Goal: Information Seeking & Learning: Learn about a topic

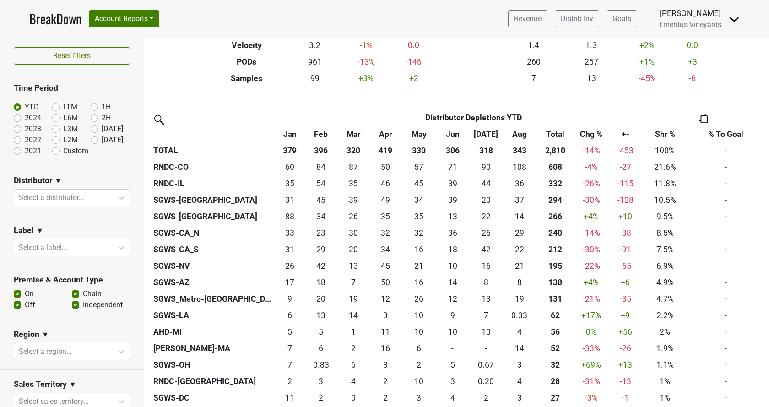
scroll to position [157, 0]
click at [588, 134] on th "Chg %" at bounding box center [591, 133] width 34 height 16
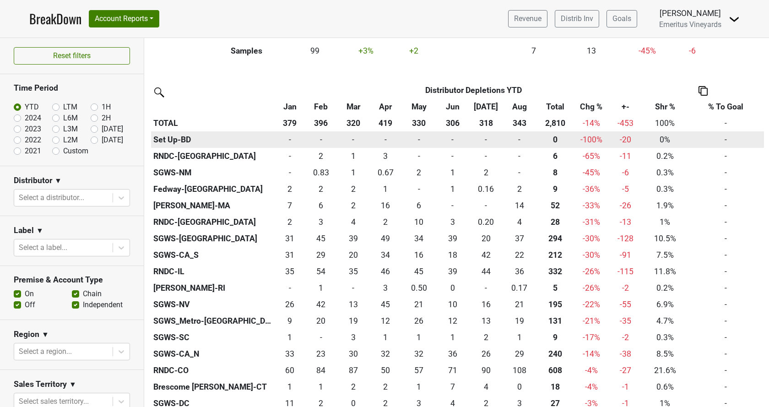
scroll to position [209, 0]
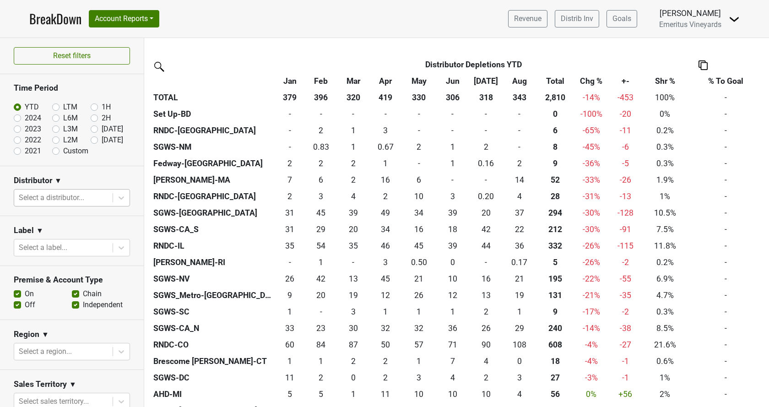
click at [35, 194] on div at bounding box center [63, 197] width 89 height 13
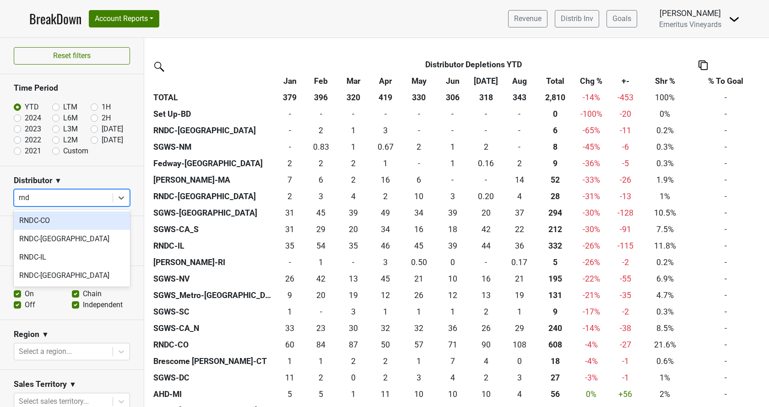
type input "rndc"
click at [48, 222] on div "RNDC-CO" at bounding box center [72, 221] width 116 height 18
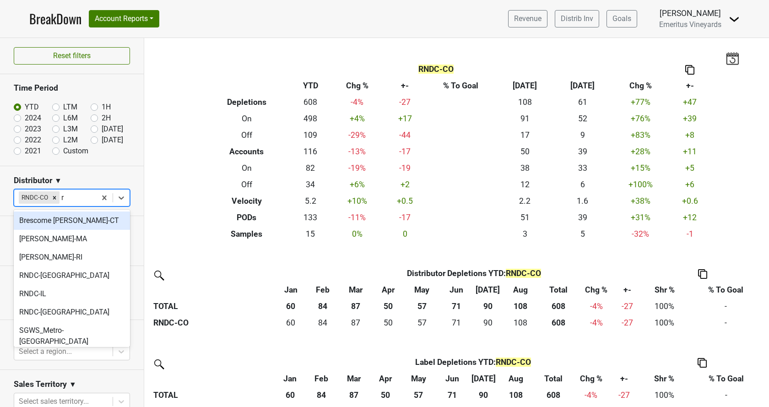
type input "rn"
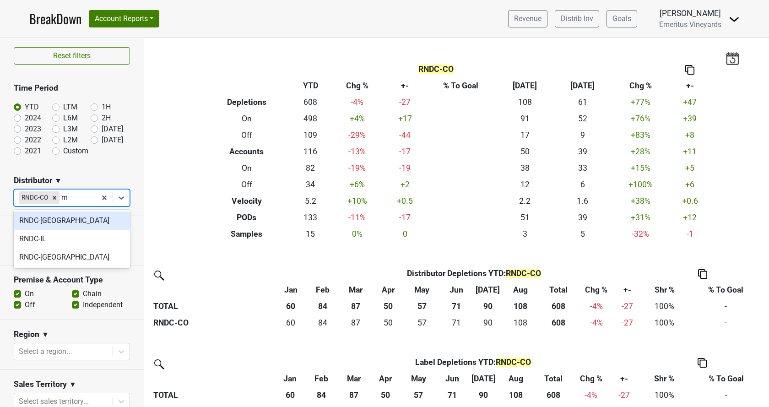
click at [55, 223] on div "RNDC-[GEOGRAPHIC_DATA]" at bounding box center [72, 221] width 116 height 18
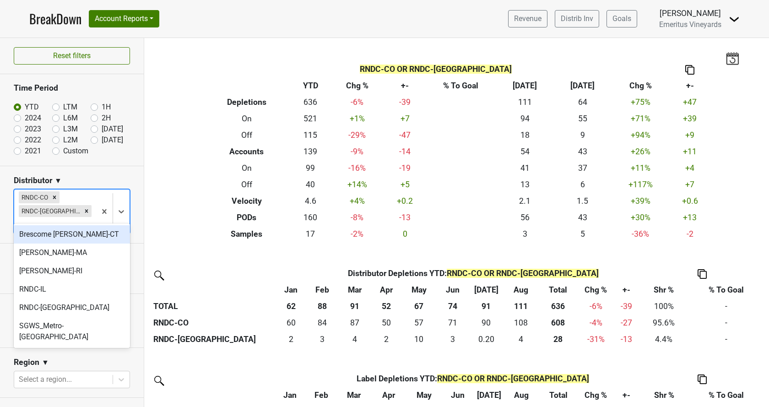
type input "rn"
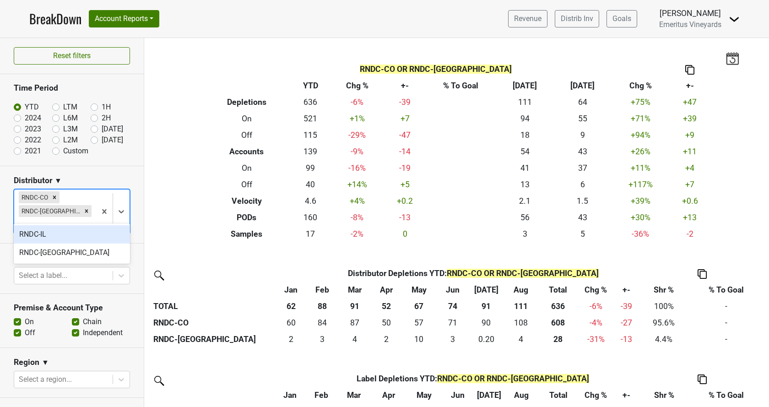
click at [55, 236] on div "RNDC-IL" at bounding box center [72, 234] width 116 height 18
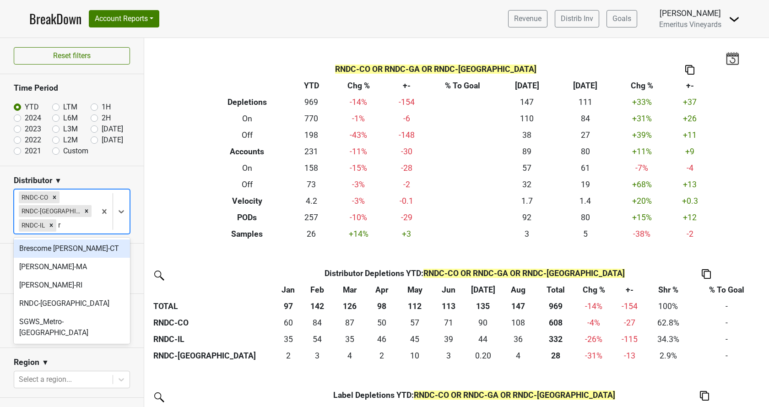
type input "rn"
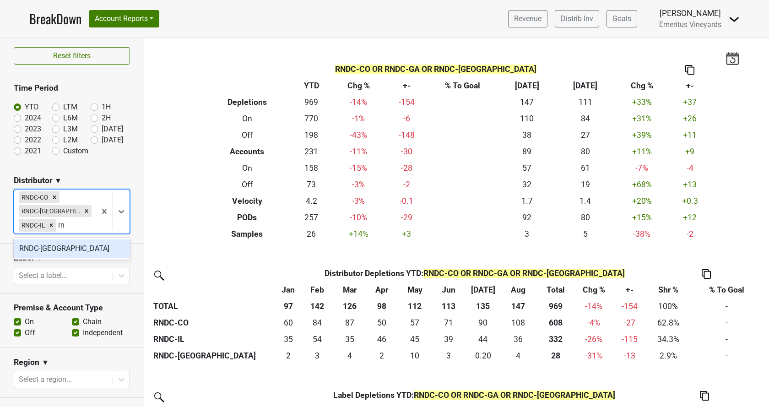
click at [54, 250] on div "RNDC-[GEOGRAPHIC_DATA]" at bounding box center [72, 248] width 116 height 18
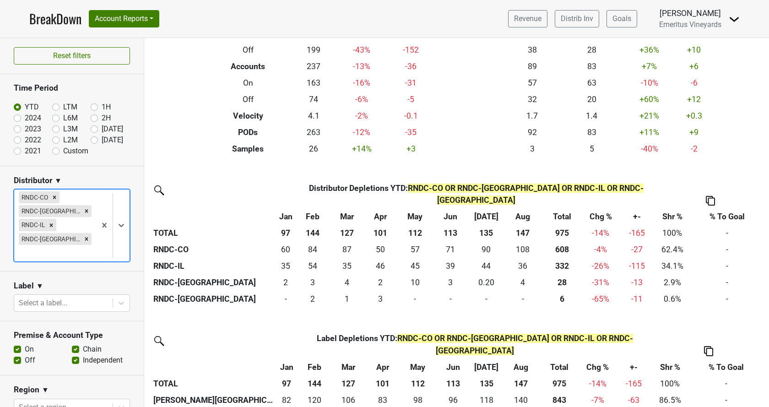
scroll to position [104, 0]
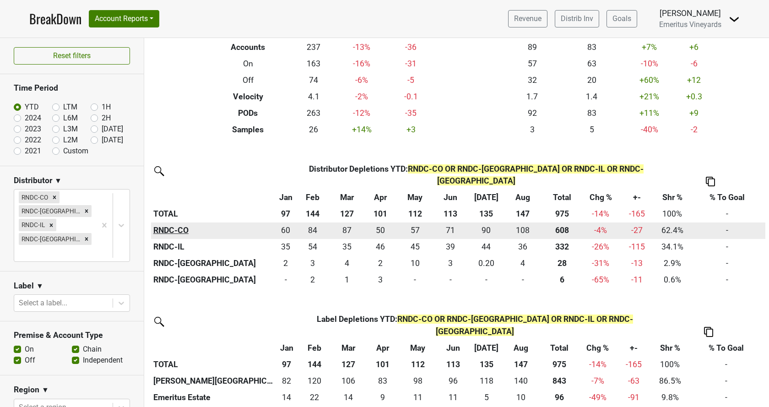
click at [166, 223] on th "RNDC-CO" at bounding box center [213, 231] width 124 height 16
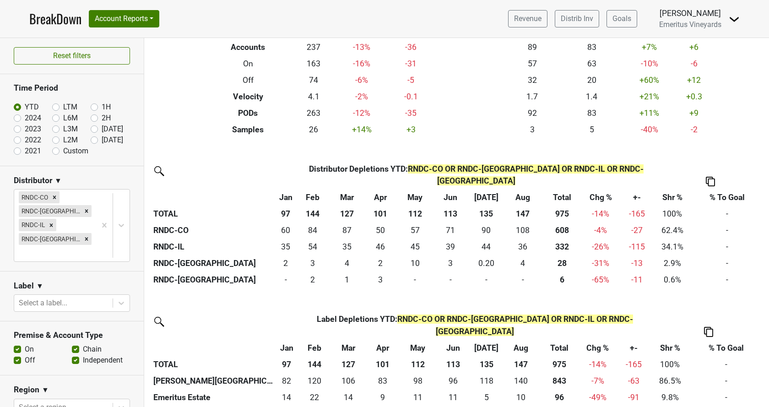
click at [63, 130] on label "L3M" at bounding box center [70, 129] width 15 height 11
click at [58, 130] on input "L3M" at bounding box center [70, 128] width 37 height 9
radio input "true"
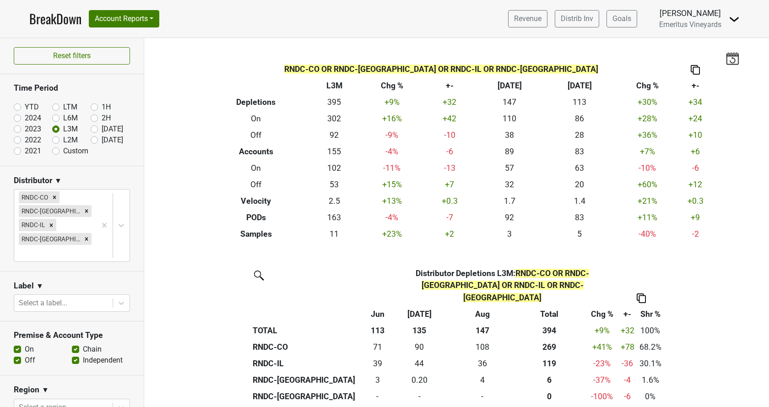
click at [63, 121] on label "L6M" at bounding box center [70, 118] width 15 height 11
click at [56, 121] on input "L6M" at bounding box center [70, 117] width 37 height 9
radio input "true"
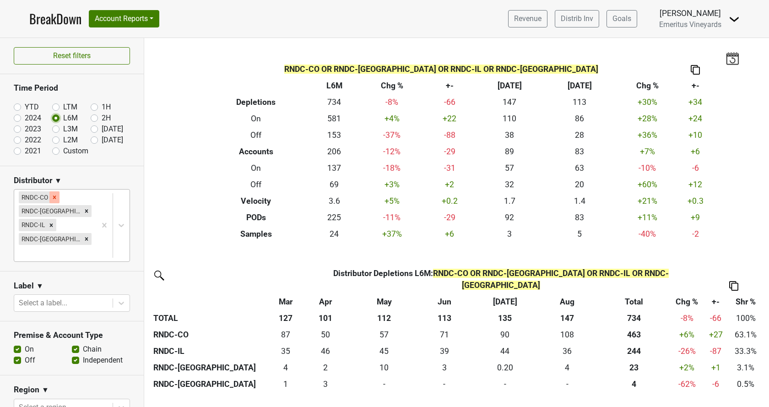
click at [55, 198] on icon "Remove RNDC-CO" at bounding box center [54, 197] width 6 height 6
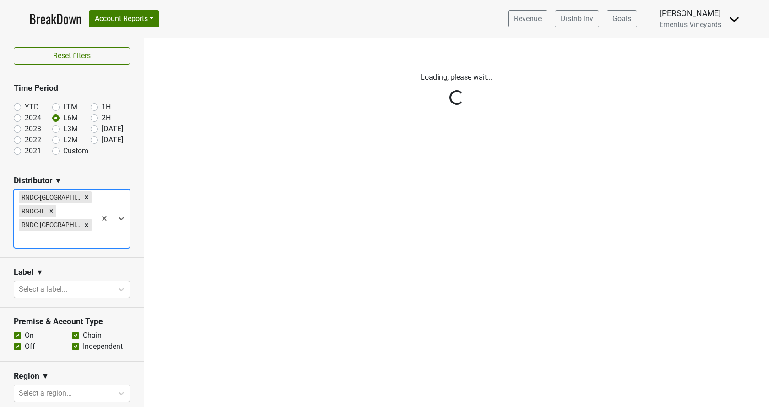
click at [55, 198] on div "Reset filters Time Period YTD LTM 1H 2024 L6M 2H 2023 L3M Aug '25 2022 L2M Sep …" at bounding box center [72, 222] width 144 height 369
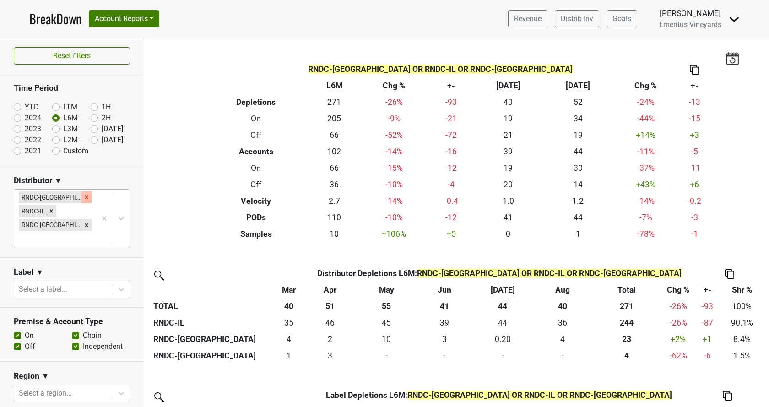
click at [85, 198] on icon "Remove RNDC-GA" at bounding box center [86, 197] width 3 height 3
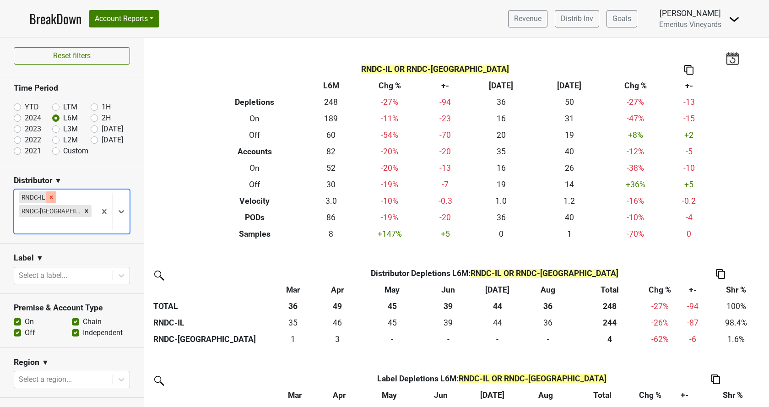
click at [52, 198] on icon "Remove RNDC-IL" at bounding box center [51, 197] width 3 height 3
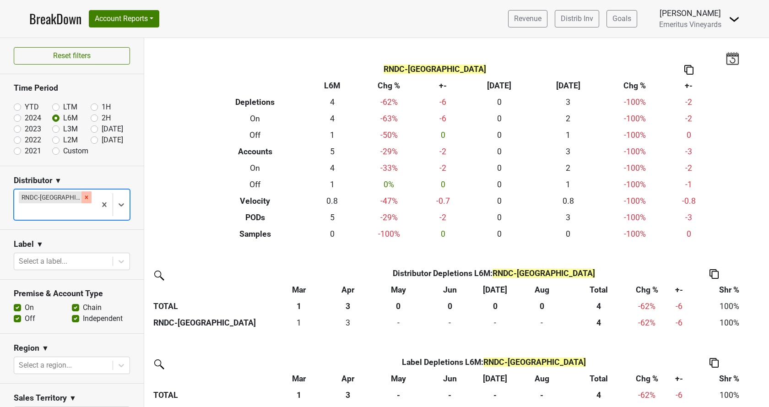
click at [83, 199] on icon "Remove RNDC-VA" at bounding box center [86, 197] width 6 height 6
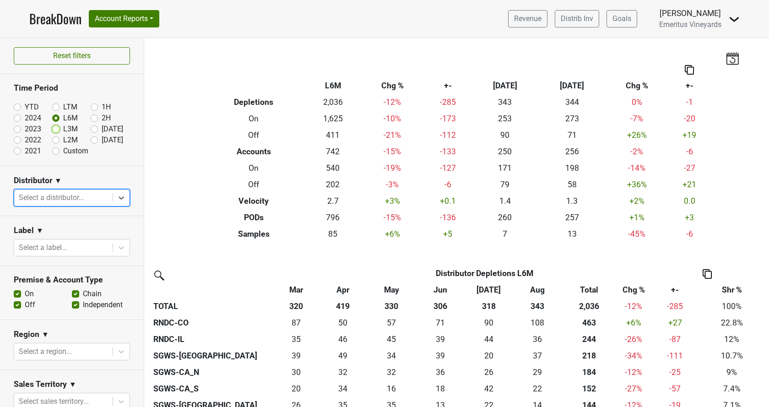
click at [61, 130] on input "L3M" at bounding box center [70, 128] width 37 height 9
radio input "true"
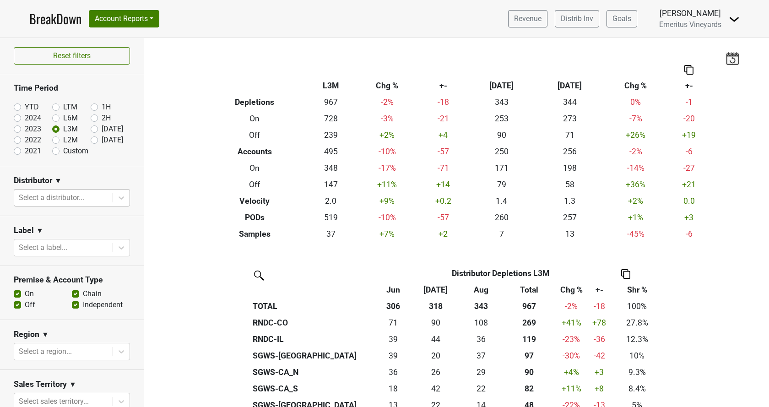
click at [63, 142] on label "L2M" at bounding box center [70, 140] width 15 height 11
click at [54, 142] on input "L2M" at bounding box center [70, 139] width 37 height 9
radio input "true"
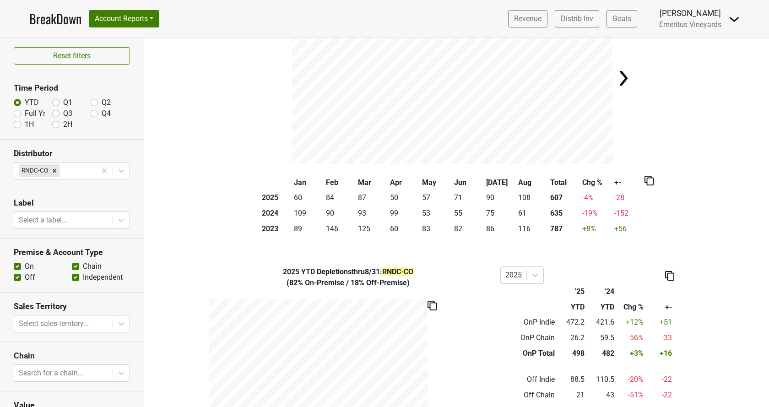
scroll to position [52, 0]
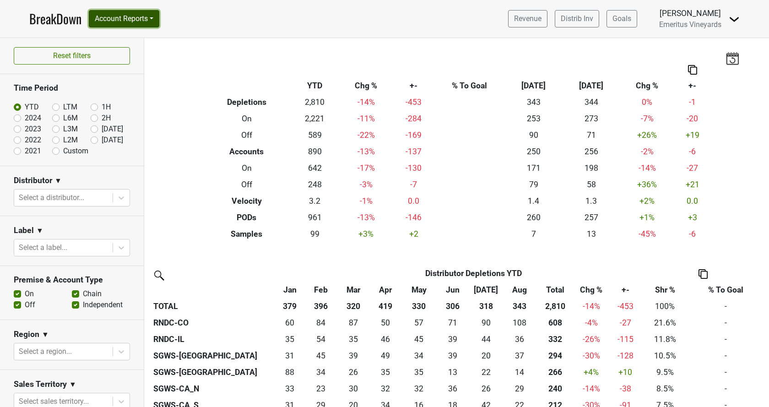
click at [120, 18] on button "Account Reports" at bounding box center [124, 18] width 71 height 17
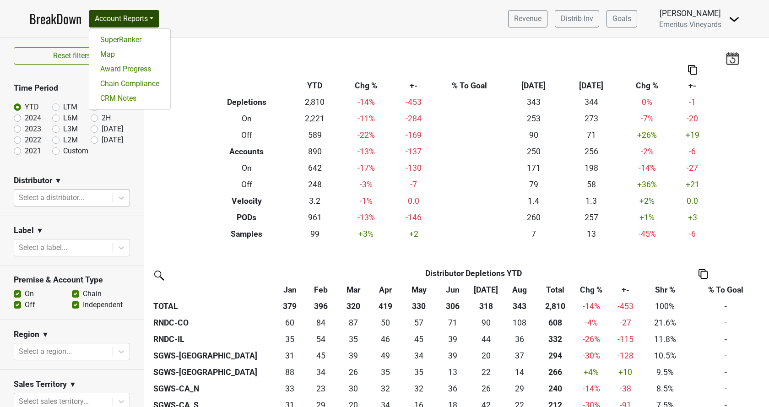
click at [66, 197] on div at bounding box center [63, 197] width 89 height 13
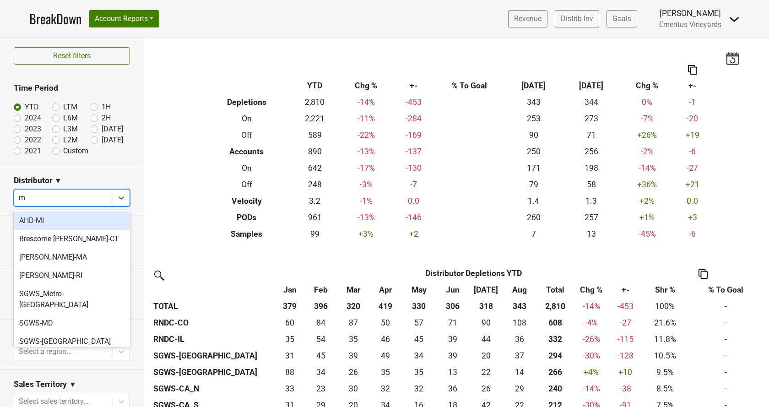
type input "mo"
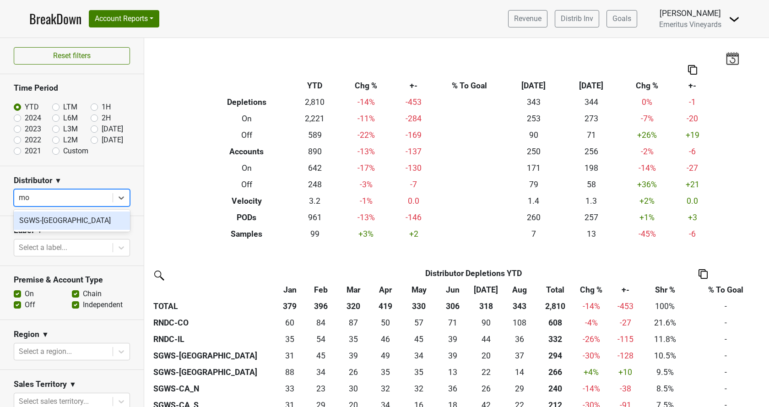
click at [61, 220] on div "SGWS-[GEOGRAPHIC_DATA]" at bounding box center [72, 221] width 116 height 18
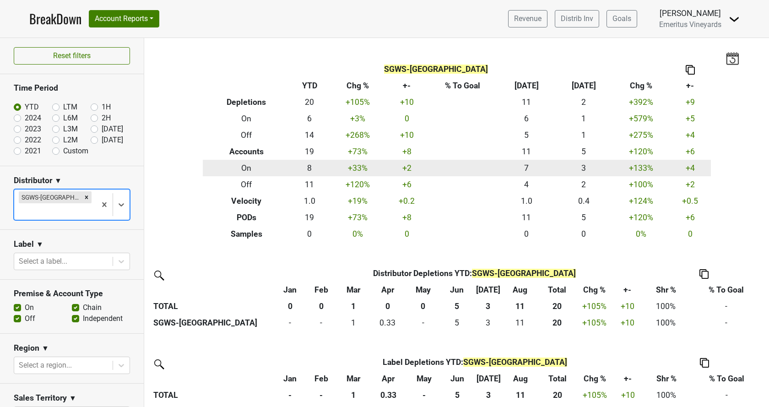
scroll to position [20, 0]
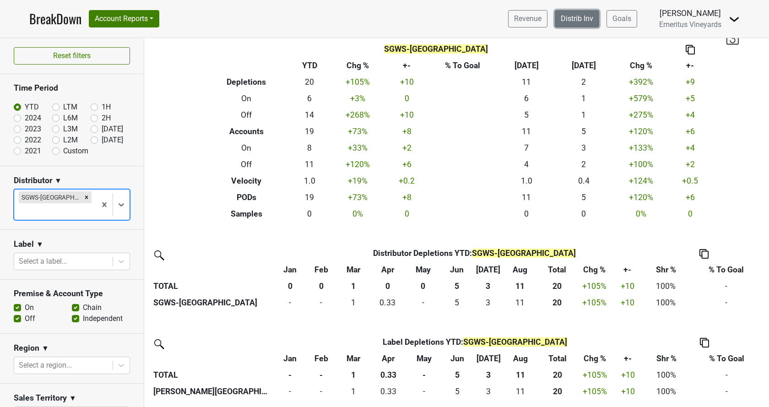
click at [594, 17] on link "Distrib Inv" at bounding box center [577, 18] width 44 height 17
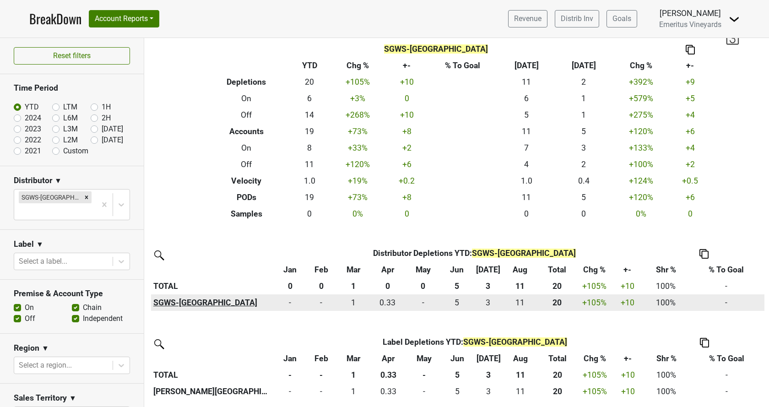
click at [166, 304] on th "SGWS-[GEOGRAPHIC_DATA]" at bounding box center [213, 302] width 124 height 16
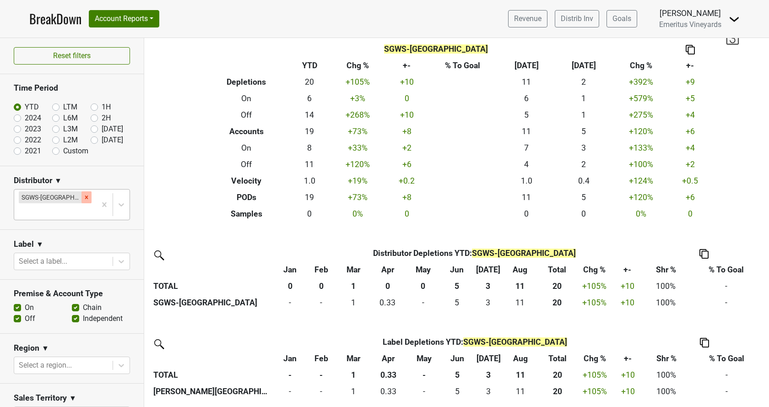
click at [83, 199] on icon "Remove SGWS-MO" at bounding box center [86, 197] width 6 height 6
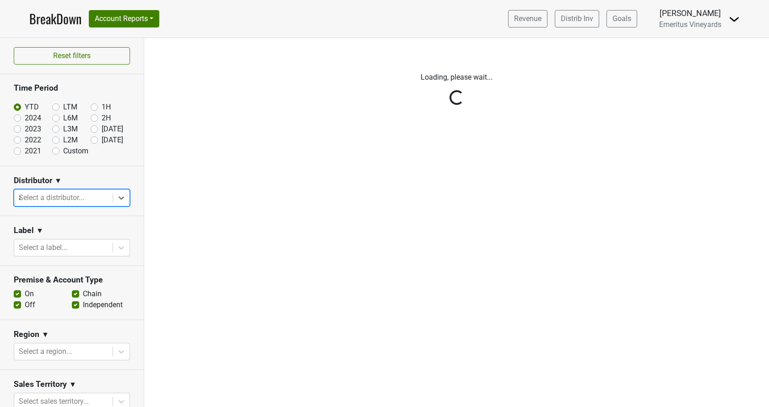
type input "az"
click at [63, 214] on div "SGWS-AZ" at bounding box center [72, 221] width 116 height 18
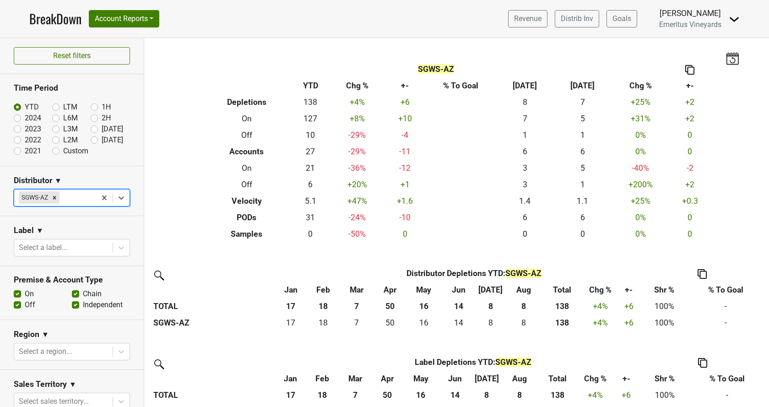
click at [63, 150] on label "Custom" at bounding box center [75, 151] width 25 height 11
click at [57, 150] on input "Custom" at bounding box center [70, 150] width 37 height 9
radio input "true"
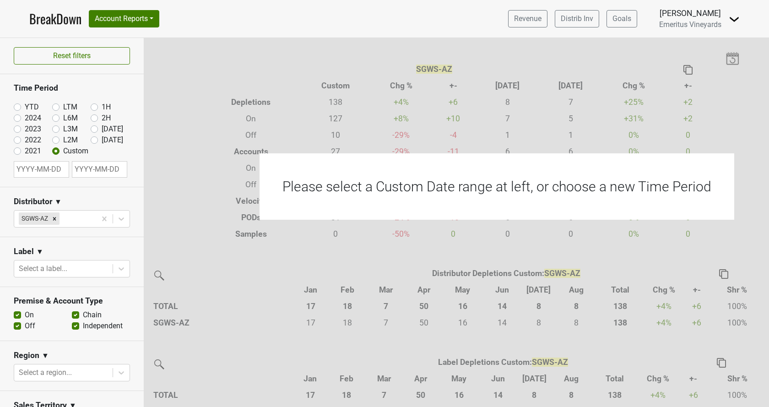
click at [40, 166] on input "text" at bounding box center [41, 169] width 55 height 16
select select "8"
select select "2025"
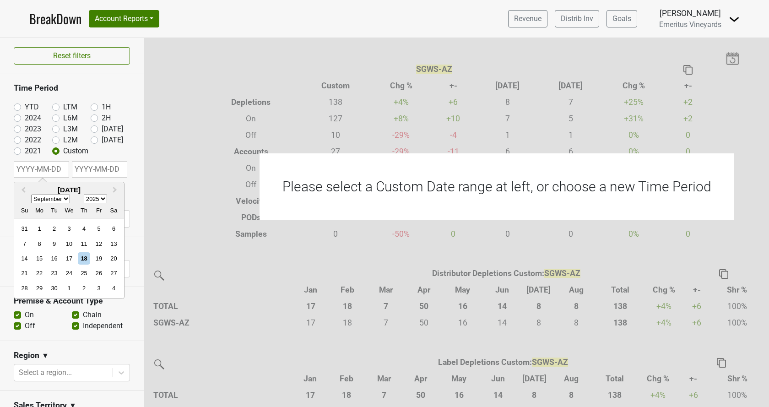
click at [31, 195] on select "January February March April May June July August September October November De…" at bounding box center [50, 199] width 39 height 9
click option "January" at bounding box center [0, 0] width 0 height 0
click at [31, 195] on select "January February March April May June July August September October November De…" at bounding box center [50, 199] width 39 height 9
select select "8"
click option "September" at bounding box center [0, 0] width 0 height 0
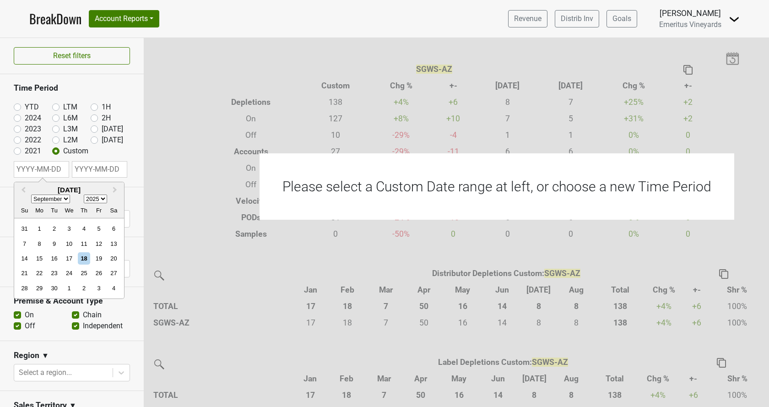
click at [84, 195] on select "1900 1901 1902 1903 1904 1905 1906 1907 1908 1909 1910 1911 1912 1913 1914 1915…" at bounding box center [95, 199] width 23 height 9
select select "2024"
click option "2024" at bounding box center [0, 0] width 0 height 0
click at [132, 217] on section "Distributor ▼ SGWS-AZ" at bounding box center [72, 212] width 144 height 50
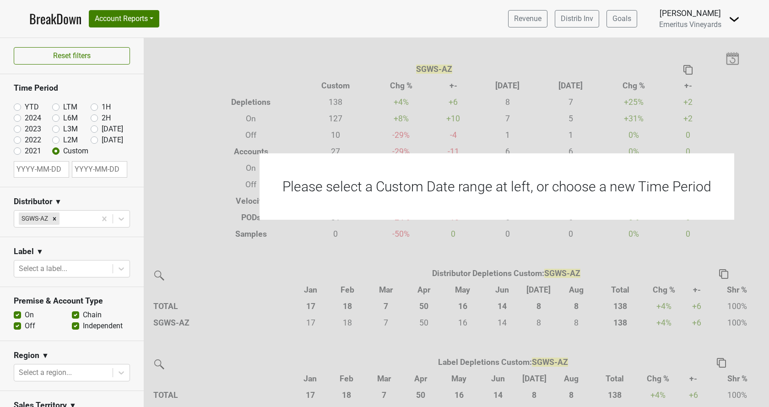
click at [60, 166] on input "text" at bounding box center [41, 169] width 55 height 16
select select "8"
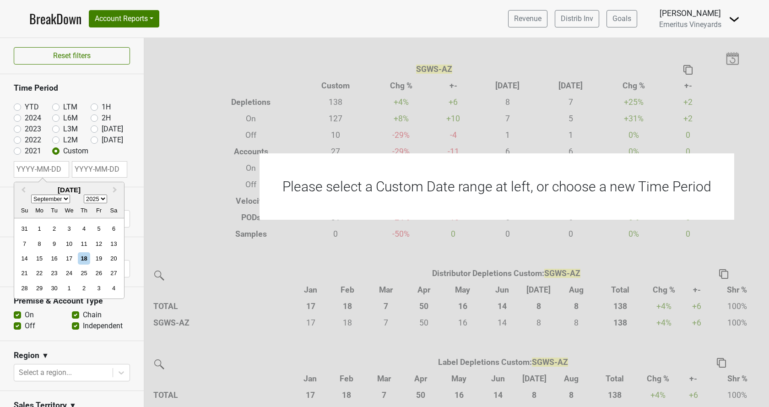
click at [97, 194] on h2 "September 2025" at bounding box center [69, 190] width 110 height 8
click at [103, 190] on h2 "September 2025" at bounding box center [69, 190] width 110 height 8
click at [84, 195] on select "1900 1901 1902 1903 1904 1905 1906 1907 1908 1909 1910 1911 1912 1913 1914 1915…" at bounding box center [95, 199] width 23 height 9
select select "2023"
click option "2023" at bounding box center [0, 0] width 0 height 0
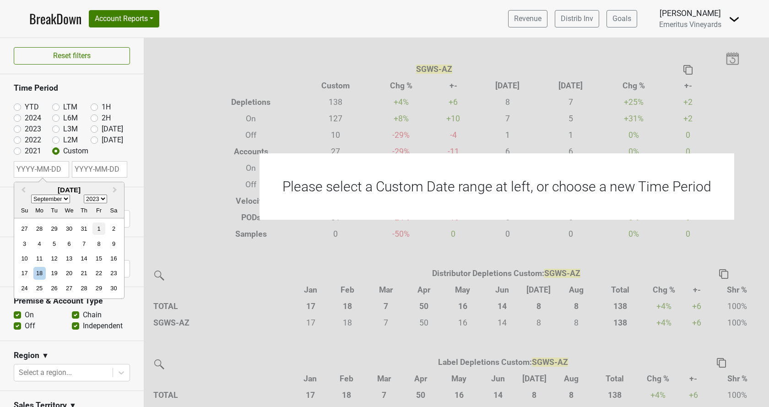
click at [99, 232] on div "1" at bounding box center [98, 229] width 12 height 12
type input "2023-09-01"
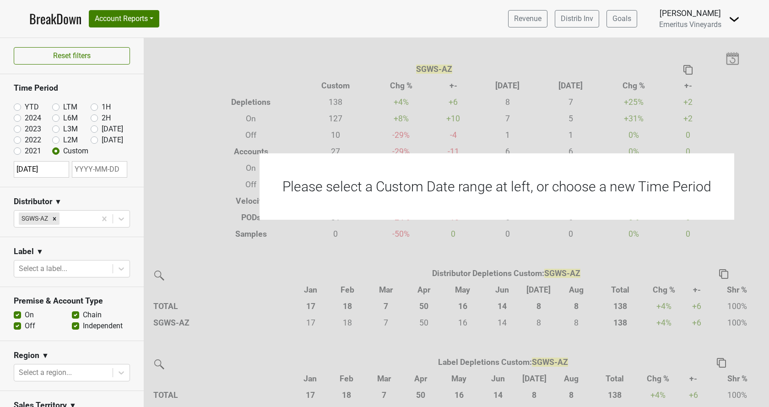
select select "8"
select select "2025"
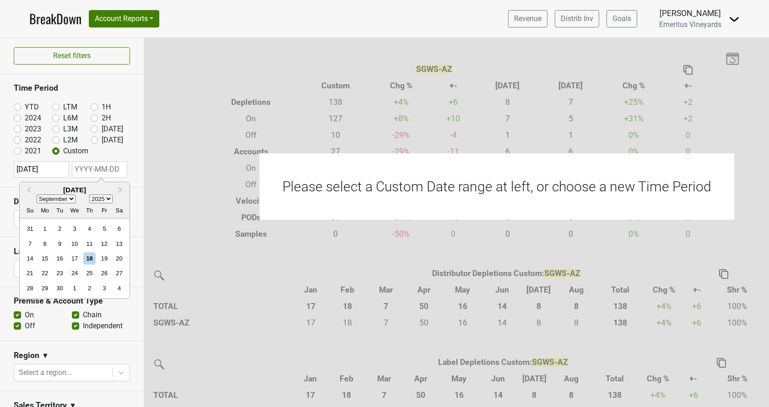
click at [112, 172] on input "text" at bounding box center [99, 169] width 55 height 16
click at [93, 263] on div "18" at bounding box center [89, 258] width 12 height 12
type input "2025-09-18"
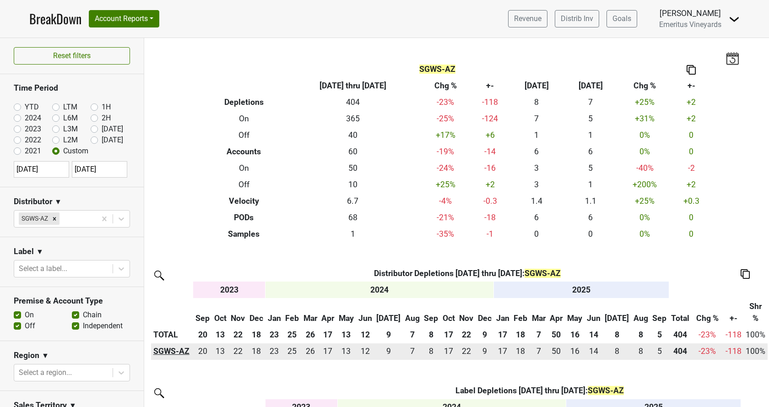
click at [178, 350] on th "SGWS-AZ" at bounding box center [172, 351] width 42 height 16
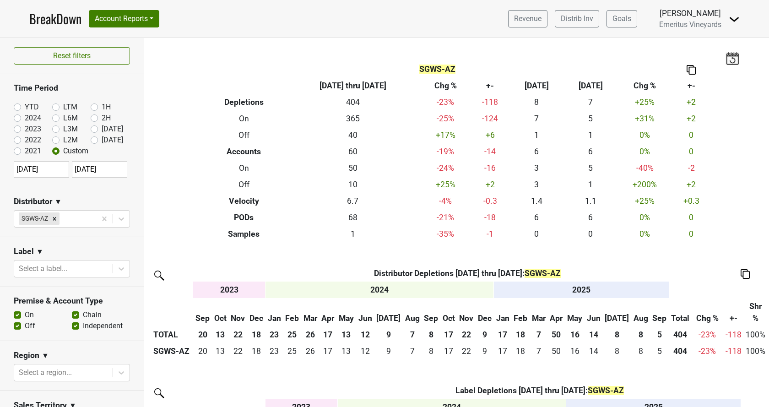
click at [26, 109] on label "YTD" at bounding box center [32, 107] width 14 height 11
click at [26, 109] on input "YTD" at bounding box center [32, 106] width 37 height 9
radio input "true"
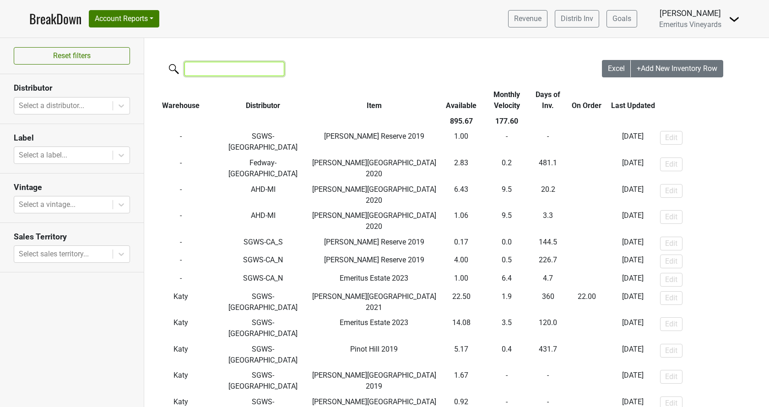
click at [232, 76] on input "search" at bounding box center [235, 69] width 100 height 14
type input "mo"
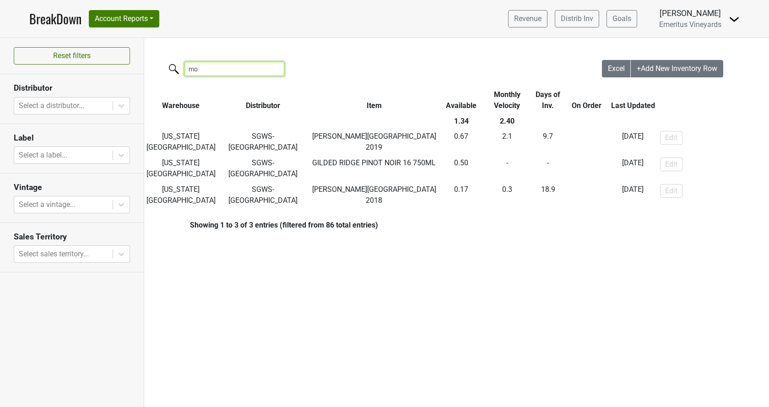
drag, startPoint x: 200, startPoint y: 70, endPoint x: 109, endPoint y: 55, distance: 92.3
click at [185, 62] on input "mo" at bounding box center [235, 69] width 100 height 14
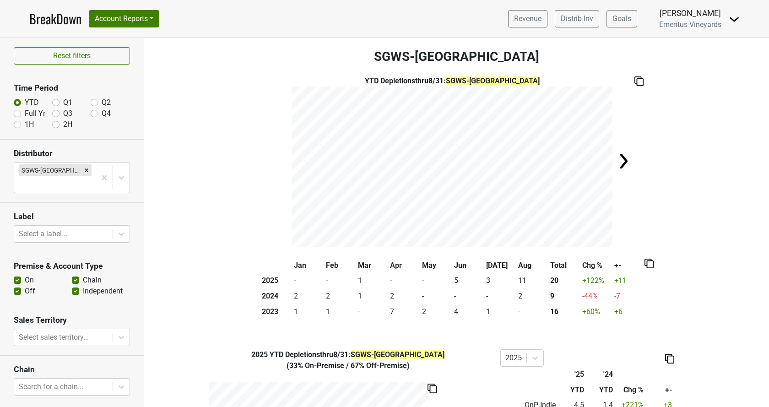
click at [25, 110] on label "Full Yr" at bounding box center [35, 113] width 21 height 11
click at [17, 110] on input "Full Yr" at bounding box center [17, 112] width 7 height 9
radio input "true"
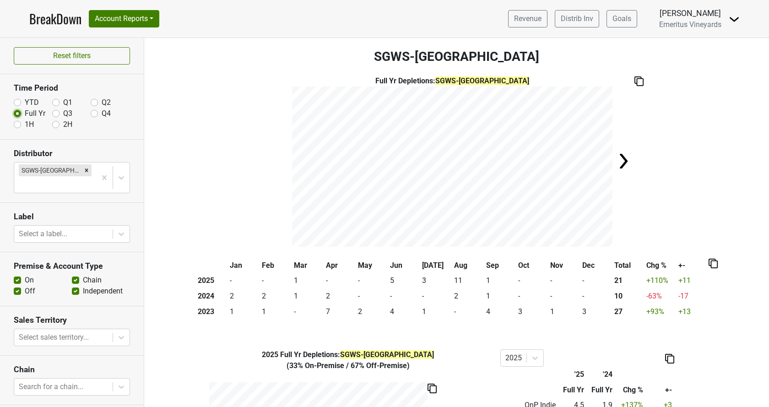
scroll to position [52, 0]
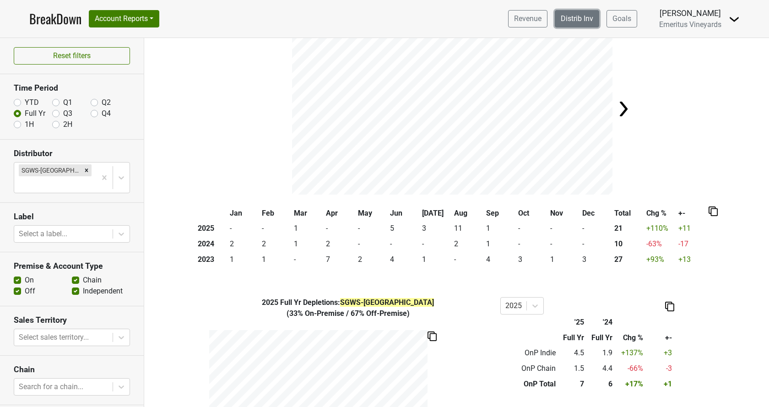
click at [579, 17] on link "Distrib Inv" at bounding box center [577, 18] width 44 height 17
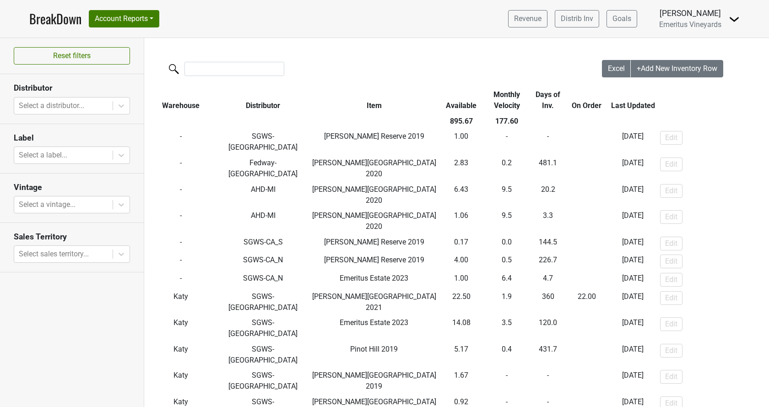
click at [535, 97] on th "Days of Inv." at bounding box center [548, 100] width 34 height 27
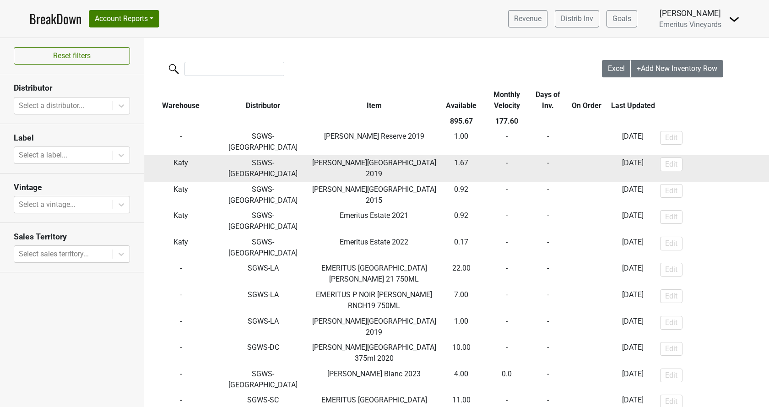
scroll to position [52, 0]
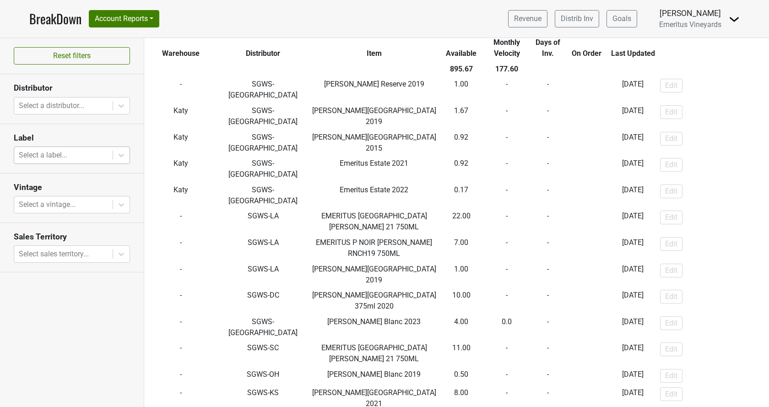
click at [66, 162] on div "Select a label..." at bounding box center [63, 155] width 98 height 16
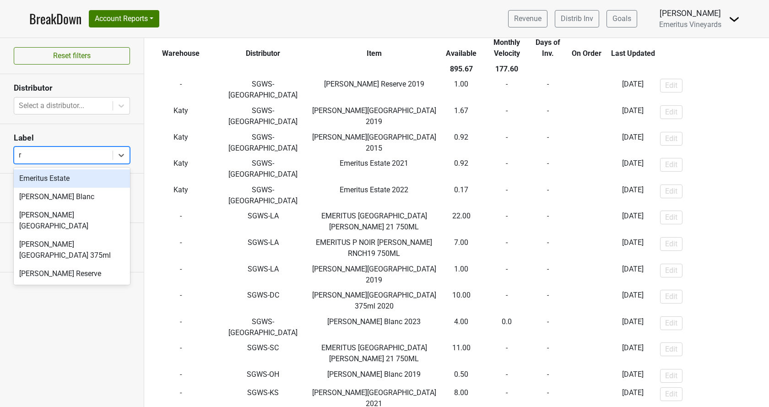
type input "ra"
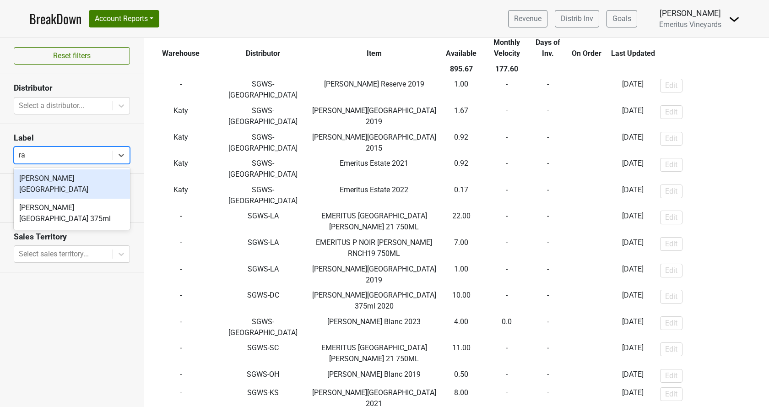
click at [78, 178] on div "[PERSON_NAME][GEOGRAPHIC_DATA]" at bounding box center [72, 183] width 116 height 29
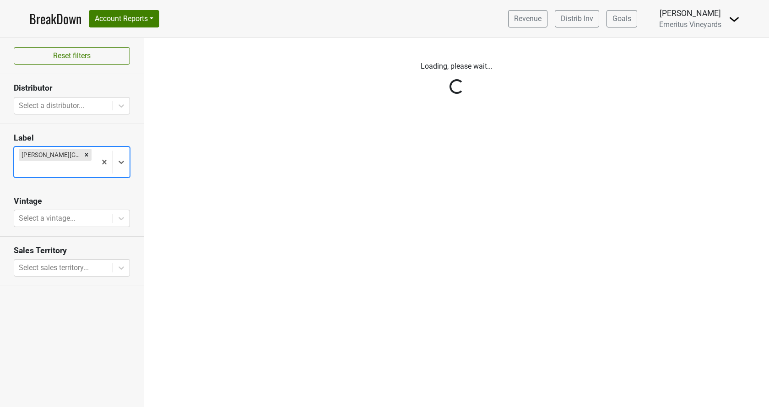
scroll to position [0, 0]
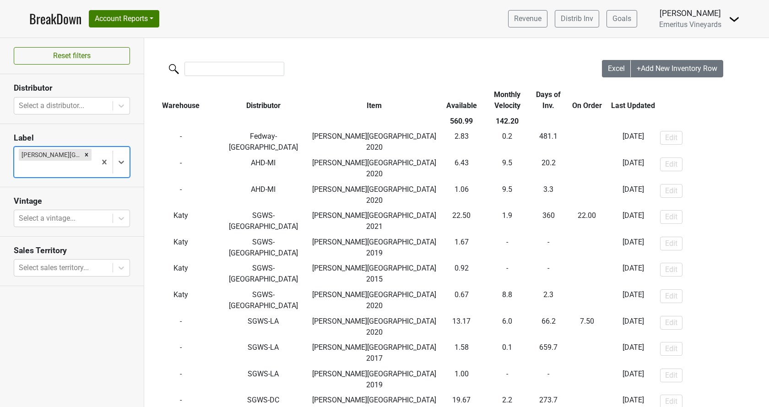
click at [450, 105] on th "Available" at bounding box center [461, 100] width 43 height 27
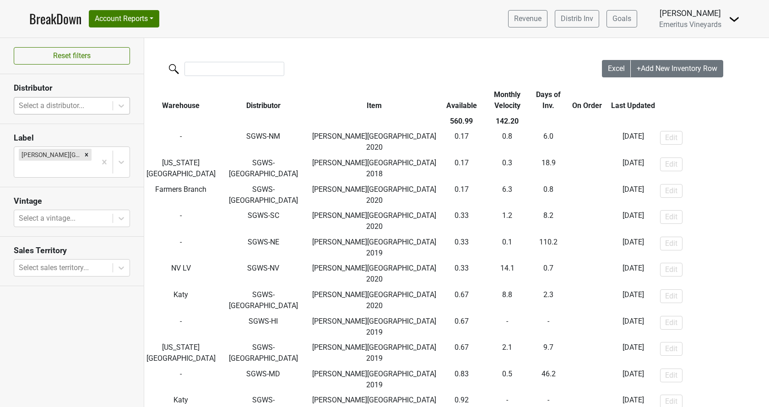
click at [68, 112] on div "Select a distributor..." at bounding box center [63, 106] width 98 height 16
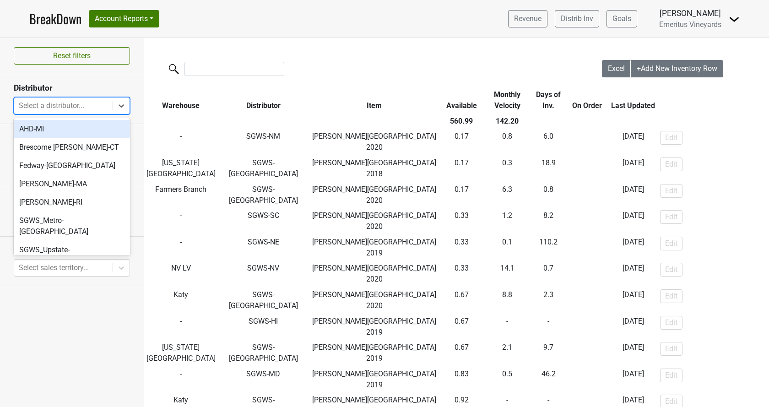
click at [65, 141] on div "Brescome [PERSON_NAME]-CT" at bounding box center [72, 147] width 116 height 18
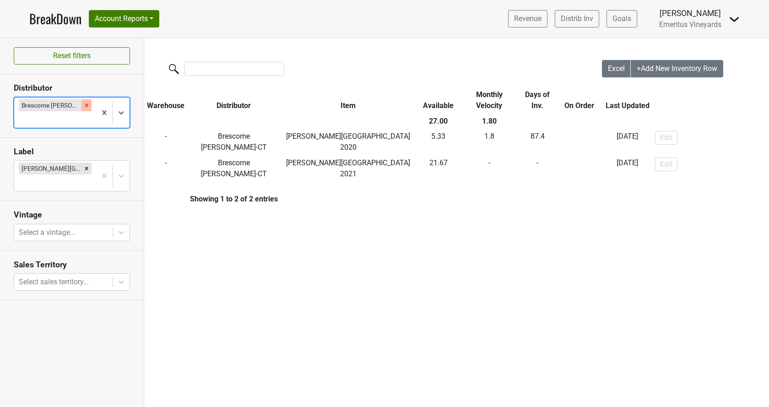
click at [83, 104] on icon "Remove Brescome Barton-CT" at bounding box center [86, 105] width 6 height 6
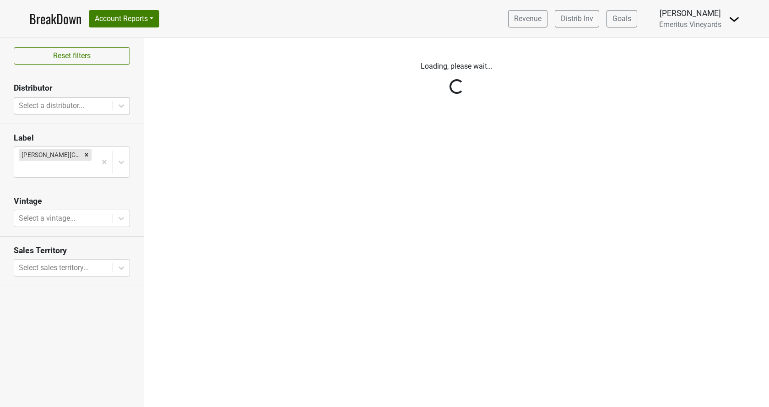
click at [86, 110] on div "Reset filters Distributor Select a distributor... Label Hallberg Ranch Vintage …" at bounding box center [72, 222] width 144 height 369
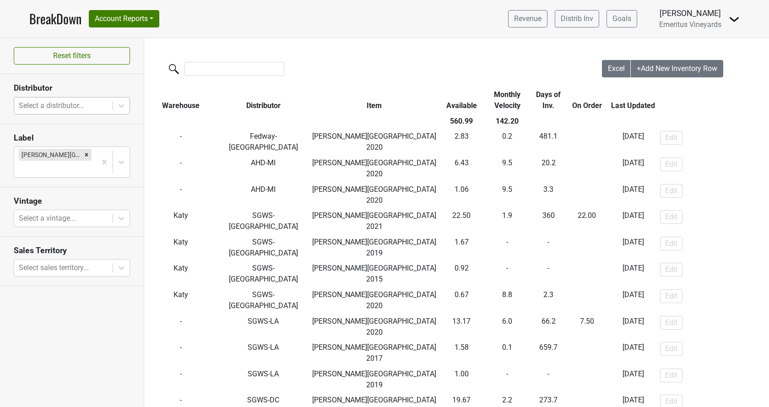
click at [87, 103] on div at bounding box center [63, 105] width 89 height 13
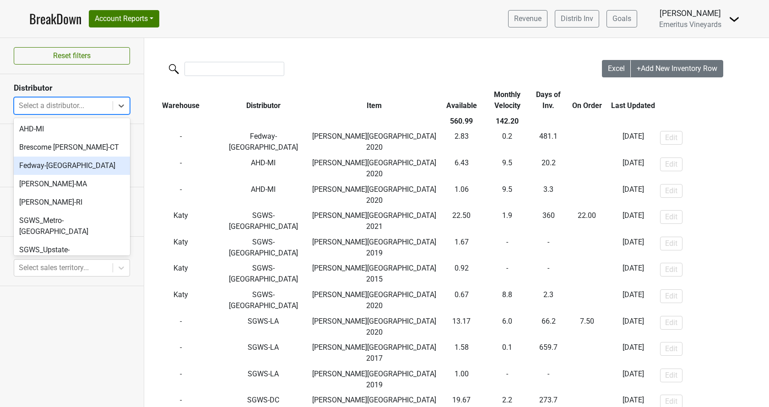
click at [45, 164] on div "Fedway-[GEOGRAPHIC_DATA]" at bounding box center [72, 166] width 116 height 18
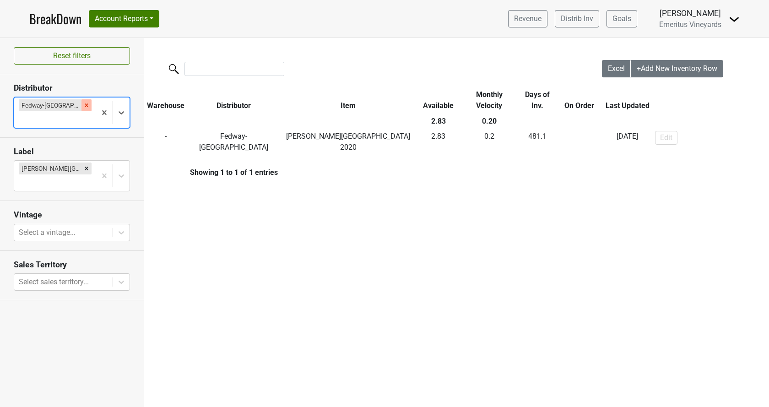
click at [83, 106] on icon "Remove Fedway-NJ" at bounding box center [86, 105] width 6 height 6
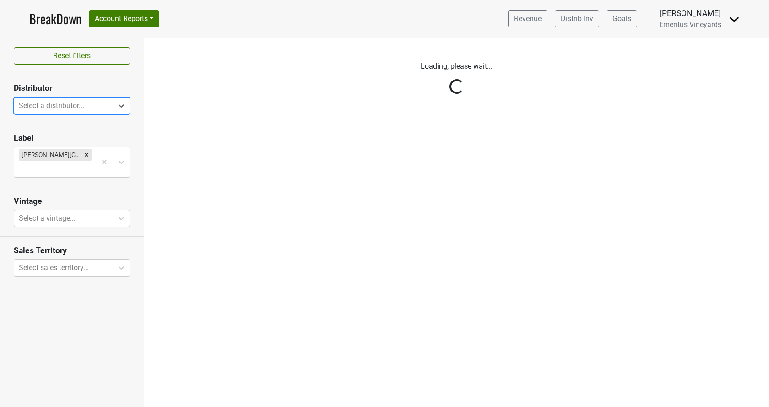
click at [58, 107] on div "Reset filters Distributor option Fedway-NJ, deselected. Select is focused ,type…" at bounding box center [72, 222] width 144 height 369
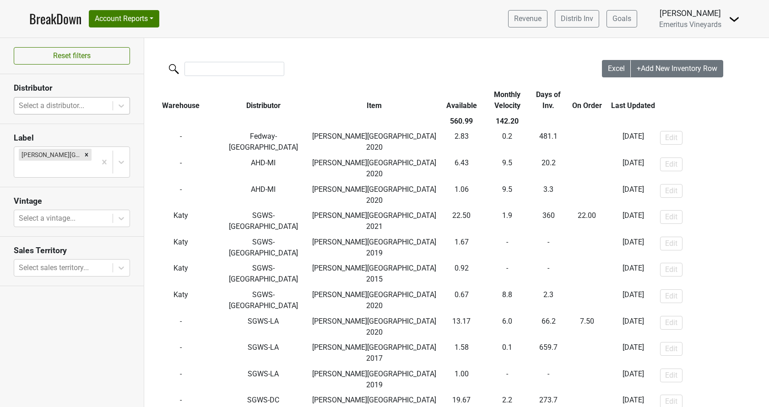
click at [93, 108] on div at bounding box center [63, 105] width 89 height 13
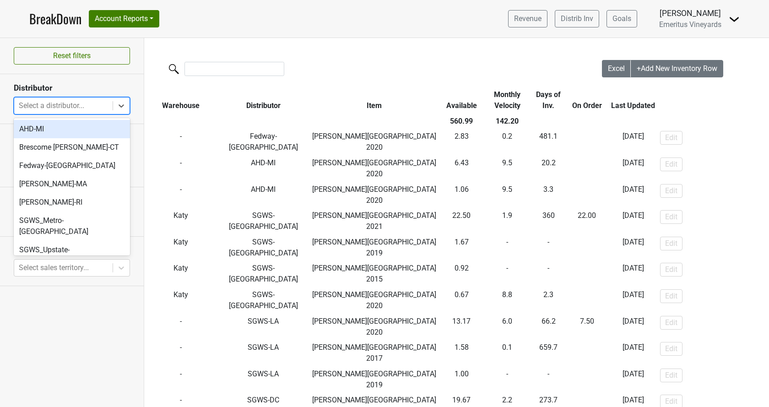
click at [81, 129] on div "AHD-MI" at bounding box center [72, 129] width 116 height 18
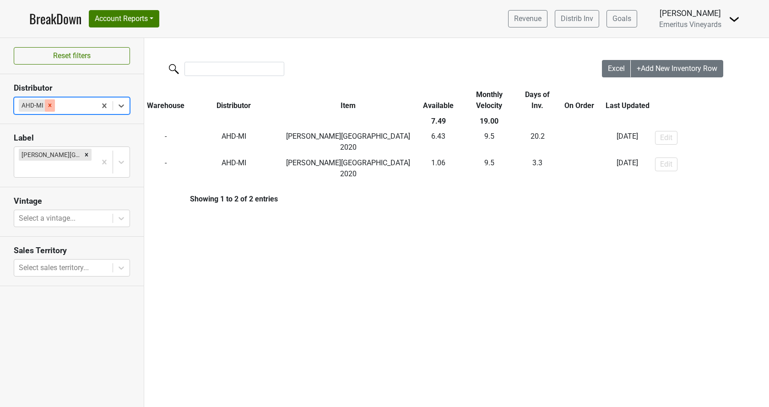
click at [47, 103] on icon "Remove AHD-MI" at bounding box center [50, 105] width 6 height 6
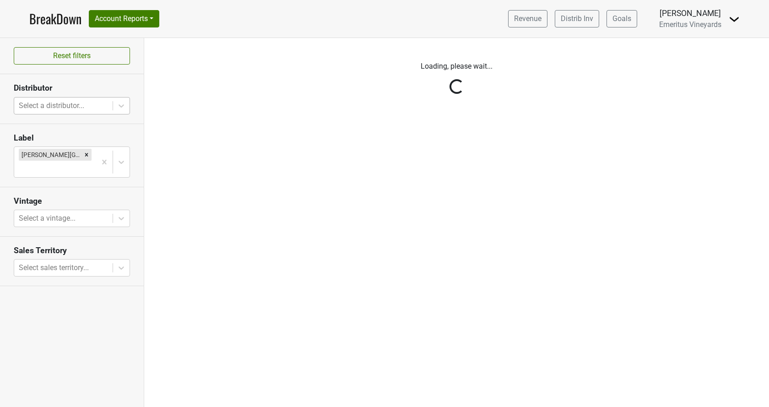
click at [50, 103] on div "Reset filters Distributor Select a distributor... Label Hallberg Ranch Vintage …" at bounding box center [72, 222] width 144 height 369
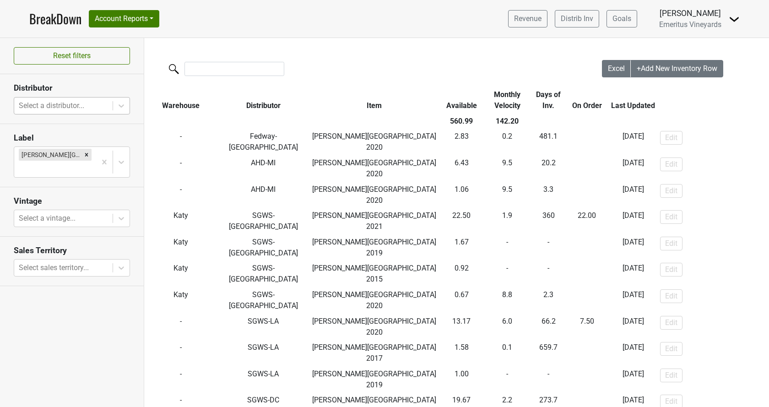
click at [79, 112] on div at bounding box center [63, 105] width 89 height 13
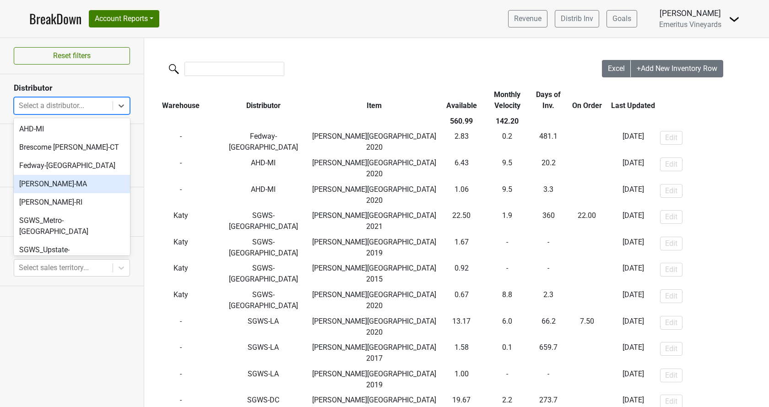
click at [71, 189] on div "MS Walker-MA" at bounding box center [72, 184] width 116 height 18
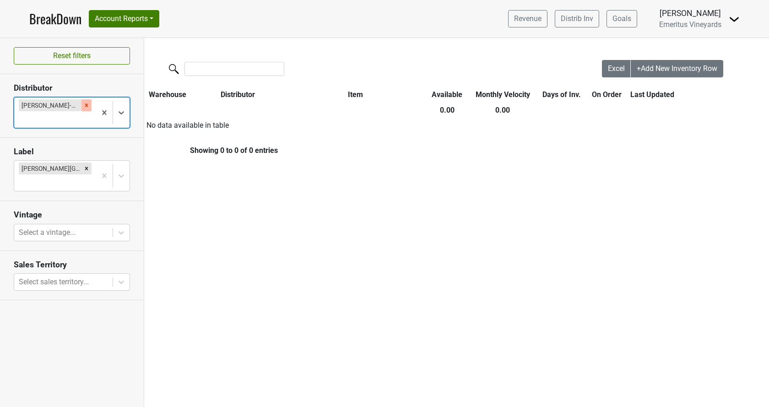
click at [83, 107] on icon "Remove MS Walker-MA" at bounding box center [86, 105] width 6 height 6
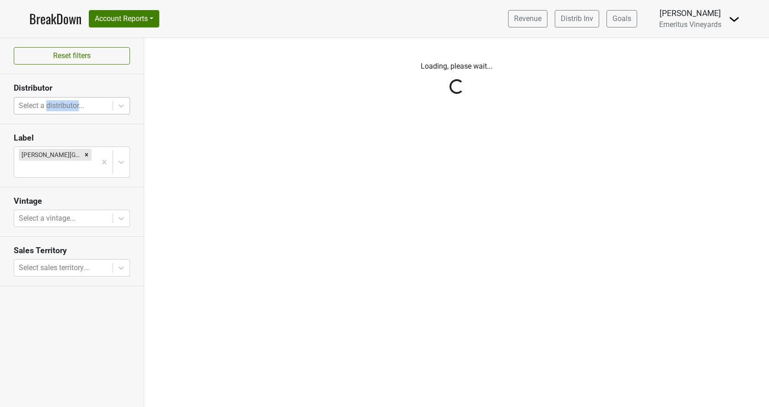
click at [67, 107] on div "Reset filters Distributor Select a distributor... Label Hallberg Ranch Vintage …" at bounding box center [72, 222] width 144 height 369
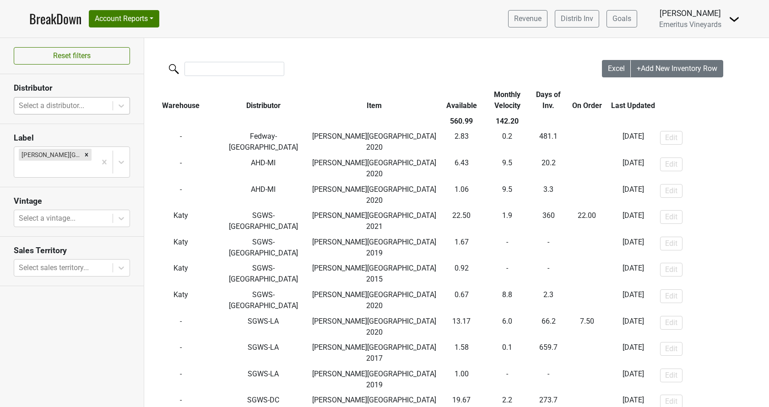
click at [100, 106] on div at bounding box center [63, 105] width 89 height 13
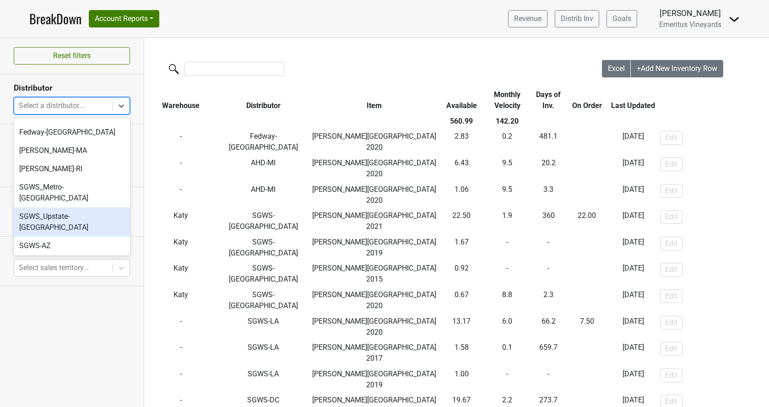
scroll to position [52, 0]
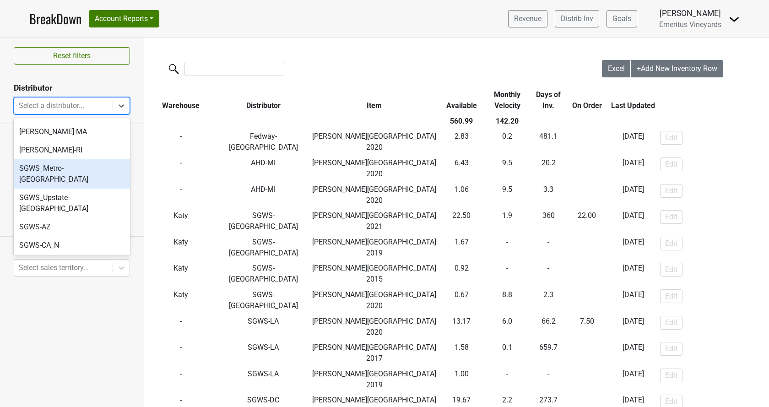
click at [82, 168] on div "SGWS_Metro-NY" at bounding box center [72, 173] width 116 height 29
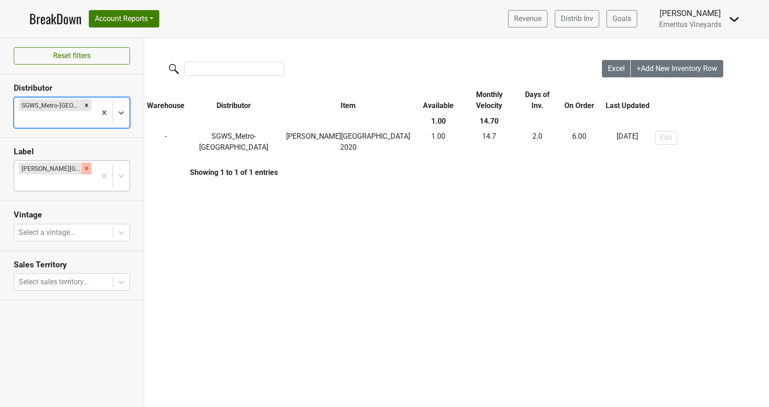
click at [83, 165] on icon "Remove Hallberg Ranch" at bounding box center [86, 168] width 6 height 6
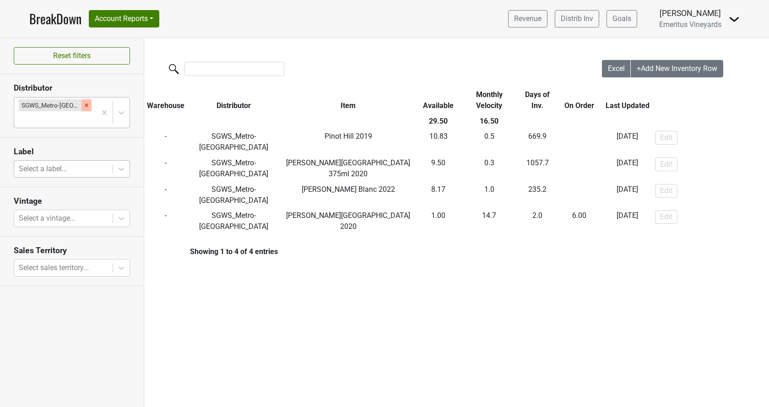
click at [85, 107] on icon "Remove SGWS_Metro-NY" at bounding box center [86, 104] width 3 height 3
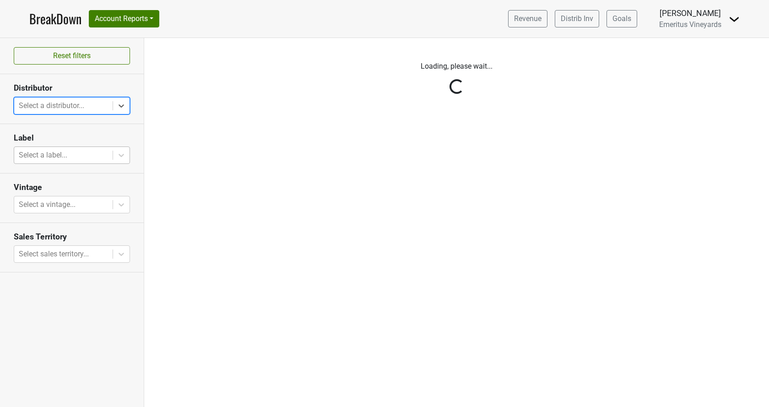
click at [83, 104] on div "Reset filters Distributor Select is focused ,type to refine list, press Down to…" at bounding box center [72, 222] width 144 height 369
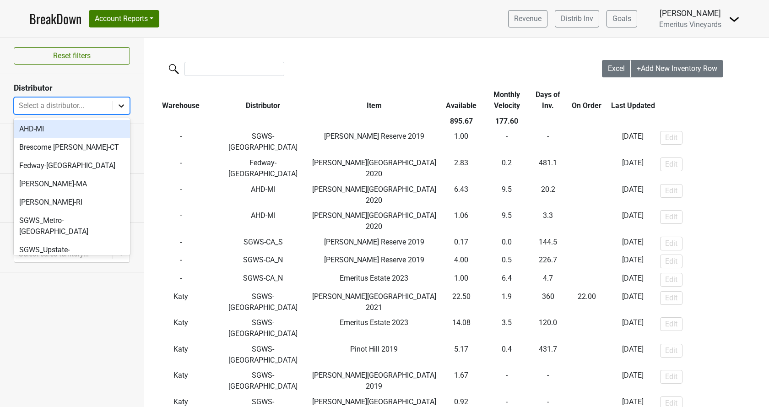
click at [116, 104] on div at bounding box center [121, 106] width 16 height 16
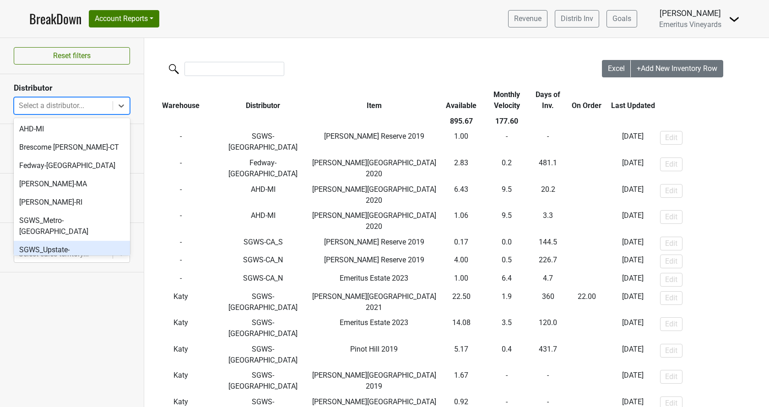
click at [76, 242] on div "SGWS_Upstate-NY" at bounding box center [72, 255] width 116 height 29
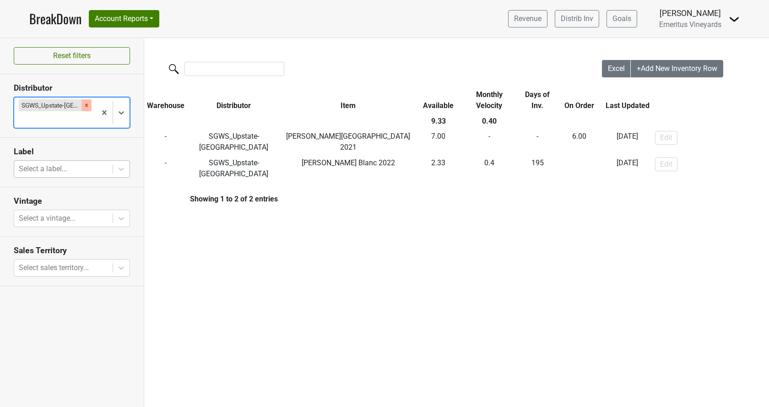
click at [83, 105] on icon "Remove SGWS_Upstate-NY" at bounding box center [86, 105] width 6 height 6
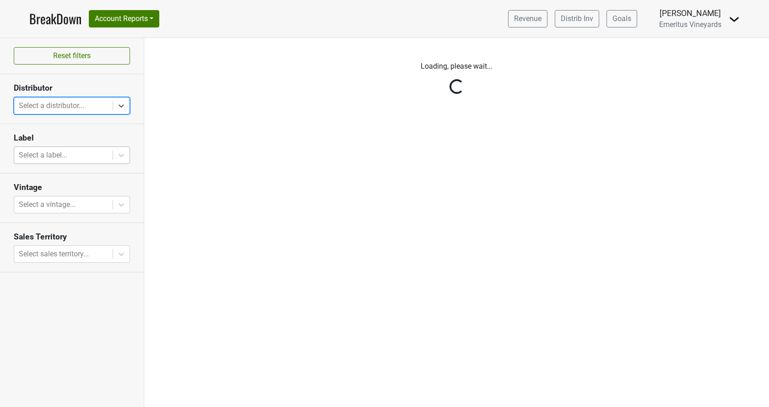
click at [118, 109] on div "Reset filters Distributor option SGWS_Upstate-NY, deselected. Select is focused…" at bounding box center [72, 222] width 144 height 369
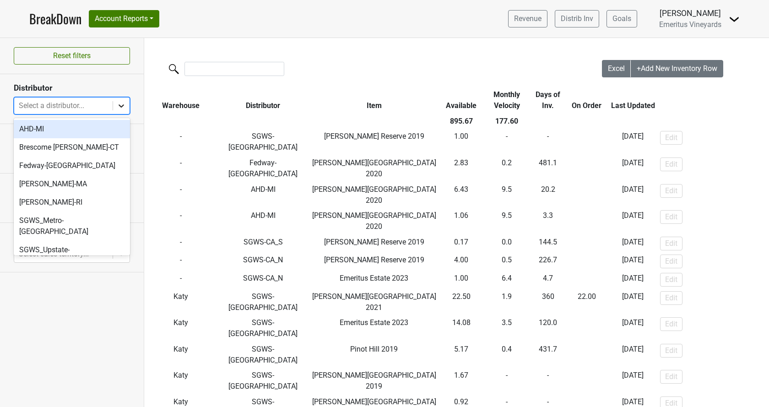
click at [121, 107] on icon at bounding box center [121, 105] width 5 height 3
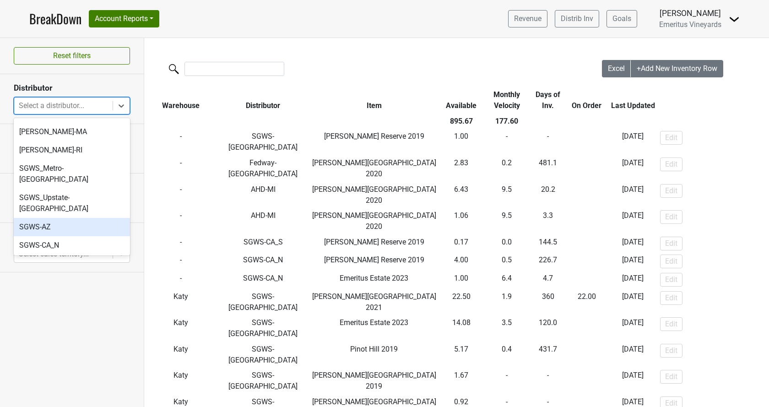
click at [47, 218] on div "SGWS-AZ" at bounding box center [72, 227] width 116 height 18
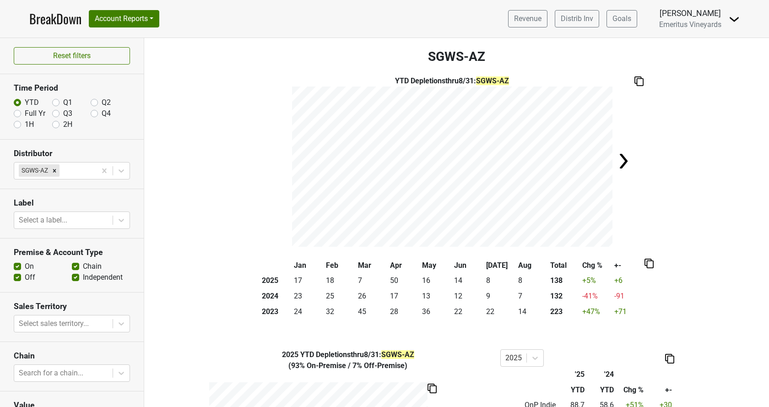
click at [27, 113] on label "Full Yr" at bounding box center [35, 113] width 21 height 11
click at [21, 113] on input "Full Yr" at bounding box center [17, 112] width 7 height 9
radio input "true"
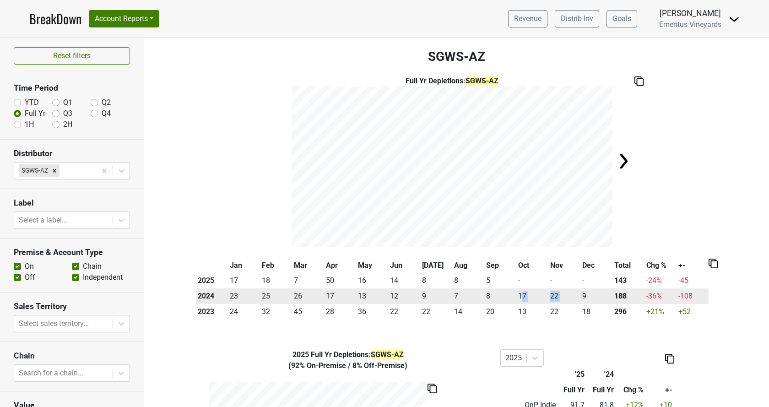
drag, startPoint x: 521, startPoint y: 297, endPoint x: 584, endPoint y: 296, distance: 63.2
click at [584, 296] on tr "2024 23 25 26 17 13 12 9 7 8 17 22 9 188 -36 % -108" at bounding box center [452, 296] width 513 height 16
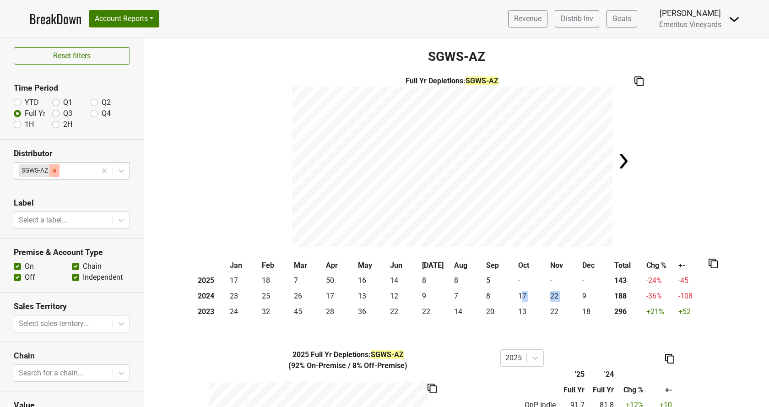
click at [54, 170] on icon "Remove SGWS-AZ" at bounding box center [54, 171] width 6 height 6
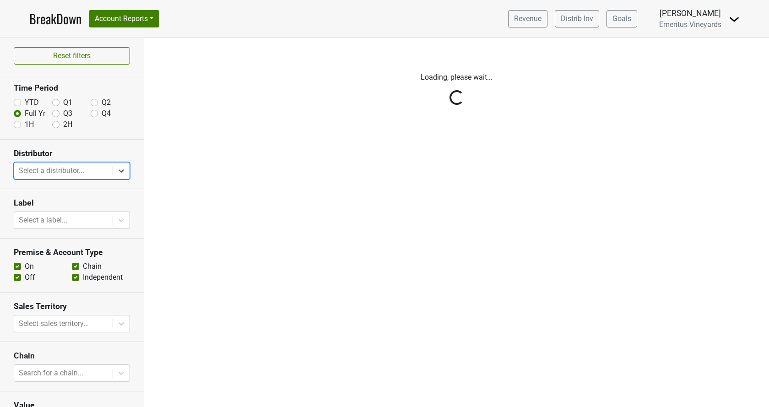
click at [81, 168] on div "Reset filters Time Period YTD Q1 Q2 Full Yr Q3 Q4 1H 2H Distributor Select is f…" at bounding box center [72, 222] width 144 height 369
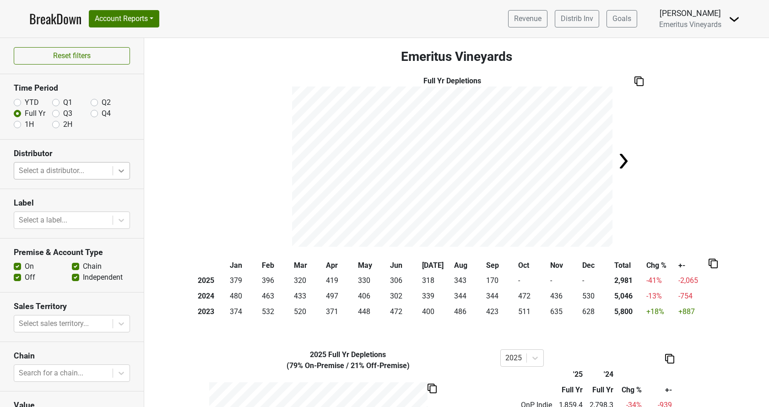
click at [125, 171] on icon at bounding box center [121, 170] width 9 height 9
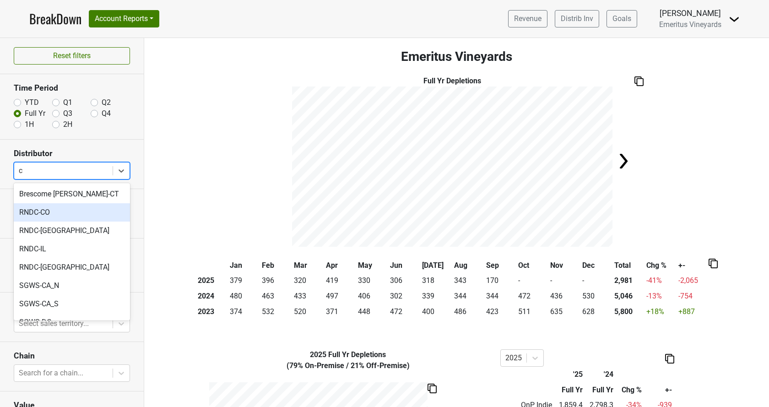
type input "ca"
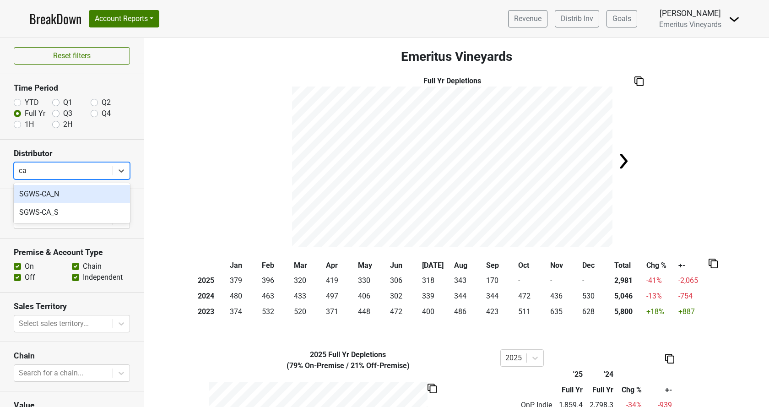
click at [70, 188] on div "SGWS-CA_N" at bounding box center [72, 194] width 116 height 18
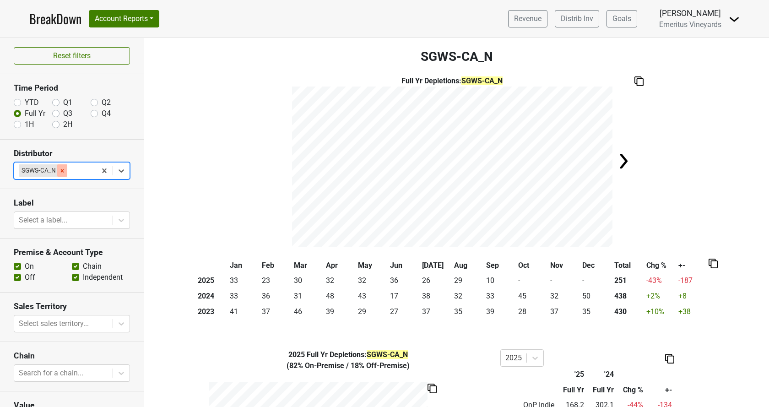
click at [63, 168] on icon "Remove SGWS-CA_N" at bounding box center [62, 171] width 6 height 6
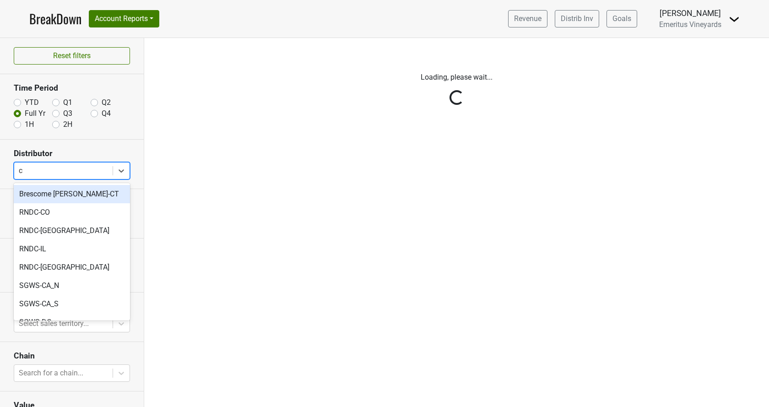
type input "ca"
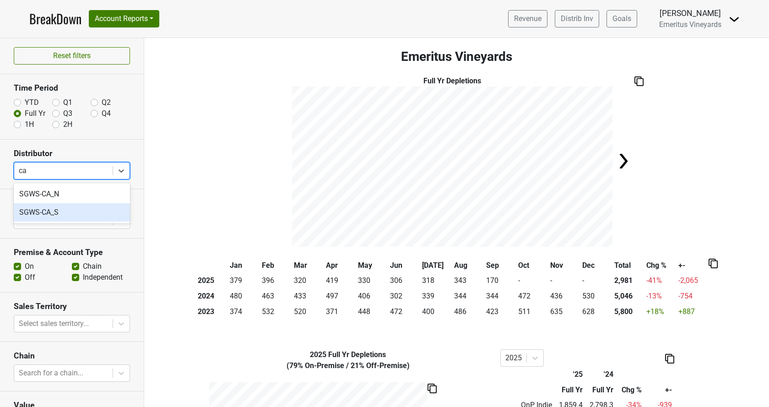
click at [75, 206] on div "SGWS-CA_S" at bounding box center [72, 212] width 116 height 18
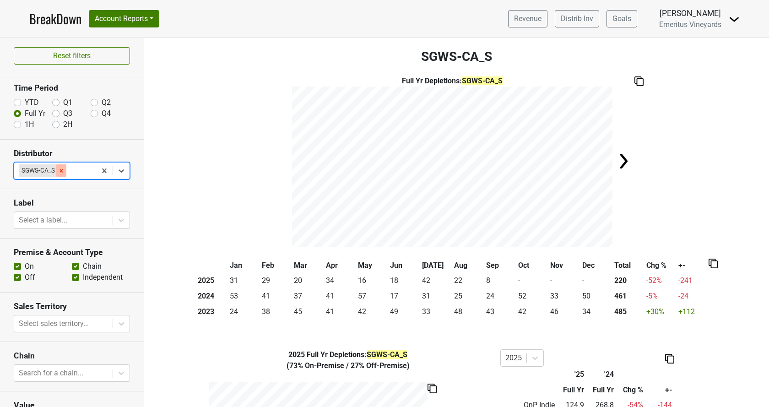
click at [62, 169] on icon "Remove SGWS-CA_S" at bounding box center [61, 171] width 6 height 6
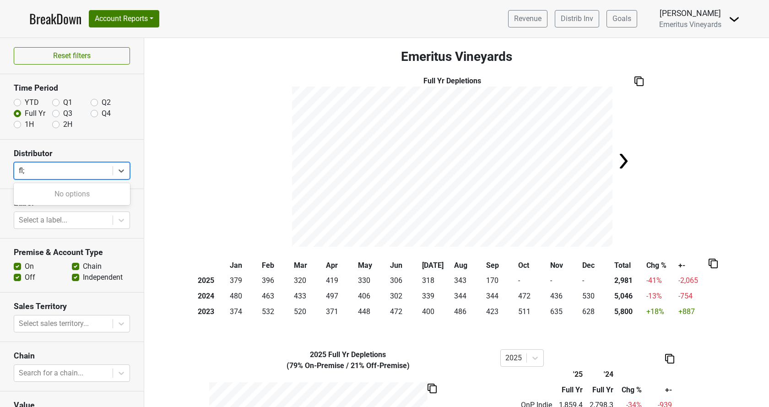
type input "fl"
click at [64, 198] on div "SGWS-FL" at bounding box center [72, 194] width 116 height 18
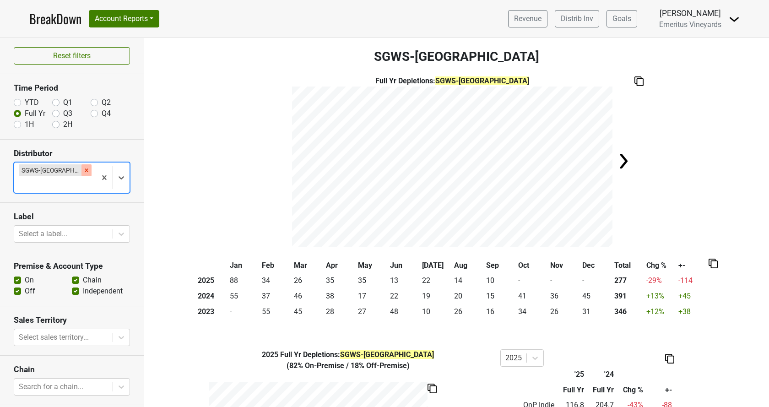
click at [81, 169] on div "Remove SGWS-FL" at bounding box center [86, 170] width 10 height 12
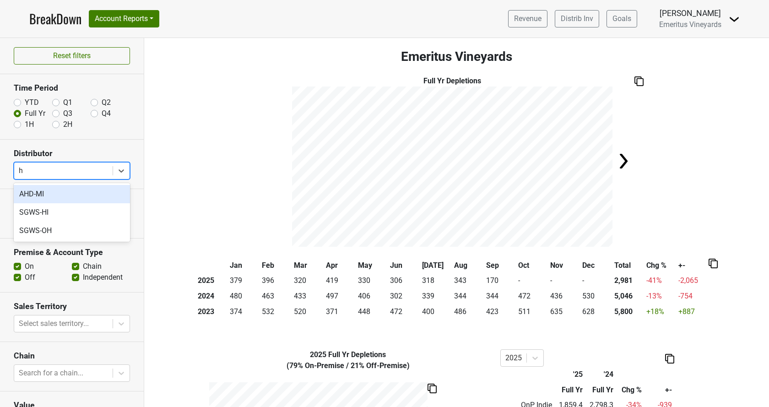
type input "hi"
click at [58, 192] on div "SGWS-HI" at bounding box center [72, 194] width 116 height 18
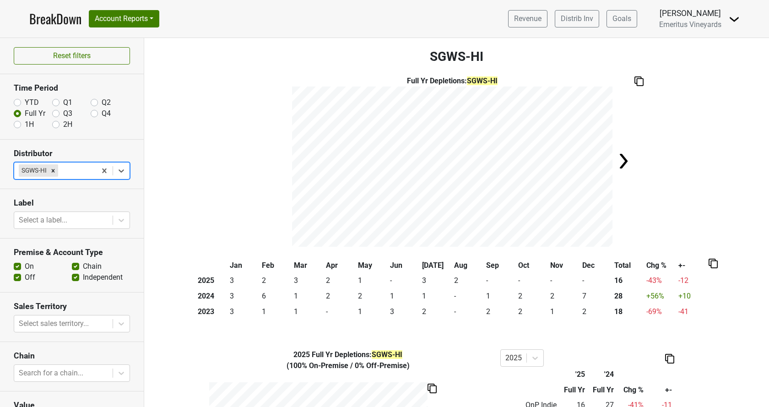
click at [53, 174] on div "Remove SGWS-HI" at bounding box center [53, 170] width 10 height 12
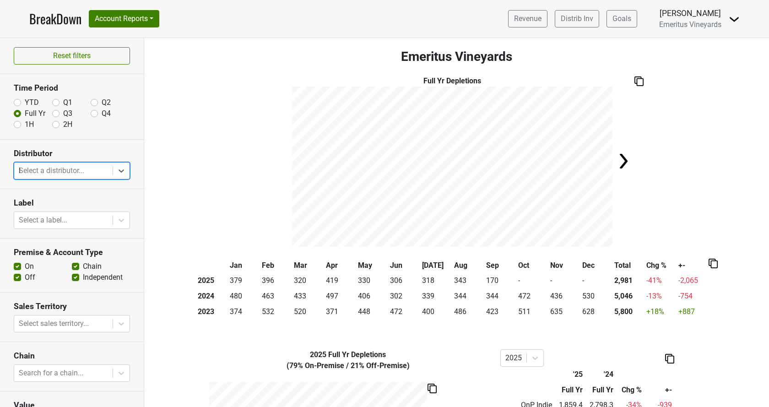
type input "la"
click at [57, 195] on div "SGWS-LA" at bounding box center [72, 194] width 116 height 18
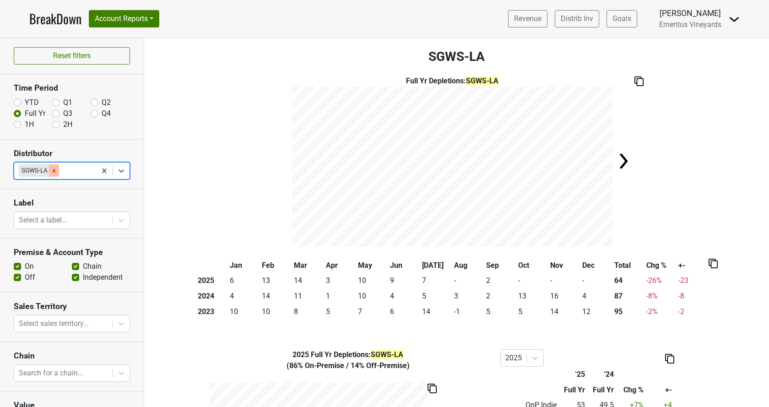
click at [57, 168] on icon "Remove SGWS-LA" at bounding box center [54, 171] width 6 height 6
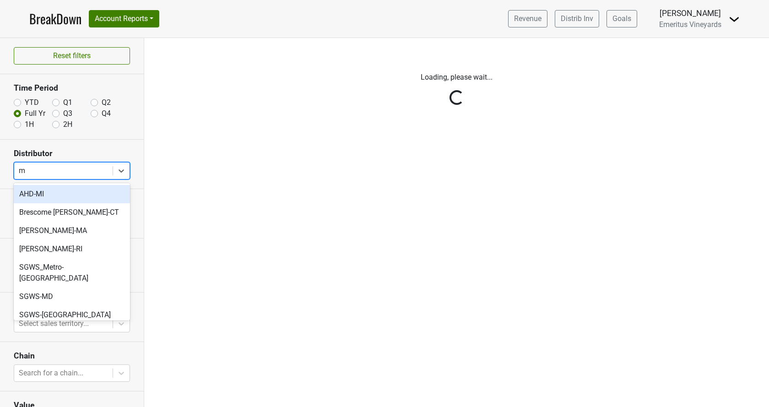
type input "mn"
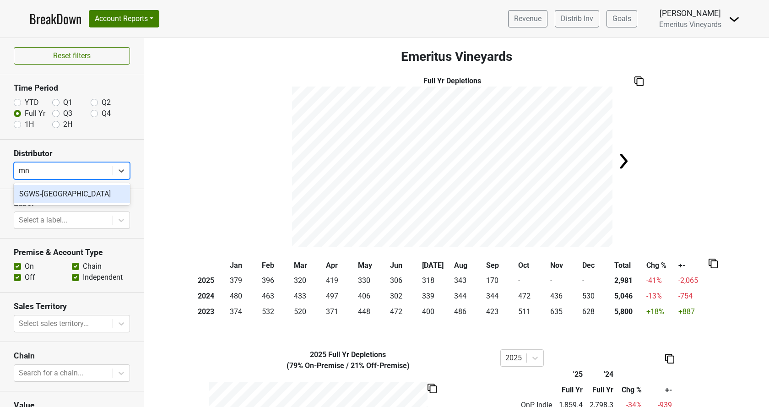
click at [74, 196] on div "SGWS-MN" at bounding box center [72, 194] width 116 height 18
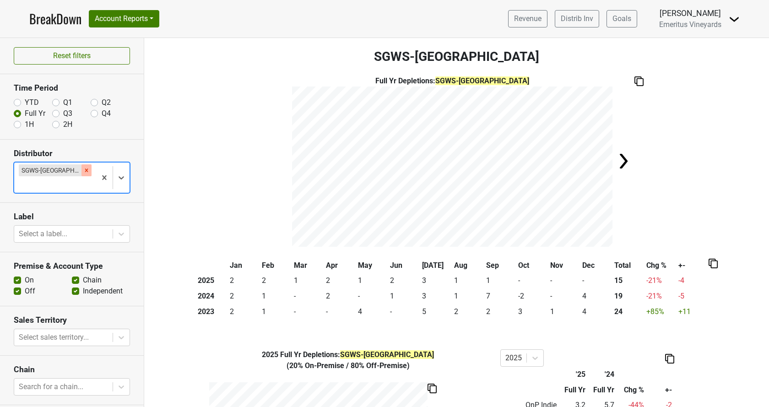
click at [81, 169] on div "Remove SGWS-MN" at bounding box center [86, 170] width 10 height 12
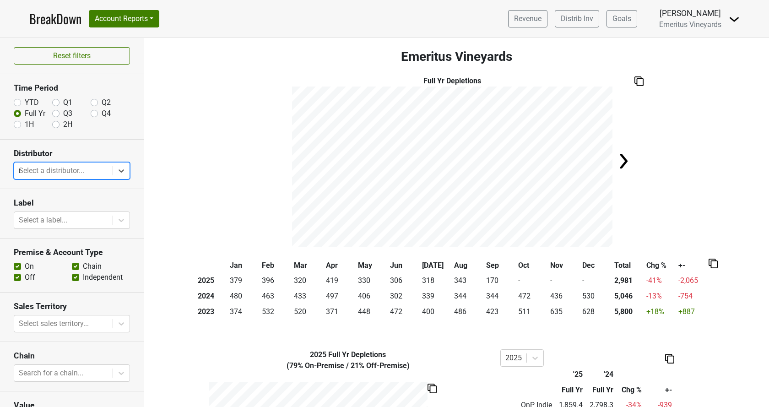
type input "nv"
click at [65, 190] on div "SGWS-NV" at bounding box center [72, 194] width 116 height 18
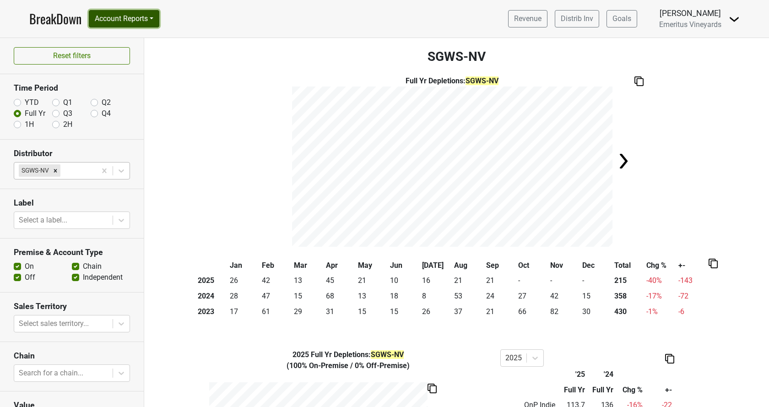
click at [151, 19] on button "Account Reports" at bounding box center [124, 18] width 71 height 17
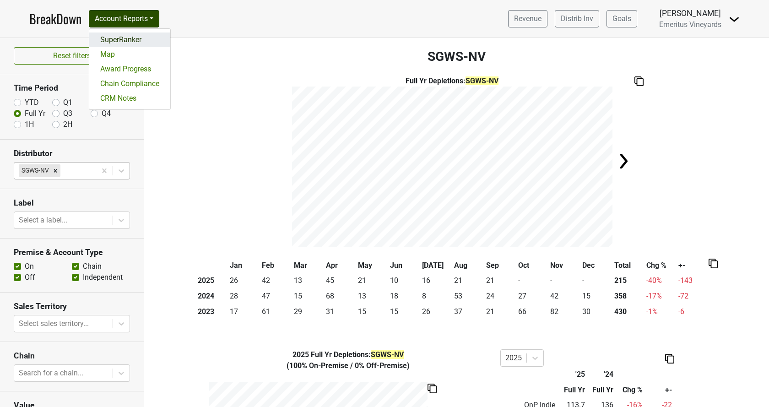
click at [130, 38] on link "SuperRanker" at bounding box center [129, 40] width 81 height 15
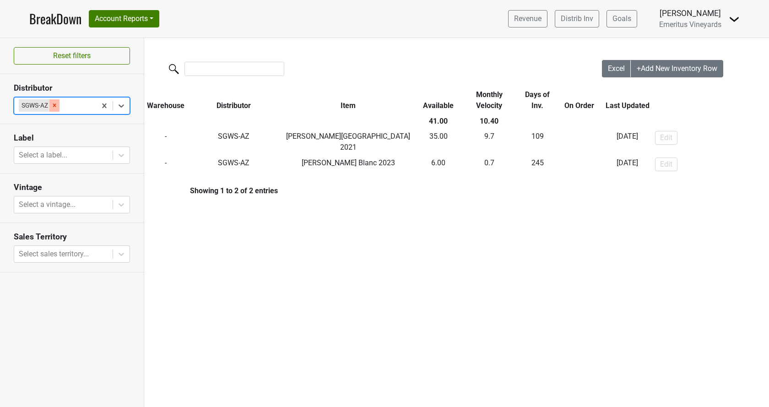
click at [53, 108] on icon "Remove SGWS-AZ" at bounding box center [54, 105] width 6 height 6
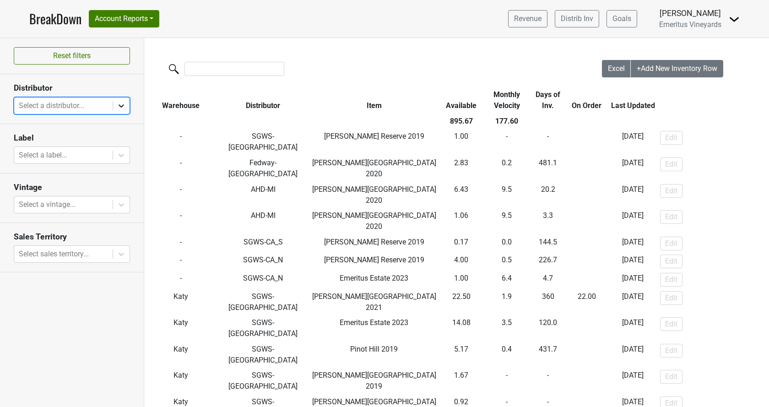
click at [125, 110] on icon at bounding box center [121, 105] width 9 height 9
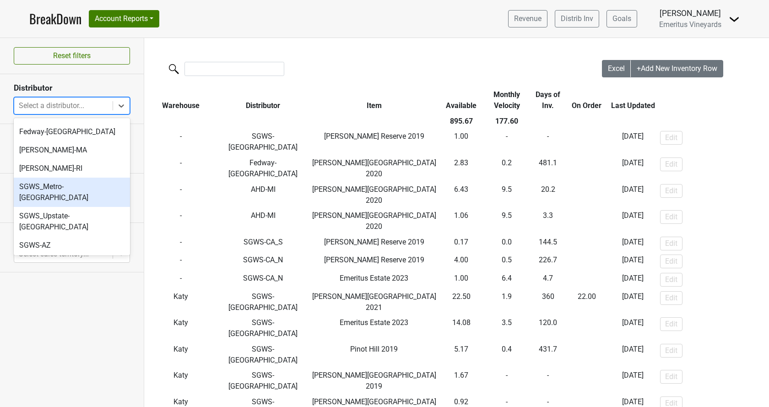
scroll to position [52, 0]
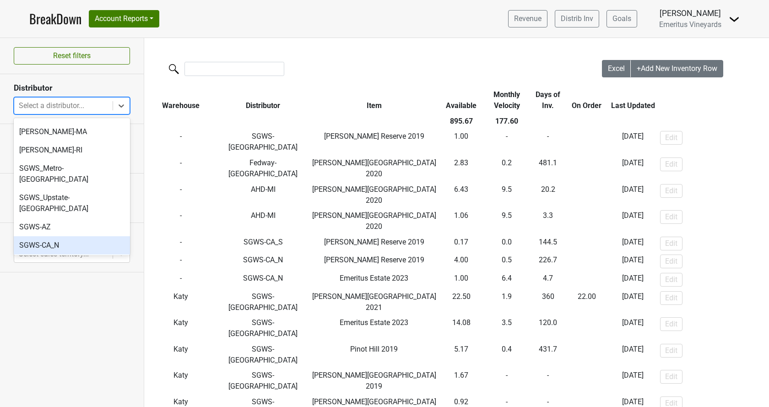
click at [85, 236] on div "SGWS-CA_N" at bounding box center [72, 245] width 116 height 18
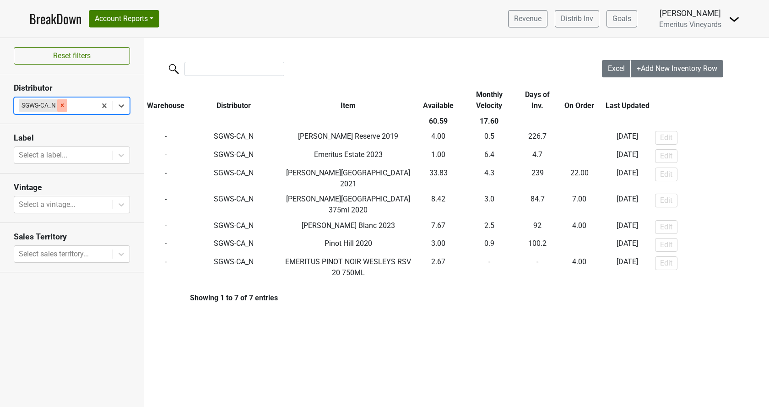
click at [62, 103] on icon "Remove SGWS-CA_N" at bounding box center [62, 105] width 6 height 6
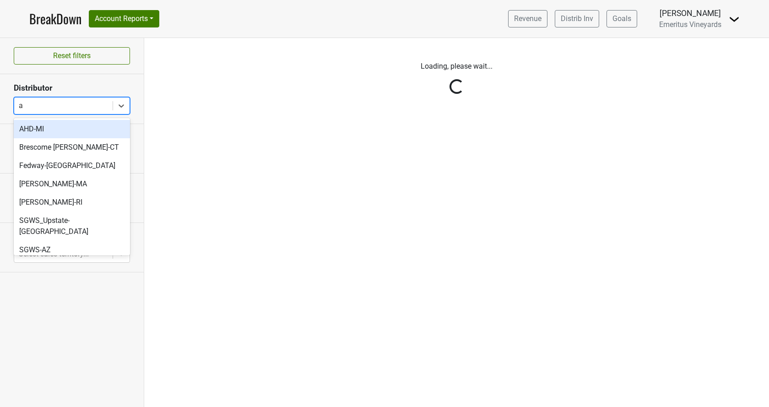
type input "az"
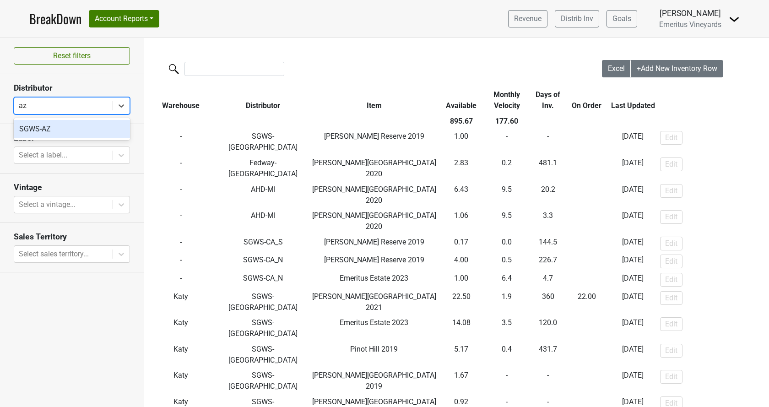
click at [71, 125] on div "SGWS-AZ" at bounding box center [72, 129] width 116 height 18
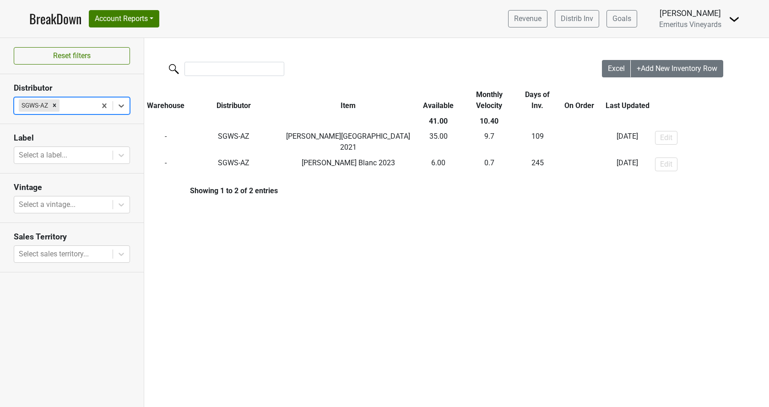
click at [51, 105] on div "Remove SGWS-AZ" at bounding box center [54, 105] width 10 height 12
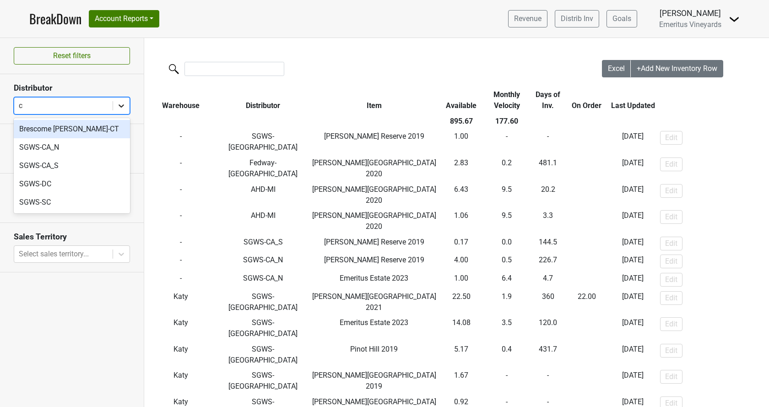
type input "ca"
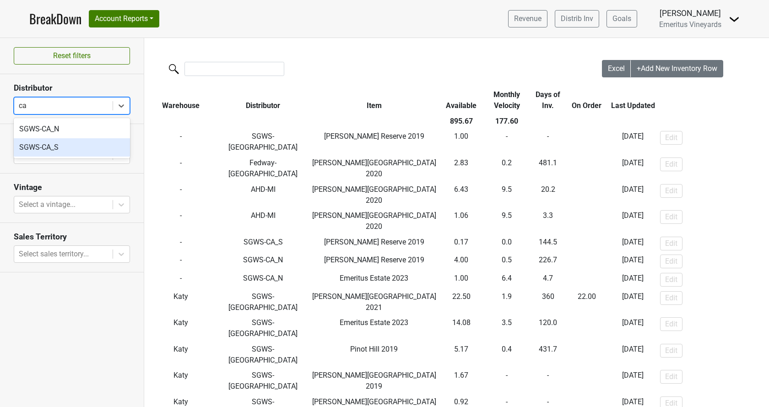
click at [83, 143] on div "SGWS-CA_S" at bounding box center [72, 147] width 116 height 18
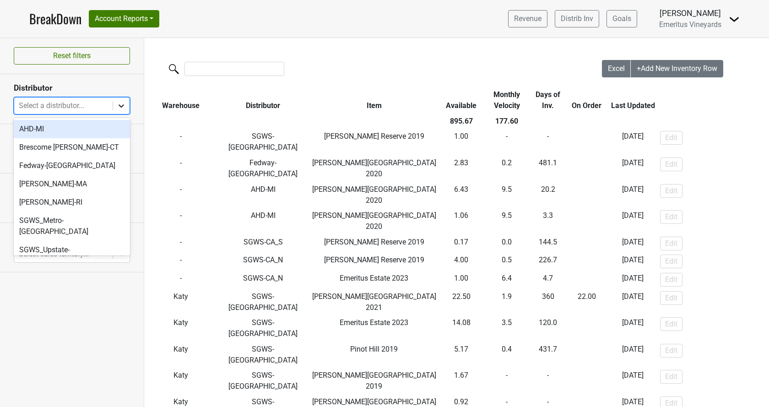
click at [123, 105] on icon at bounding box center [121, 105] width 5 height 3
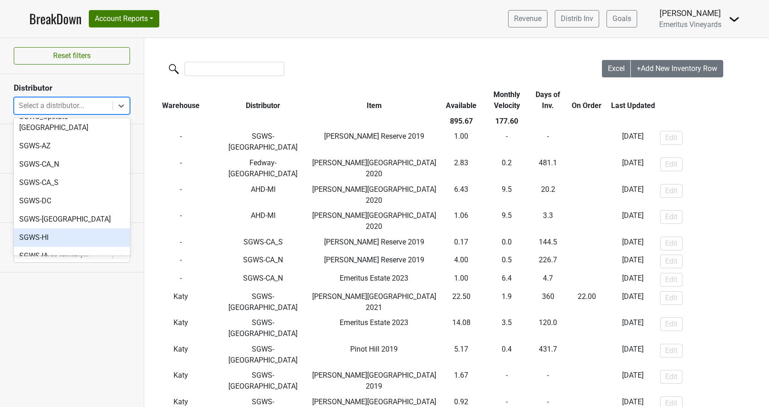
scroll to position [157, 0]
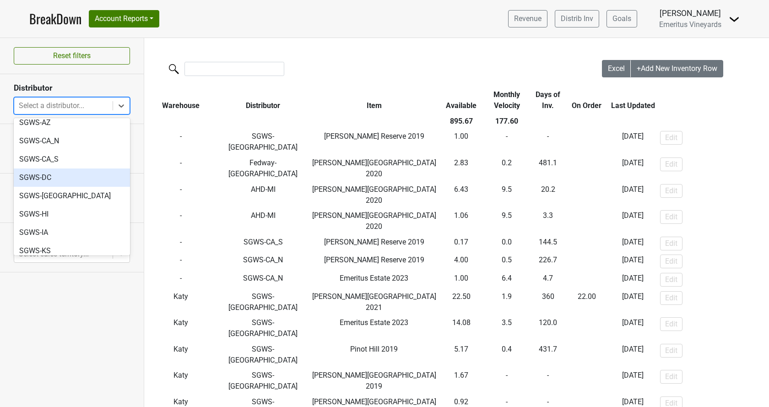
click at [56, 168] on div "SGWS-DC" at bounding box center [72, 177] width 116 height 18
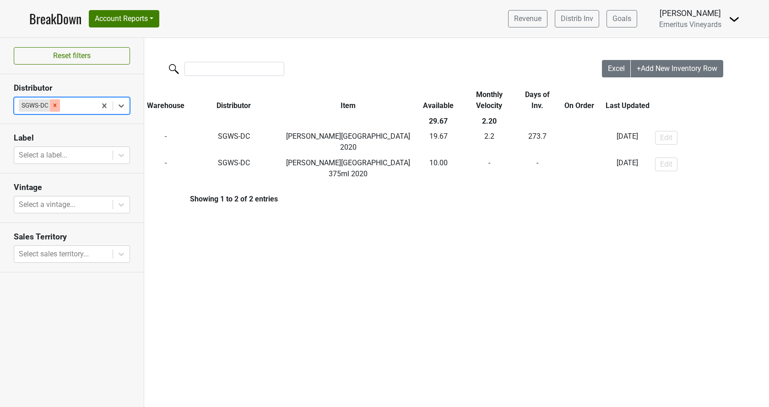
click at [53, 105] on icon "Remove SGWS-DC" at bounding box center [55, 105] width 6 height 6
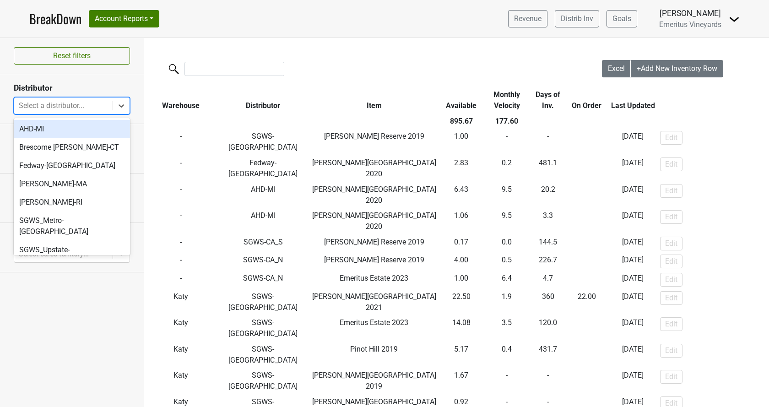
click at [87, 107] on div at bounding box center [63, 105] width 89 height 13
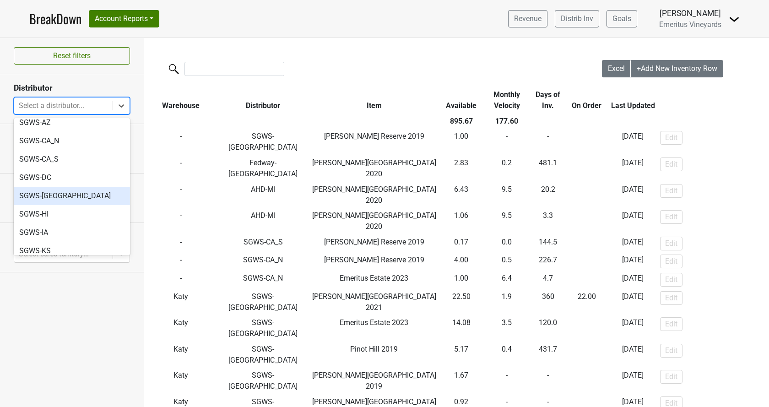
click at [79, 187] on div "SGWS-[GEOGRAPHIC_DATA]" at bounding box center [72, 196] width 116 height 18
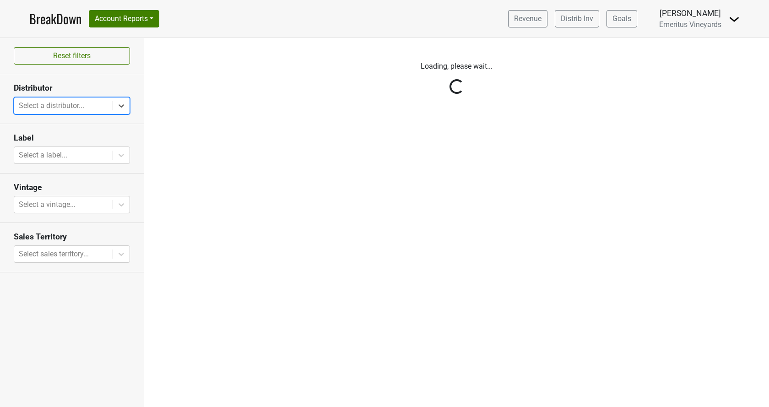
click at [129, 110] on div at bounding box center [121, 106] width 16 height 16
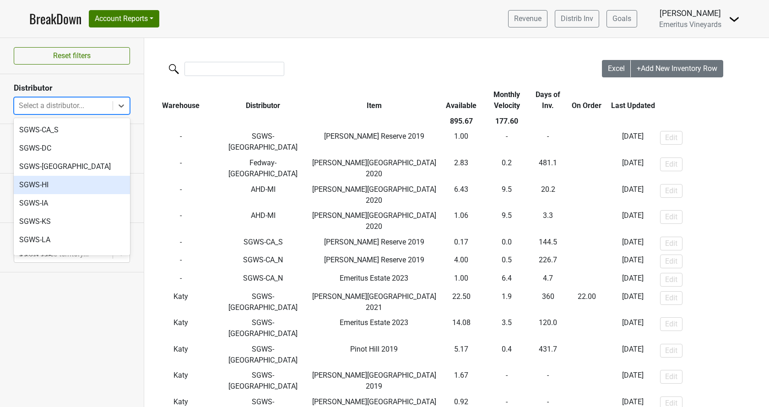
scroll to position [209, 0]
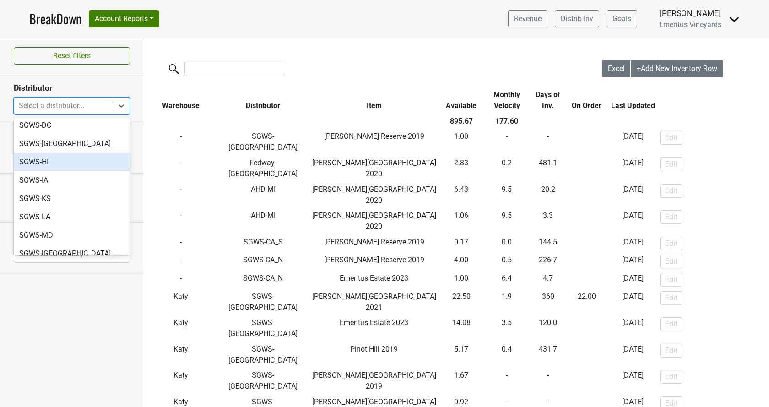
click at [84, 153] on div "SGWS-HI" at bounding box center [72, 162] width 116 height 18
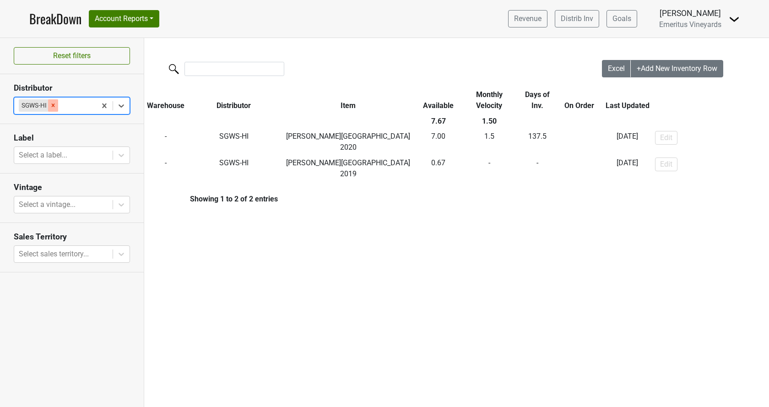
click at [56, 103] on icon "Remove SGWS-HI" at bounding box center [53, 105] width 6 height 6
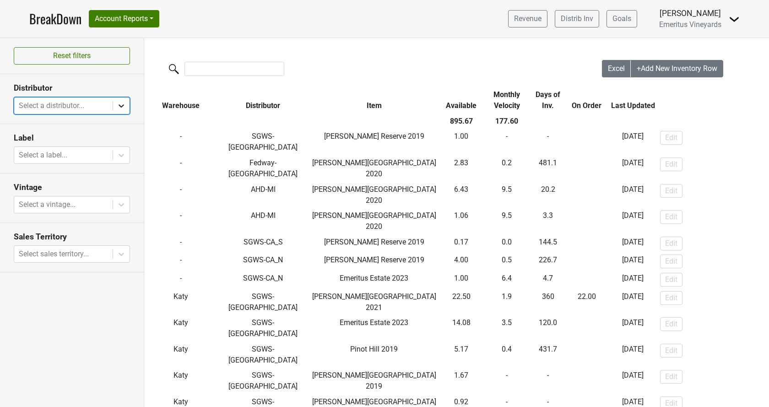
click at [119, 106] on icon at bounding box center [121, 105] width 9 height 9
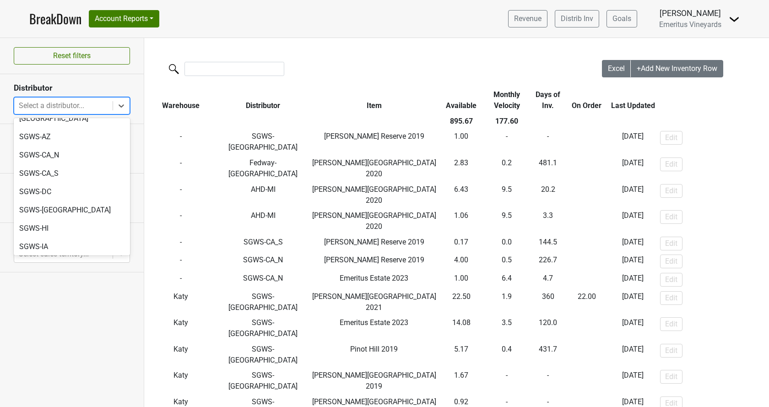
scroll to position [157, 0]
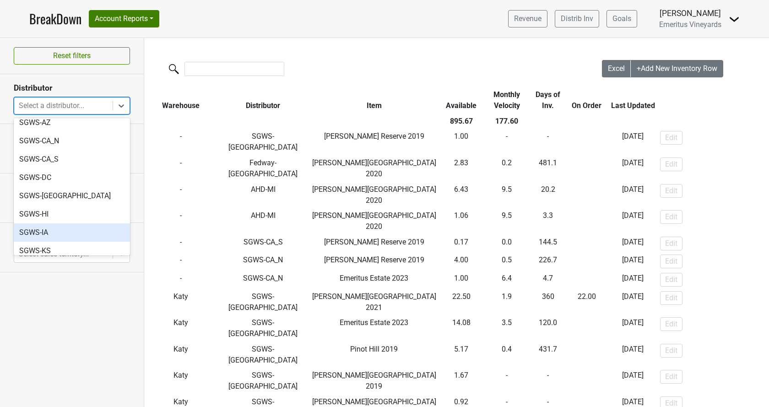
click at [84, 223] on div "SGWS-IA" at bounding box center [72, 232] width 116 height 18
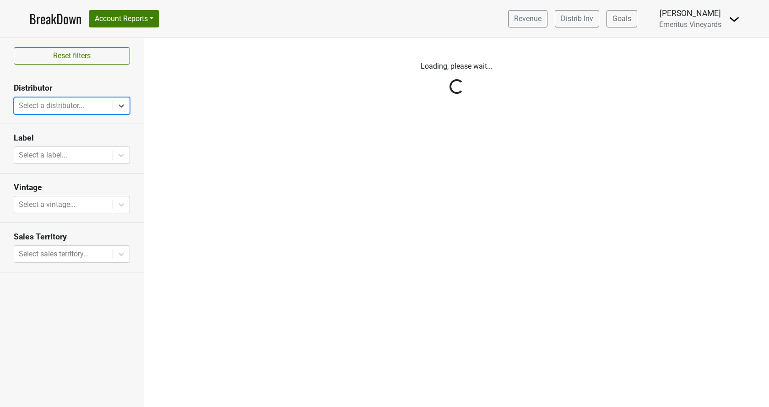
click at [131, 98] on section "Distributor All selected options have been cleared. Select is focused ,type to …" at bounding box center [72, 98] width 144 height 49
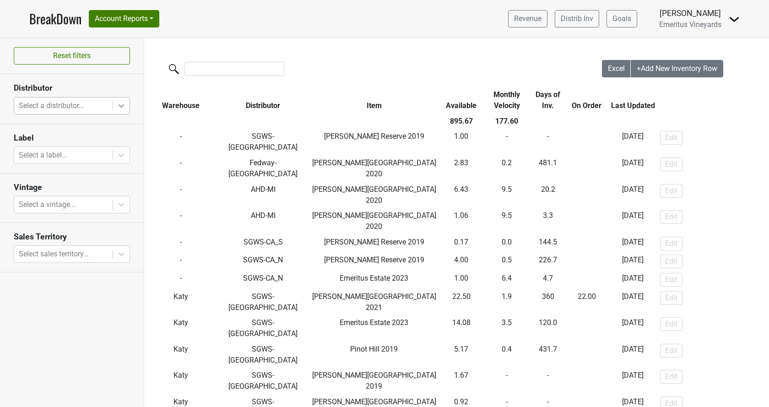
click at [124, 103] on icon at bounding box center [121, 105] width 9 height 9
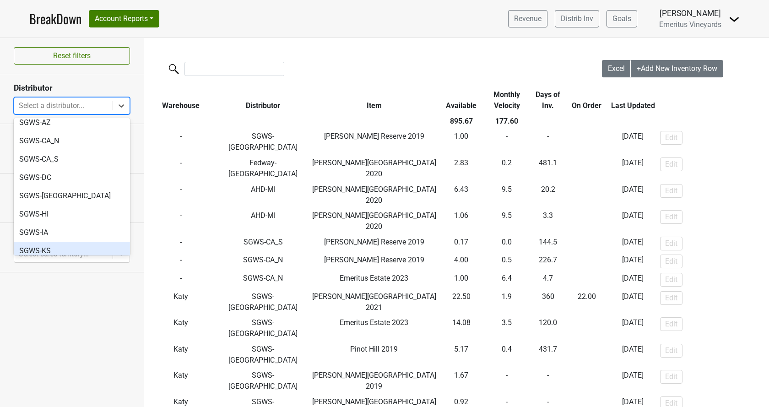
click at [52, 242] on div "SGWS-KS" at bounding box center [72, 251] width 116 height 18
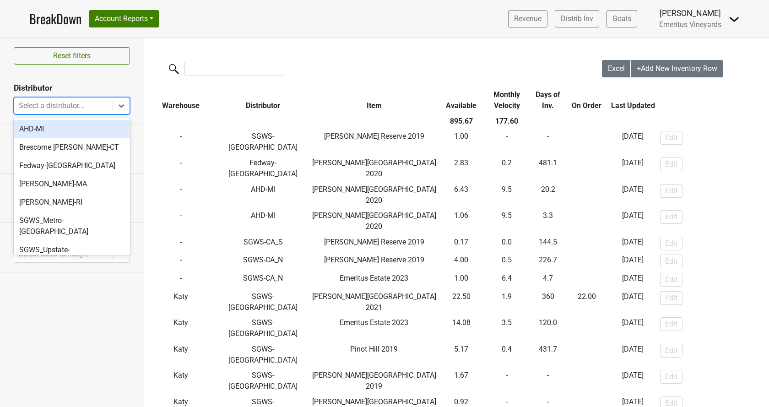
click at [119, 104] on icon at bounding box center [121, 105] width 9 height 9
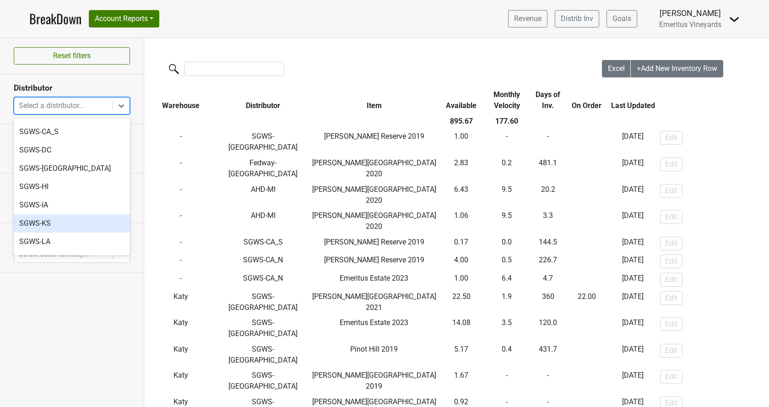
scroll to position [209, 0]
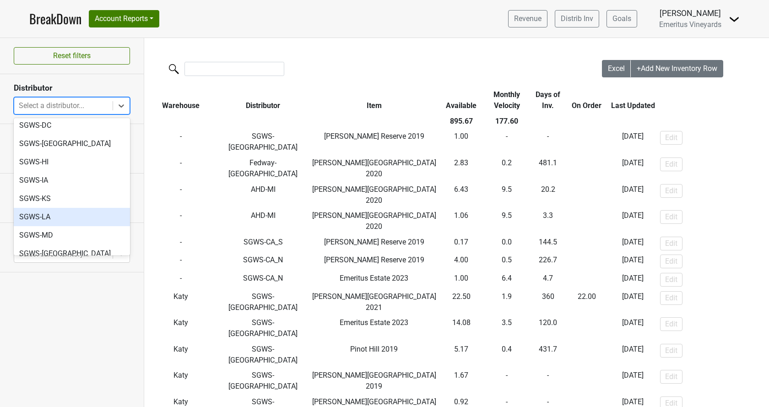
click at [82, 208] on div "SGWS-LA" at bounding box center [72, 217] width 116 height 18
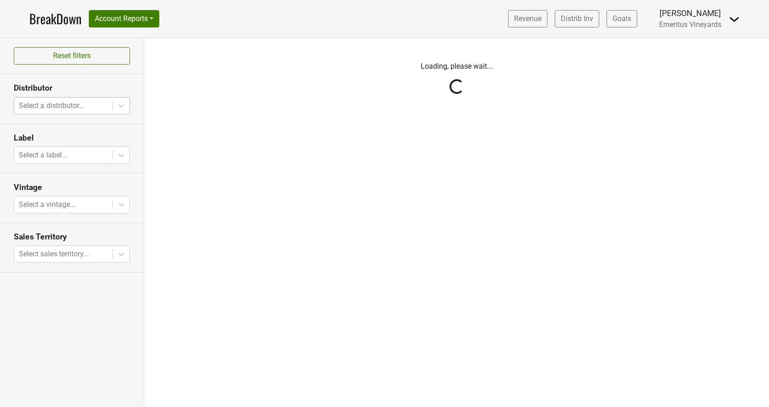
click at [120, 105] on div "Reset filters Distributor Select a distributor... Label Select a label... Vinta…" at bounding box center [72, 222] width 144 height 369
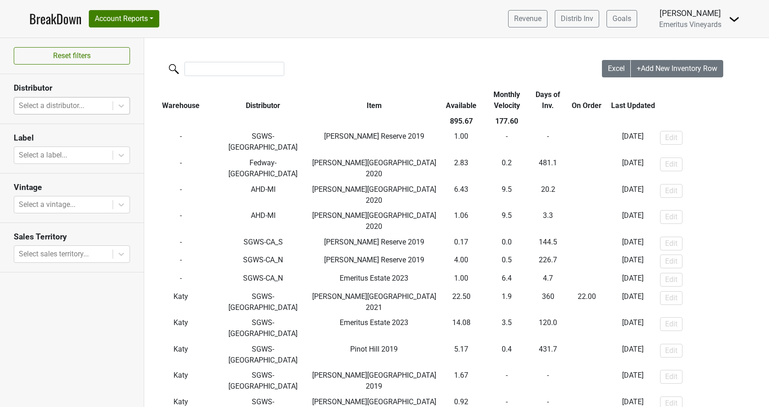
click at [124, 95] on section "Distributor Select a distributor..." at bounding box center [72, 98] width 144 height 49
click at [120, 110] on div at bounding box center [121, 106] width 16 height 16
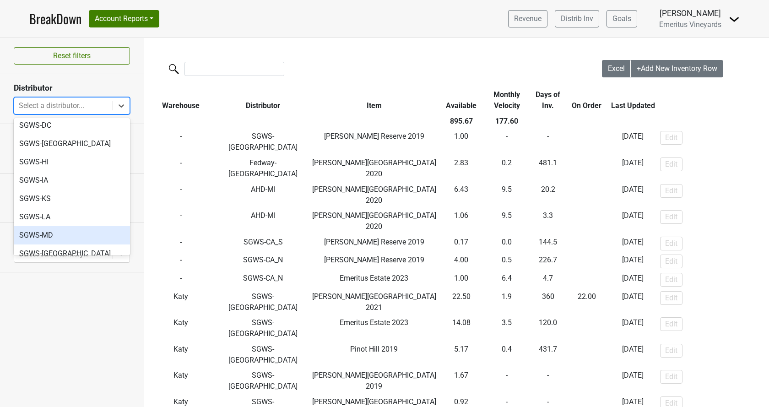
click at [72, 226] on div "SGWS-MD" at bounding box center [72, 235] width 116 height 18
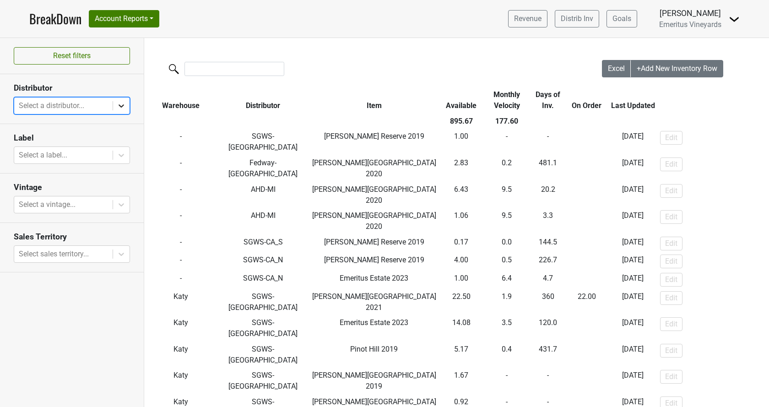
click at [119, 104] on icon at bounding box center [121, 105] width 9 height 9
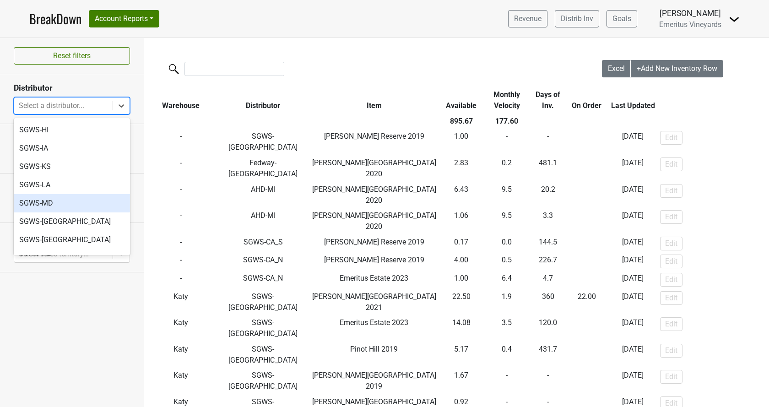
scroll to position [261, 0]
click at [70, 192] on div "SGWS-[GEOGRAPHIC_DATA]" at bounding box center [72, 201] width 116 height 18
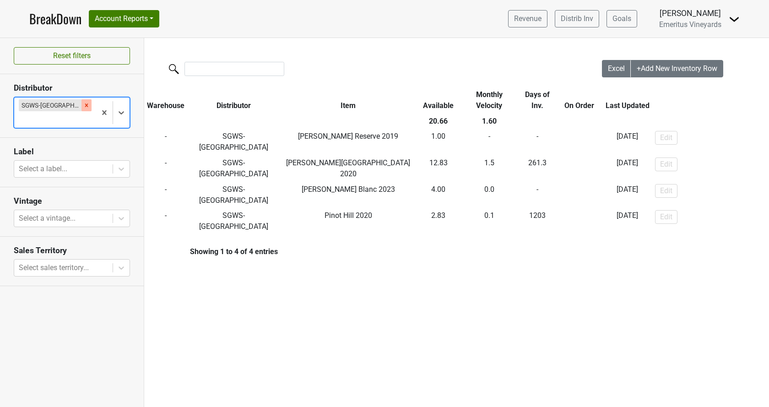
click at [83, 106] on icon "Remove SGWS-MN" at bounding box center [86, 105] width 6 height 6
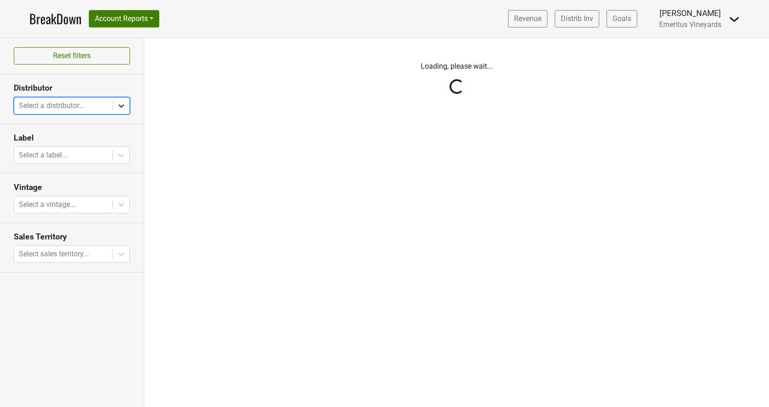
click at [121, 102] on icon at bounding box center [121, 105] width 9 height 9
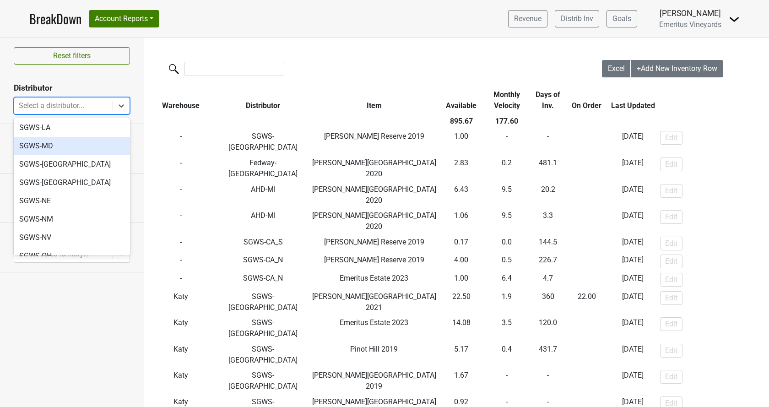
scroll to position [313, 0]
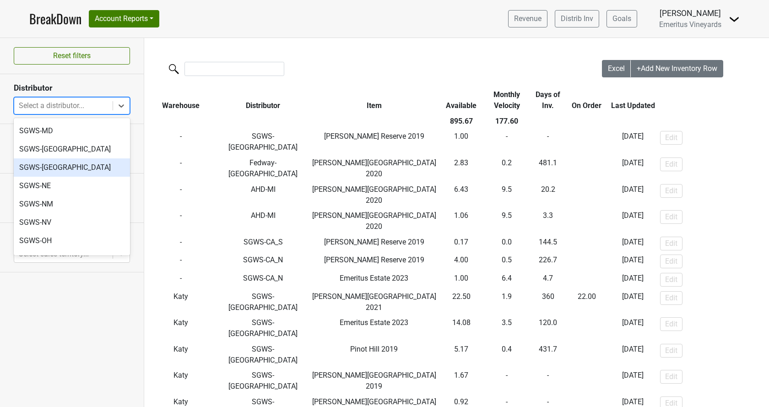
click at [74, 158] on div "SGWS-[GEOGRAPHIC_DATA]" at bounding box center [72, 167] width 116 height 18
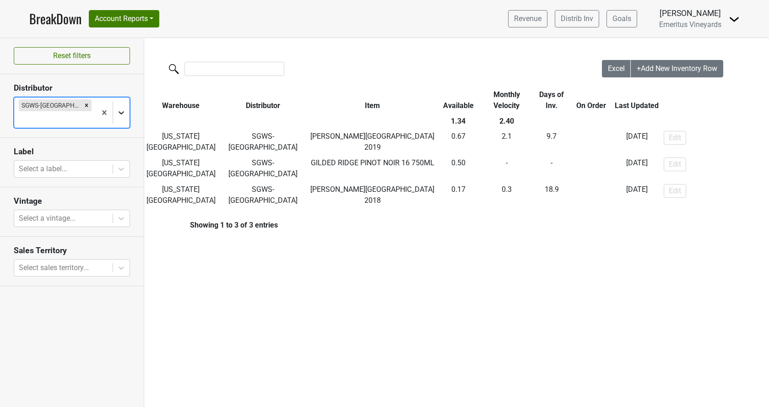
click at [119, 108] on icon at bounding box center [121, 112] width 9 height 9
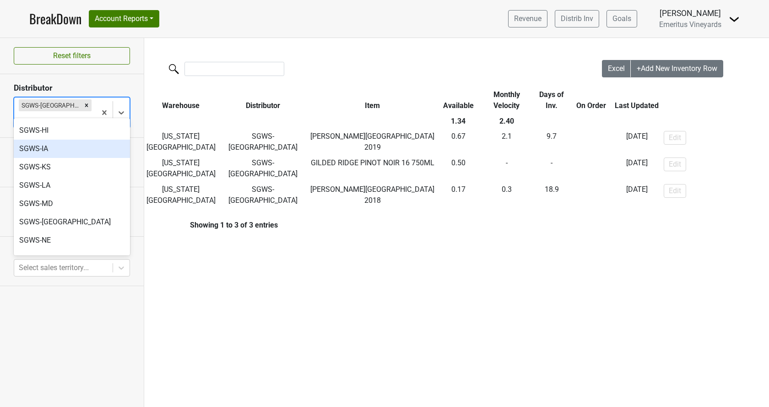
scroll to position [261, 0]
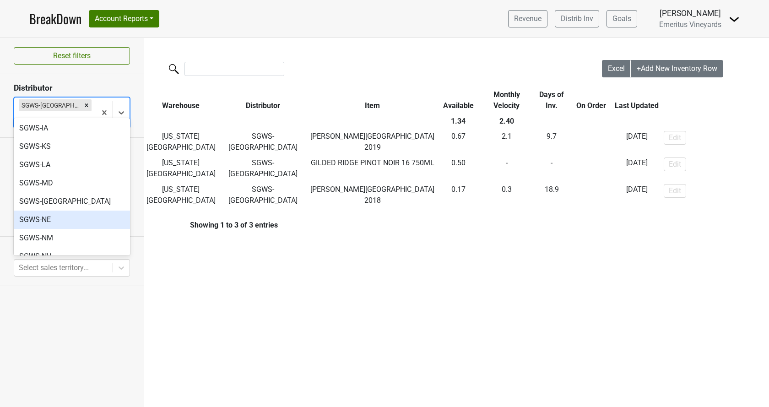
click at [65, 211] on div "SGWS-NE" at bounding box center [72, 220] width 116 height 18
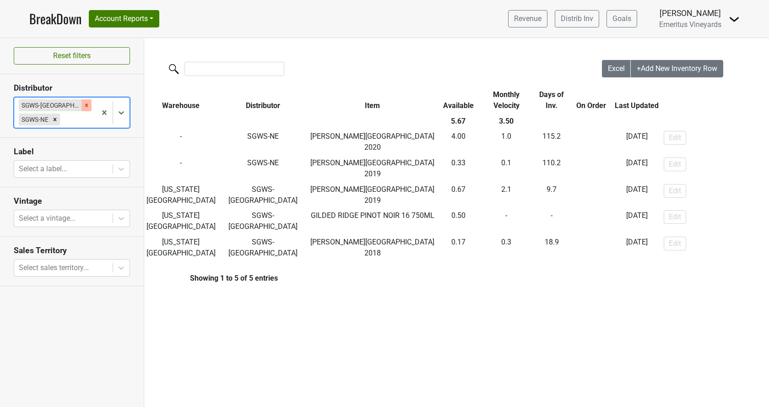
click at [81, 99] on div "Remove SGWS-MO" at bounding box center [86, 105] width 10 height 12
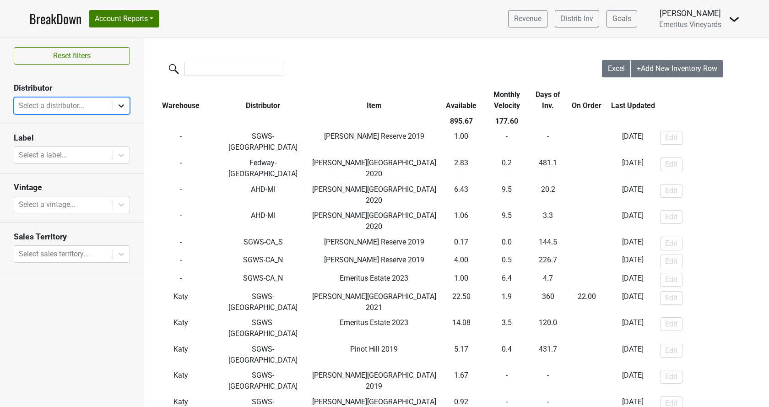
click at [116, 106] on div at bounding box center [121, 106] width 16 height 16
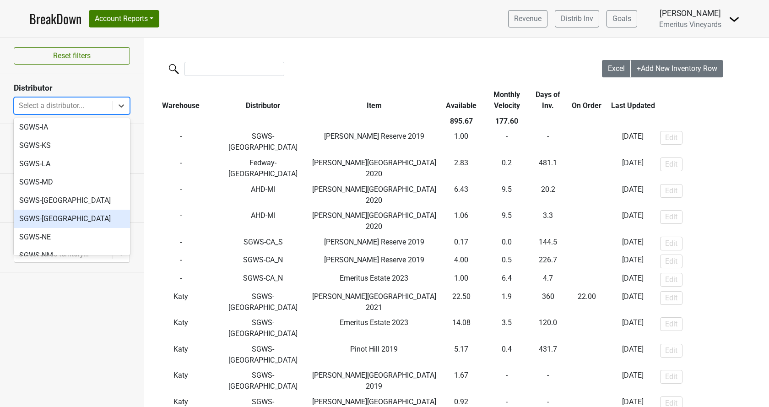
scroll to position [313, 0]
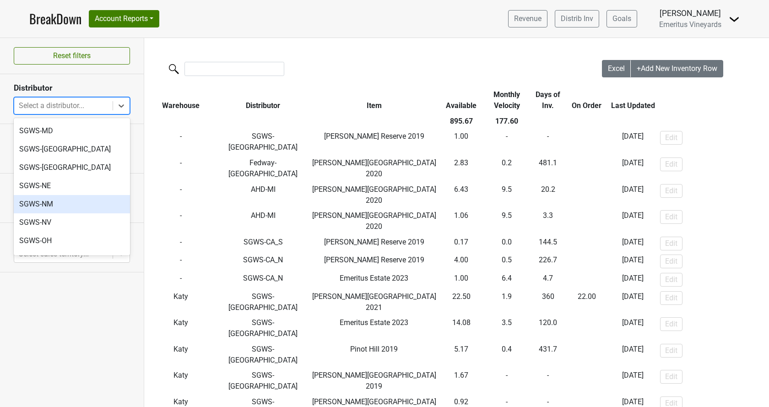
click at [88, 195] on div "SGWS-NM" at bounding box center [72, 204] width 116 height 18
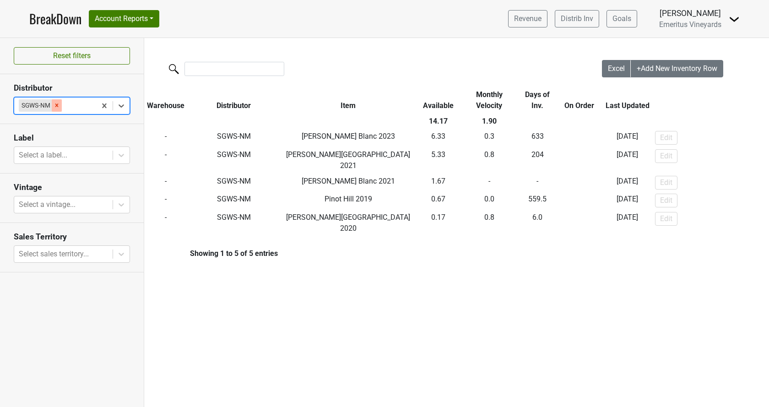
click at [60, 105] on div "Remove SGWS-NM" at bounding box center [57, 105] width 10 height 12
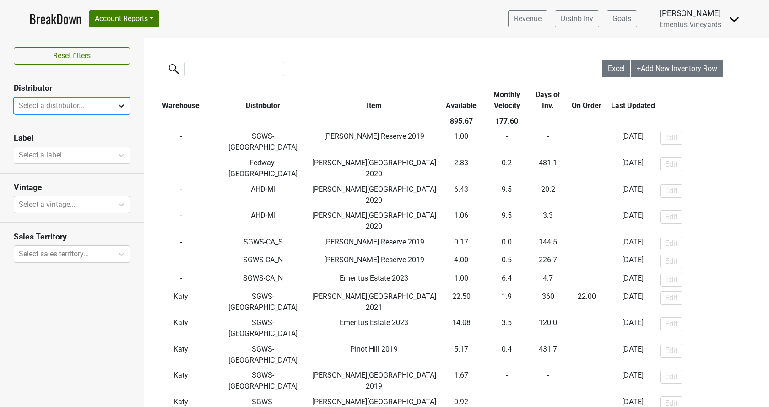
click at [123, 106] on icon at bounding box center [121, 105] width 9 height 9
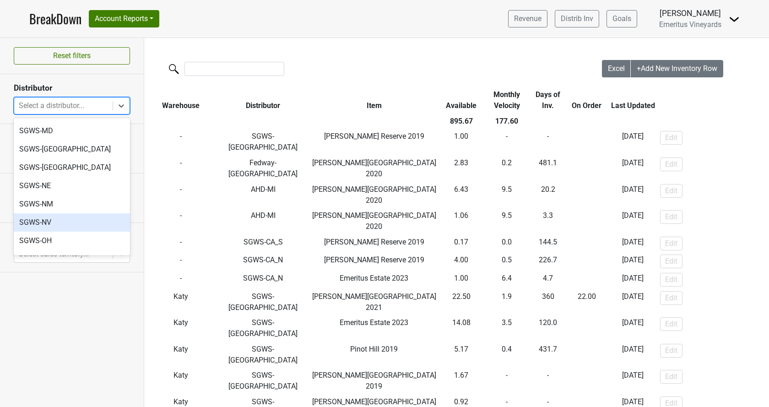
click at [85, 213] on div "SGWS-NV" at bounding box center [72, 222] width 116 height 18
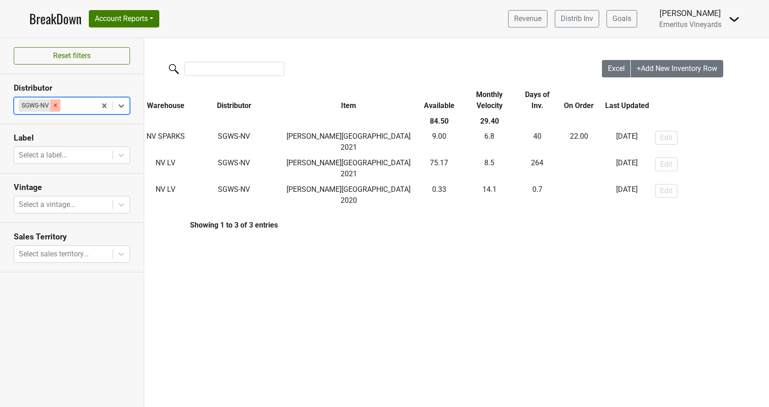
click at [57, 106] on icon "Remove SGWS-NV" at bounding box center [55, 105] width 6 height 6
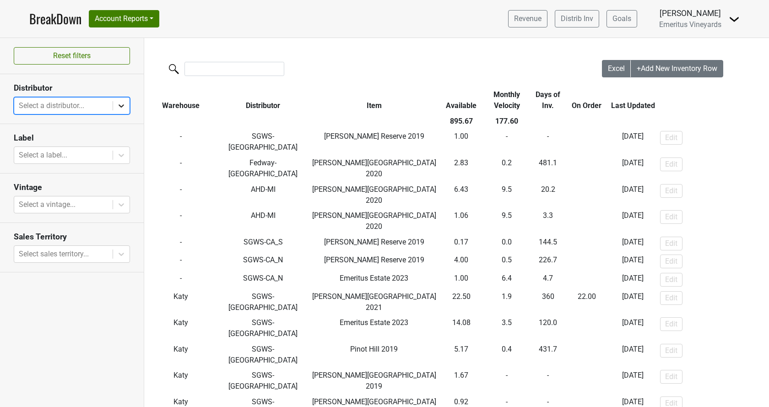
click at [125, 108] on icon at bounding box center [121, 105] width 9 height 9
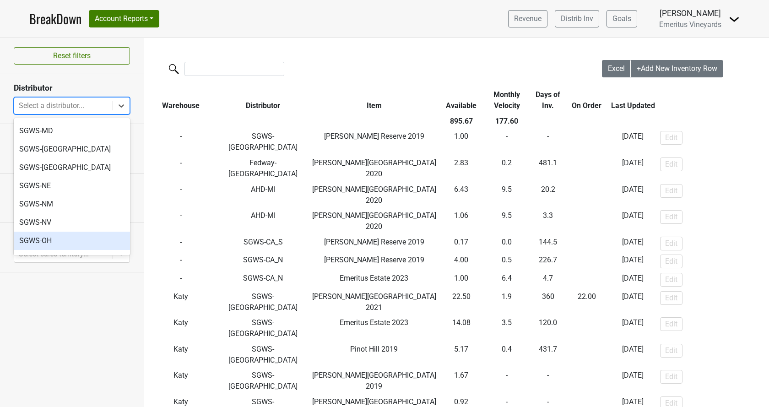
click at [76, 232] on div "SGWS-OH" at bounding box center [72, 241] width 116 height 18
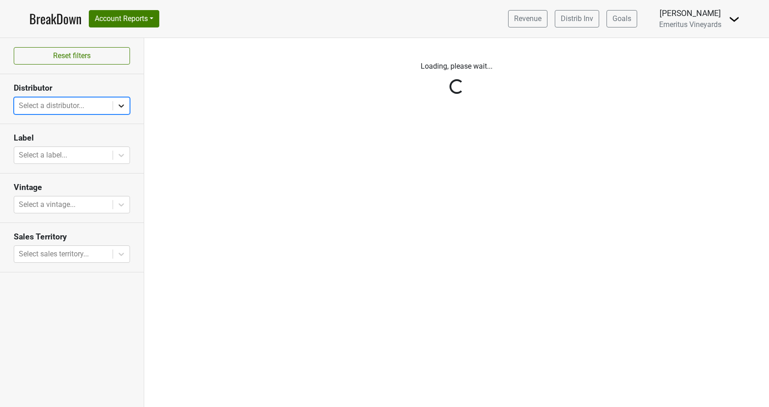
click at [117, 106] on div "Reset filters Distributor All selected options have been cleared. Select is foc…" at bounding box center [72, 222] width 144 height 369
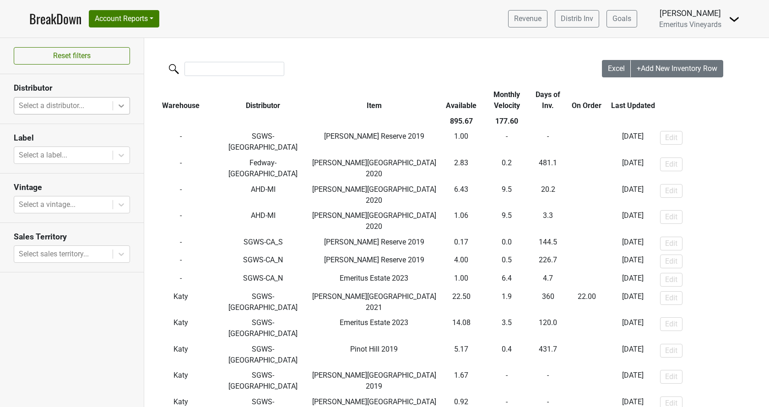
click at [125, 112] on div at bounding box center [121, 106] width 16 height 16
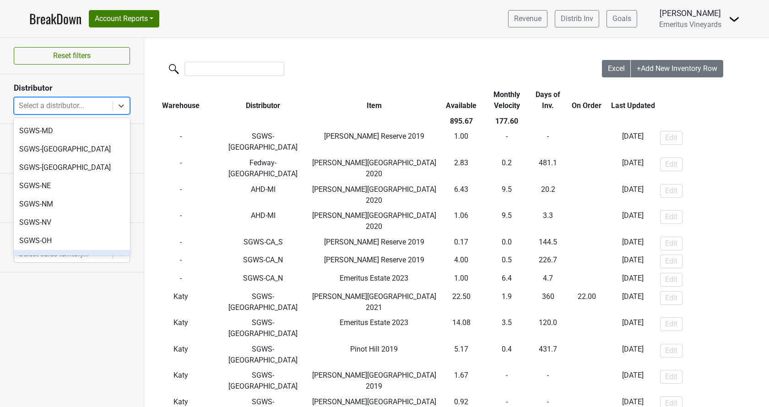
click at [71, 250] on div "SGWS-SC" at bounding box center [72, 259] width 116 height 18
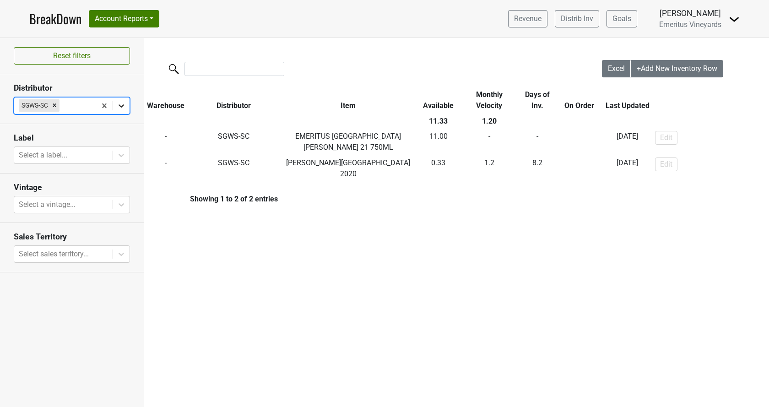
click at [114, 105] on div at bounding box center [121, 106] width 16 height 16
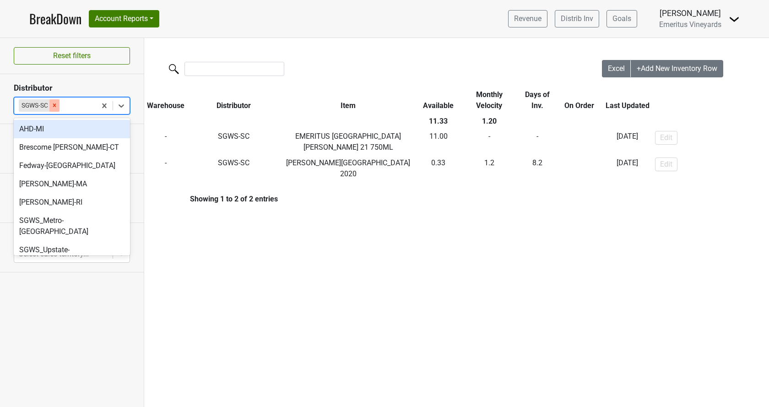
click at [58, 105] on icon "Remove SGWS-SC" at bounding box center [54, 105] width 6 height 6
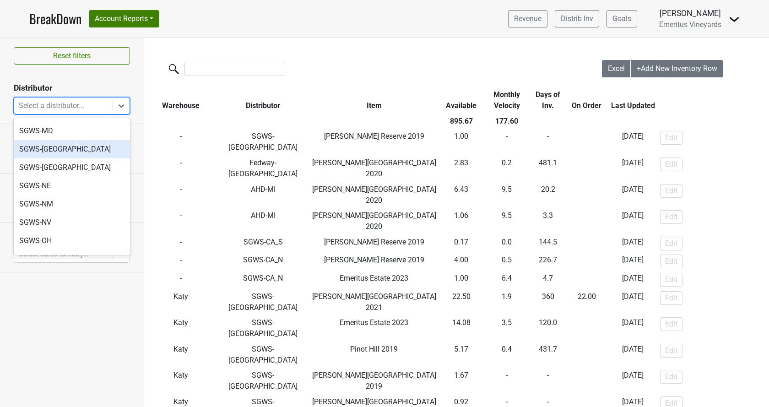
scroll to position [342, 0]
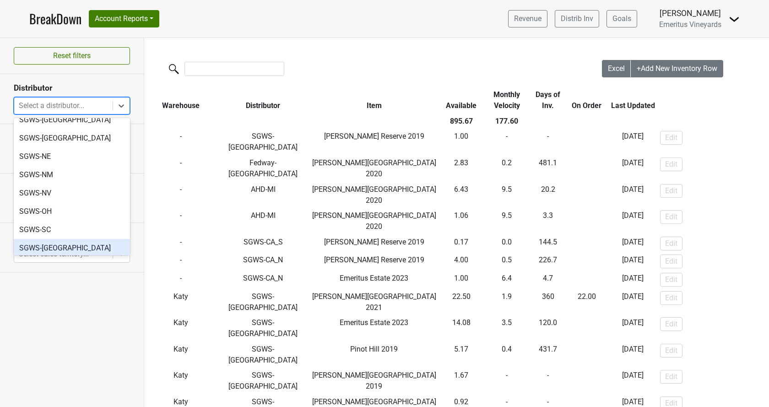
click at [68, 239] on div "SGWS-TX" at bounding box center [72, 248] width 116 height 18
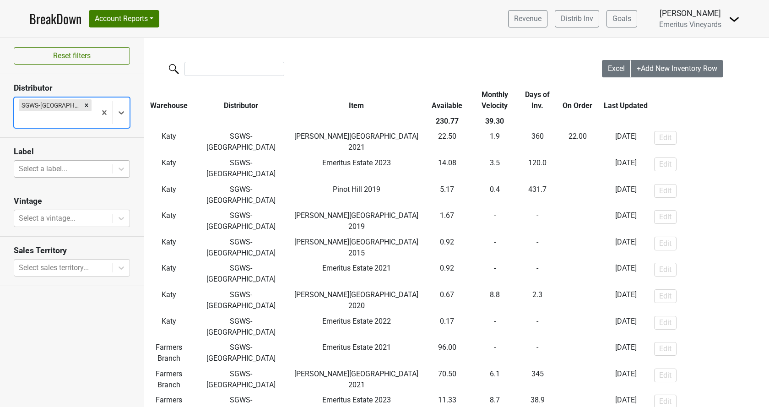
click at [86, 163] on div at bounding box center [63, 169] width 89 height 13
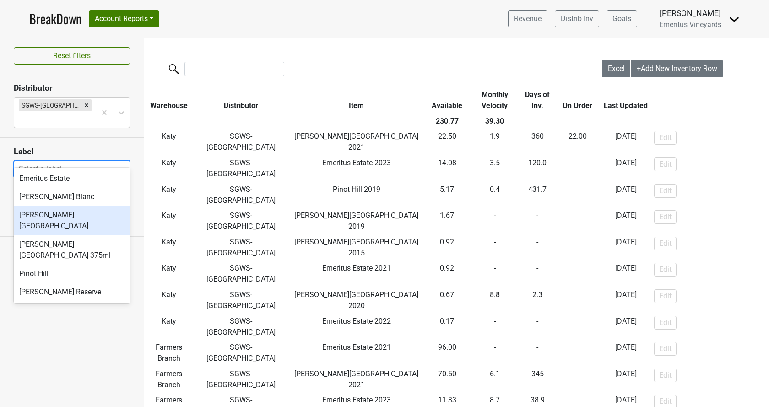
click at [71, 219] on div "[PERSON_NAME][GEOGRAPHIC_DATA]" at bounding box center [72, 220] width 116 height 29
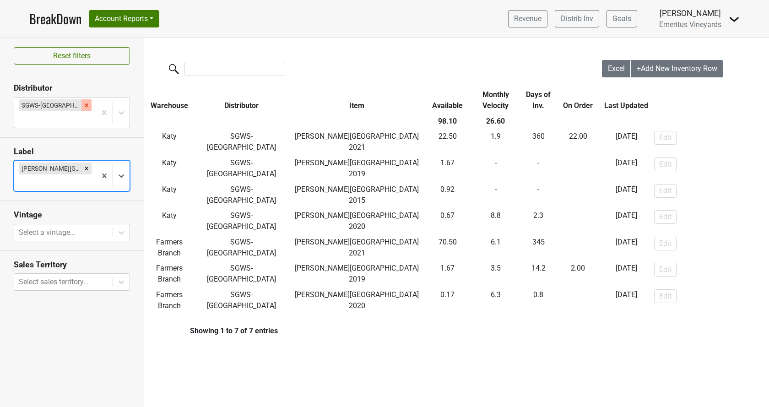
click at [83, 108] on icon "Remove SGWS-TX" at bounding box center [86, 105] width 6 height 6
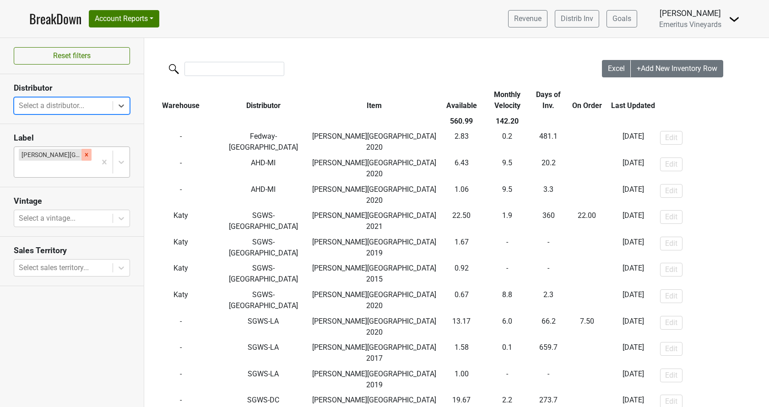
click at [83, 155] on icon "Remove Hallberg Ranch" at bounding box center [86, 155] width 6 height 6
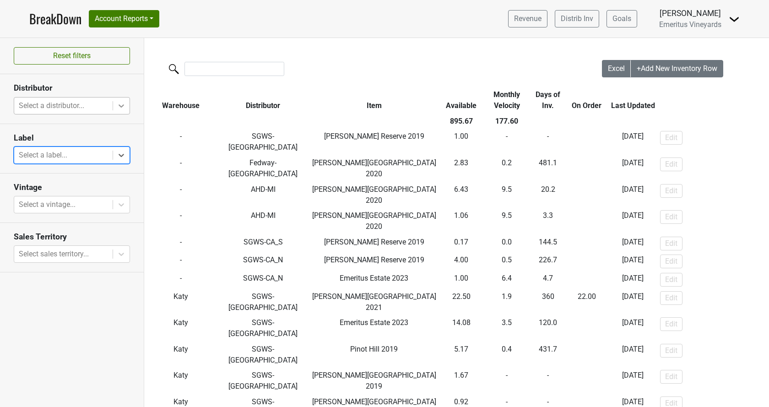
click at [119, 109] on icon at bounding box center [121, 105] width 9 height 9
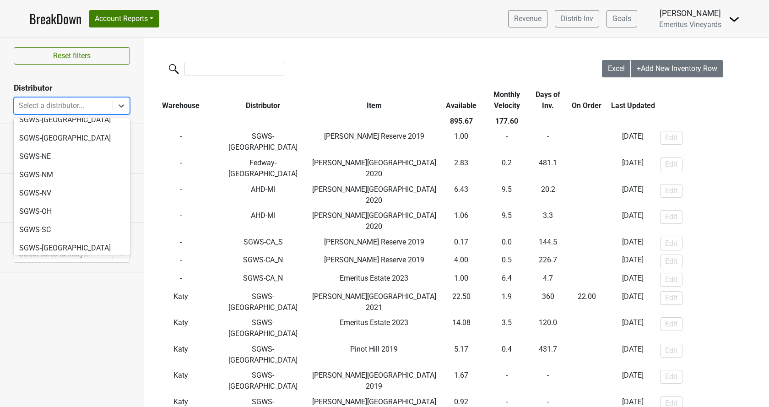
click at [54, 257] on div "SGWS-WA" at bounding box center [72, 266] width 116 height 18
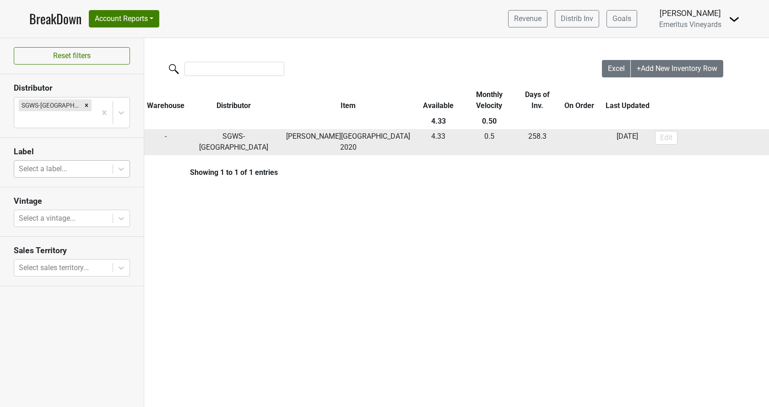
click at [223, 140] on td "SGWS-WA" at bounding box center [233, 142] width 93 height 27
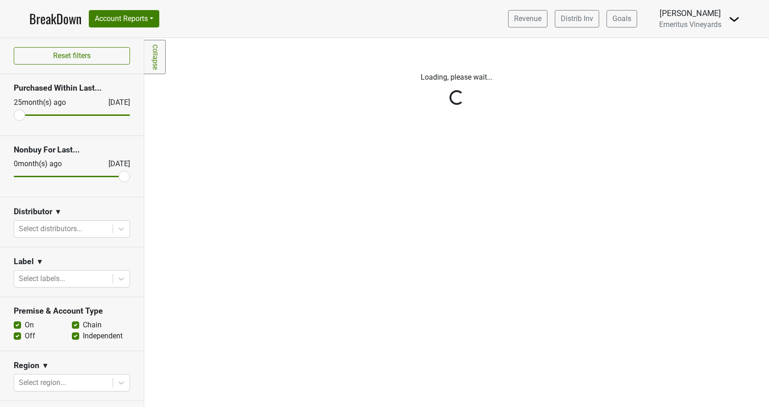
click at [63, 227] on div "Reset filters Purchased Within Last... [DATE] [DATE] Nonbuy For Last... [DATE] …" at bounding box center [72, 222] width 144 height 369
click at [63, 227] on div at bounding box center [63, 229] width 89 height 13
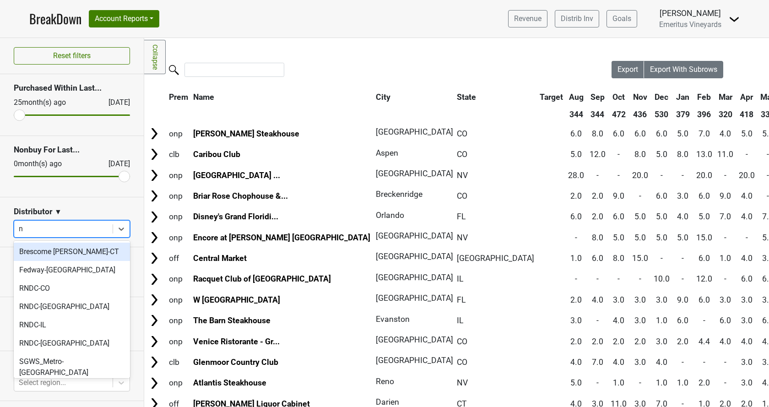
type input "nv"
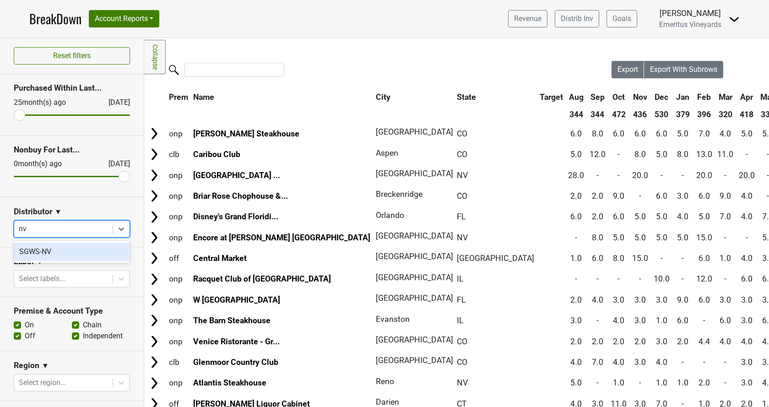
click at [57, 250] on div "SGWS-NV" at bounding box center [72, 252] width 116 height 18
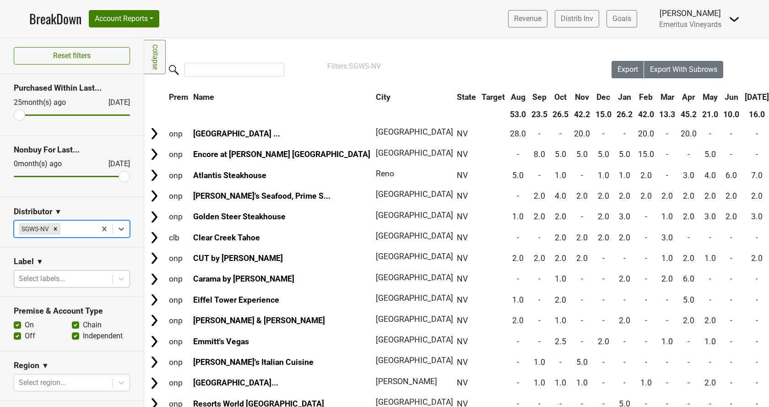
scroll to position [104, 0]
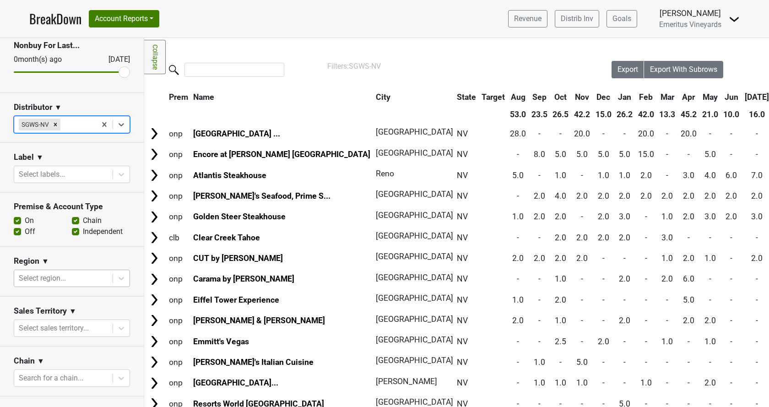
click at [51, 280] on div at bounding box center [63, 278] width 89 height 13
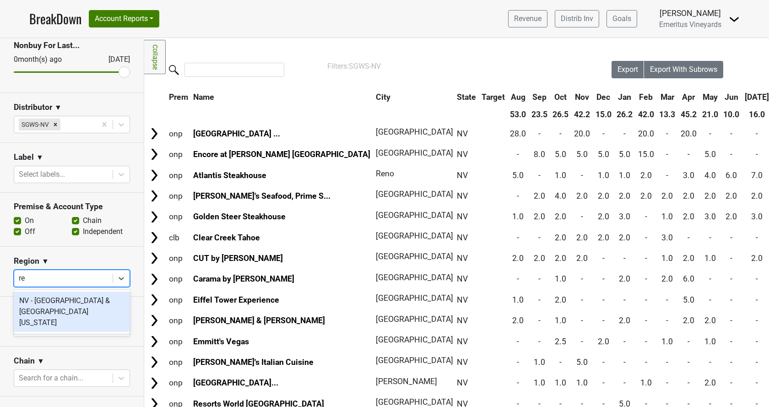
type input "ren"
click at [59, 304] on div "NV - [GEOGRAPHIC_DATA] & [GEOGRAPHIC_DATA][US_STATE]" at bounding box center [72, 312] width 116 height 40
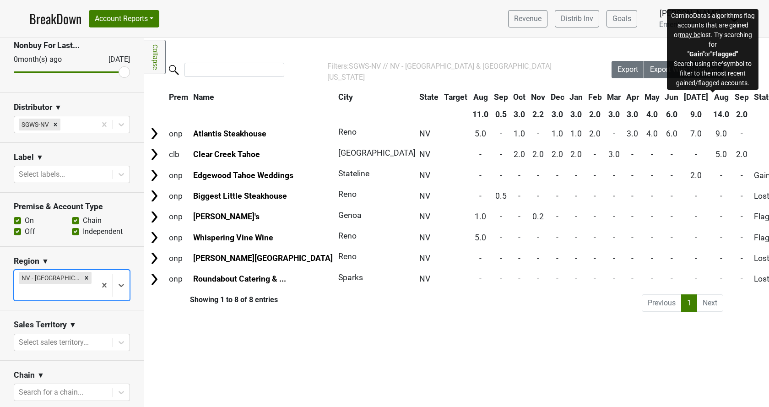
click at [754, 101] on span "Status" at bounding box center [765, 96] width 23 height 9
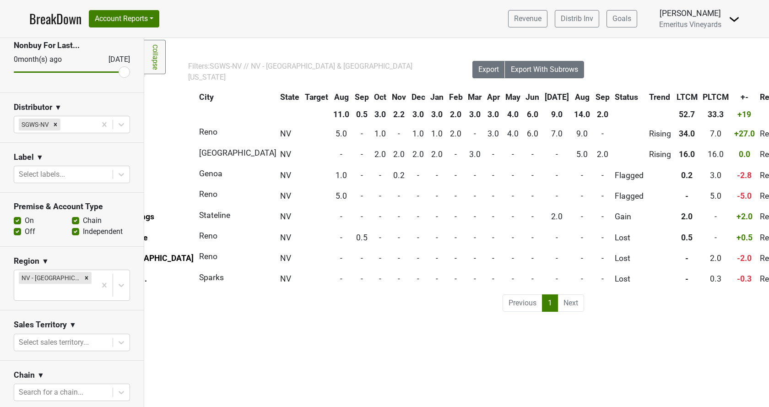
scroll to position [0, 0]
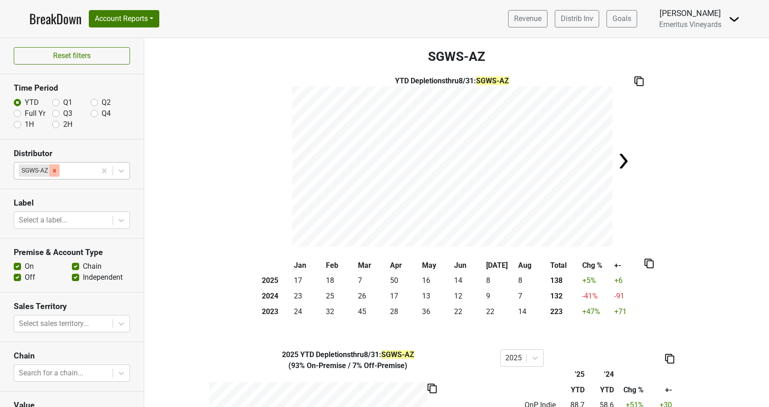
click at [54, 169] on icon "Remove SGWS-AZ" at bounding box center [54, 171] width 6 height 6
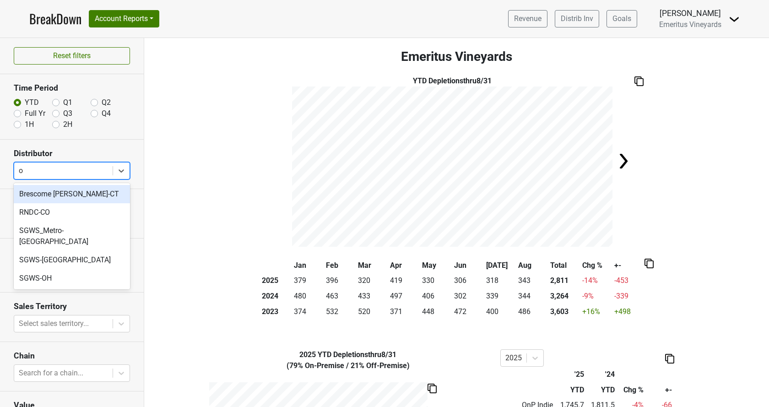
type input "oh"
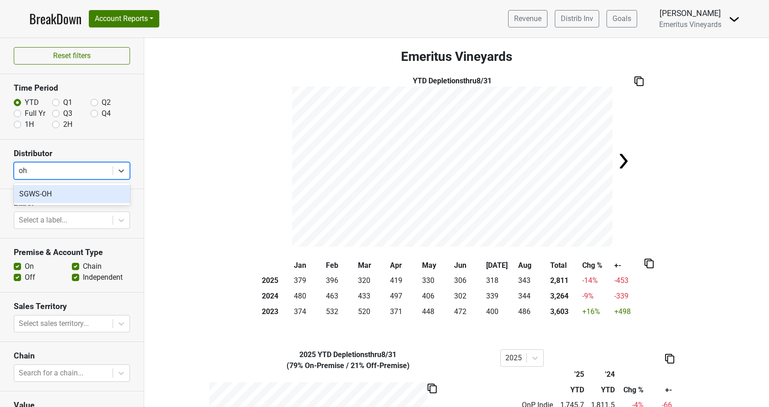
click at [51, 195] on div "SGWS-OH" at bounding box center [72, 194] width 116 height 18
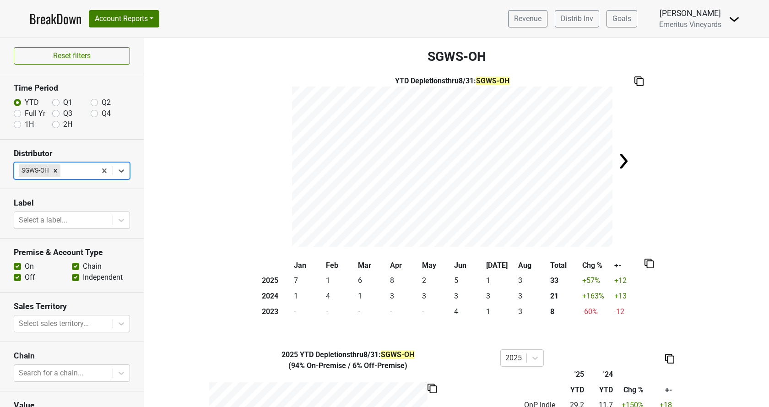
click at [25, 115] on label "Full Yr" at bounding box center [35, 113] width 21 height 11
click at [16, 115] on input "Full Yr" at bounding box center [17, 112] width 7 height 9
radio input "true"
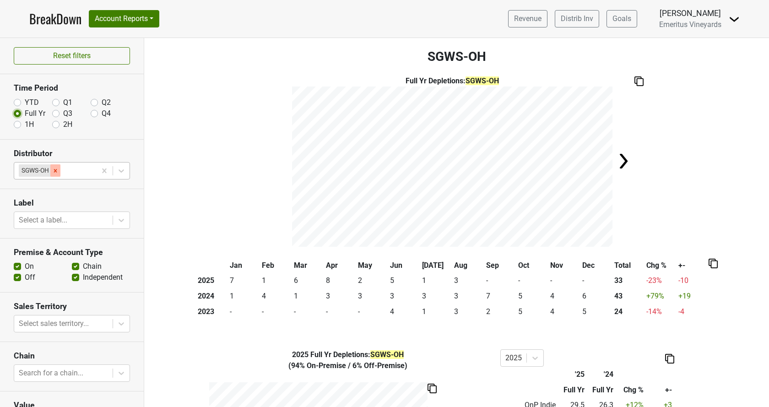
click at [54, 170] on icon "Remove SGWS-OH" at bounding box center [55, 171] width 6 height 6
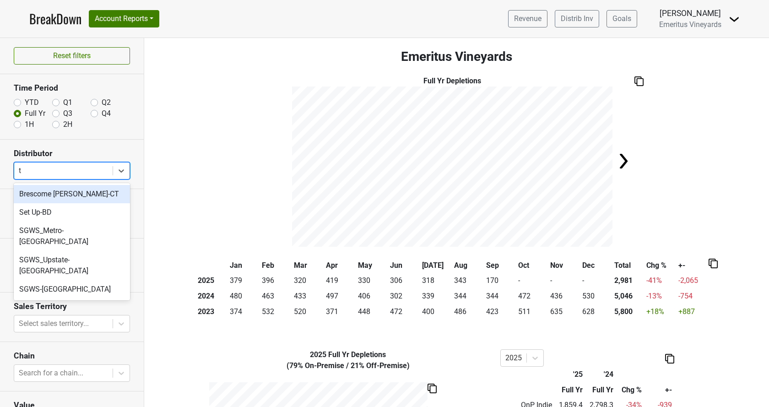
type input "tx"
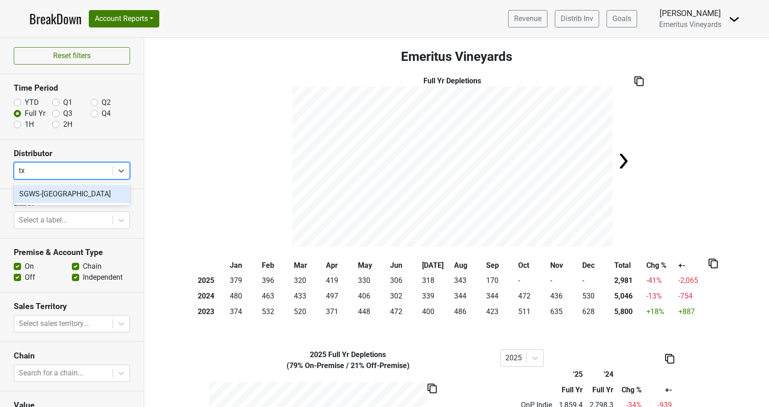
click at [78, 200] on div "SGWS-[GEOGRAPHIC_DATA]" at bounding box center [72, 194] width 116 height 18
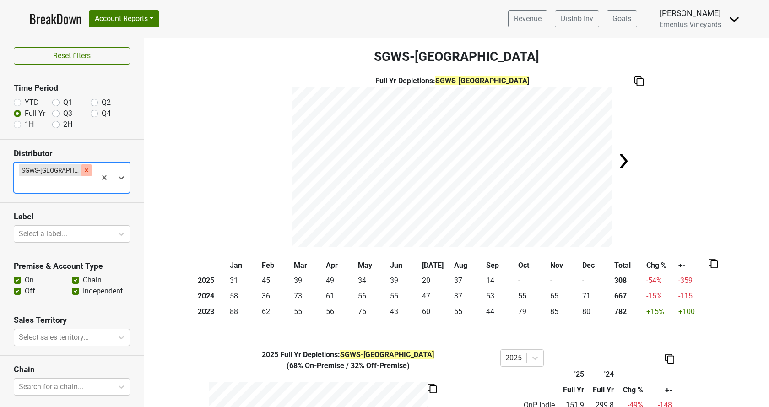
click at [83, 170] on icon "Remove SGWS-TX" at bounding box center [86, 170] width 6 height 6
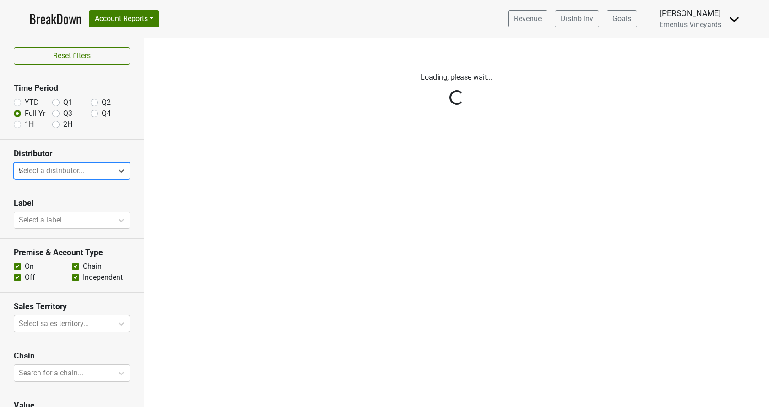
type input "wa"
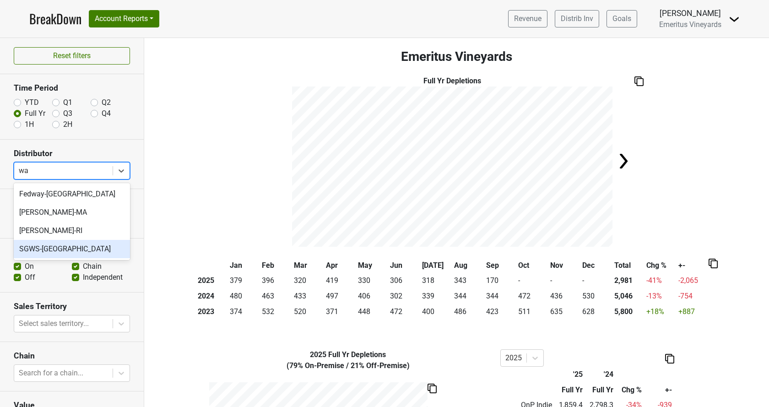
click at [48, 247] on div "SGWS-[GEOGRAPHIC_DATA]" at bounding box center [72, 249] width 116 height 18
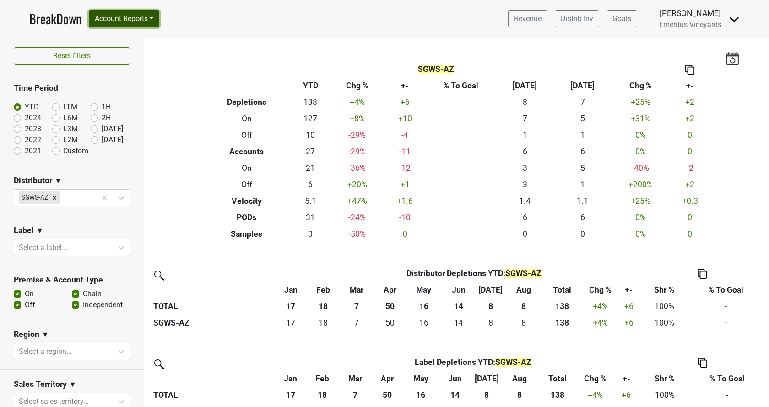
click at [130, 22] on button "Account Reports" at bounding box center [124, 18] width 71 height 17
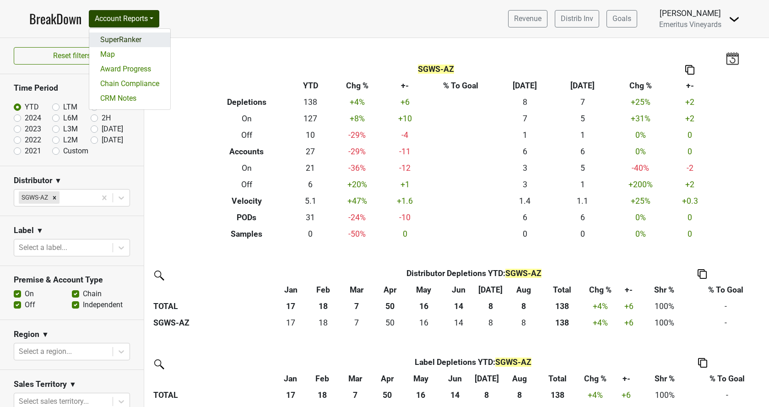
click at [127, 35] on link "SuperRanker" at bounding box center [129, 40] width 81 height 15
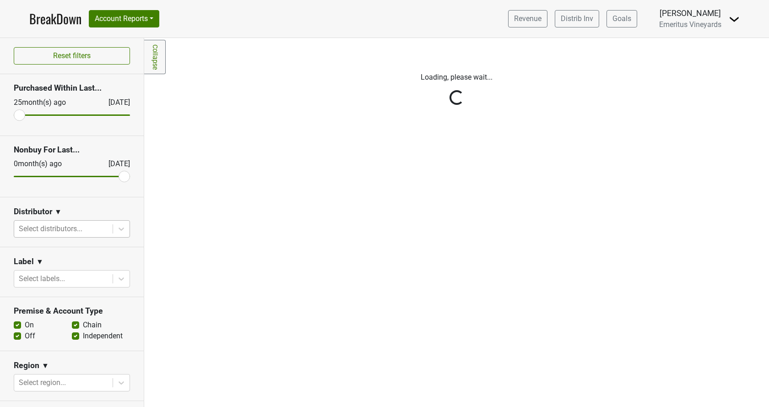
drag, startPoint x: 47, startPoint y: 219, endPoint x: 47, endPoint y: 224, distance: 5.0
click at [47, 220] on div "Reset filters Purchased Within Last... [DATE] [DATE] Nonbuy For Last... [DATE] …" at bounding box center [72, 222] width 144 height 369
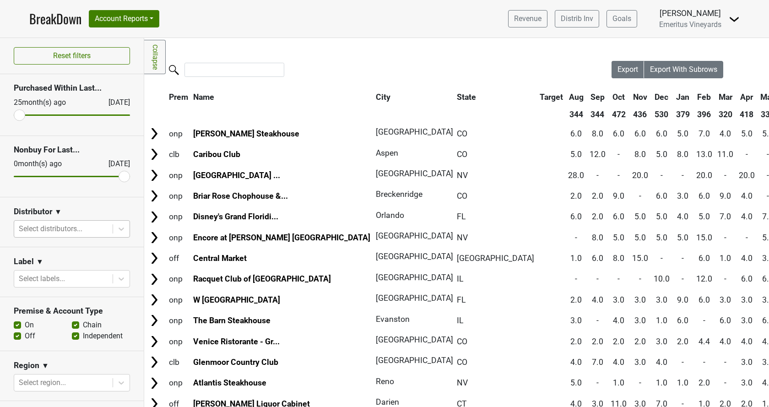
click at [47, 227] on div at bounding box center [63, 229] width 89 height 13
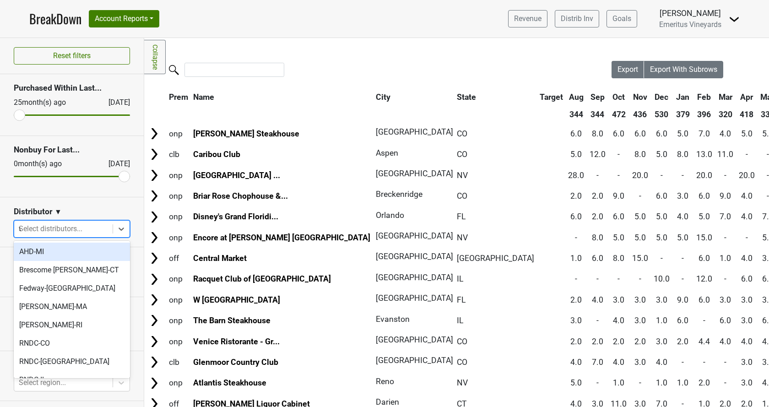
type input "wa"
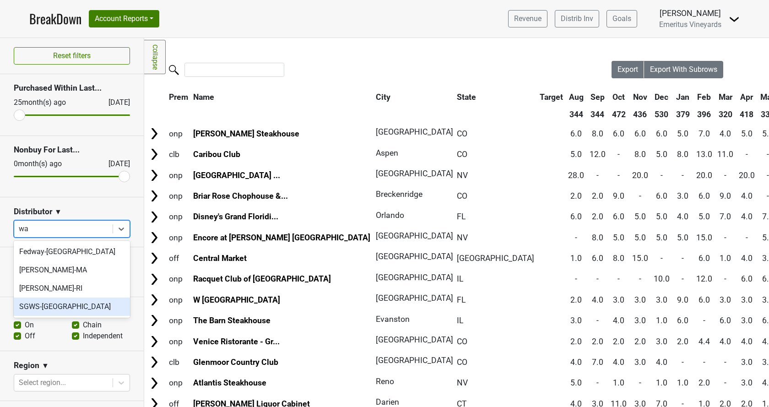
click at [68, 309] on div "SGWS-WA" at bounding box center [72, 307] width 116 height 18
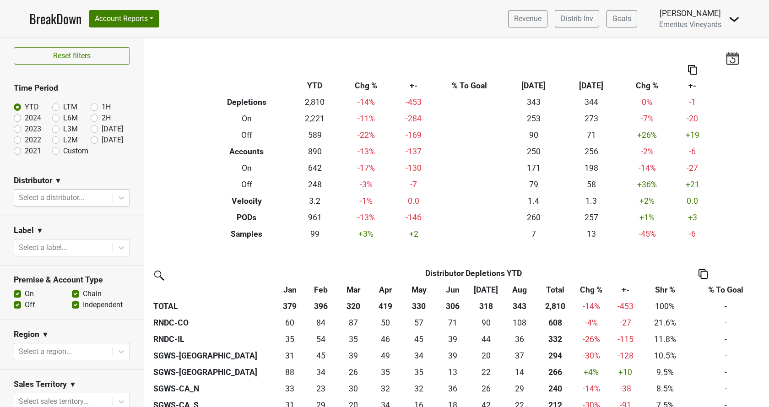
click at [71, 194] on div at bounding box center [63, 197] width 89 height 13
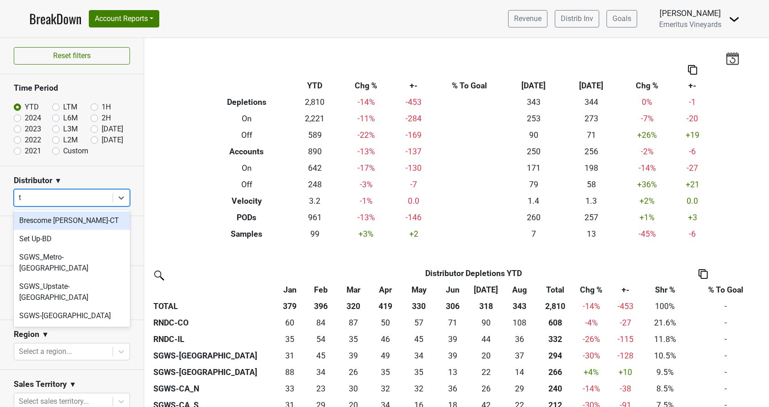
type input "tx"
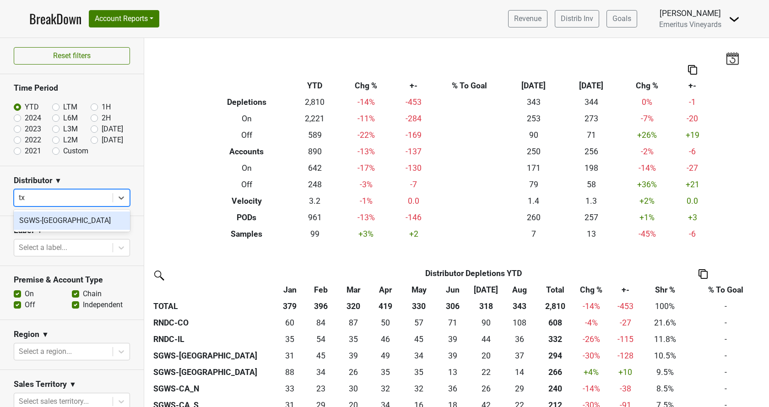
click at [68, 222] on div "SGWS-[GEOGRAPHIC_DATA]" at bounding box center [72, 221] width 116 height 18
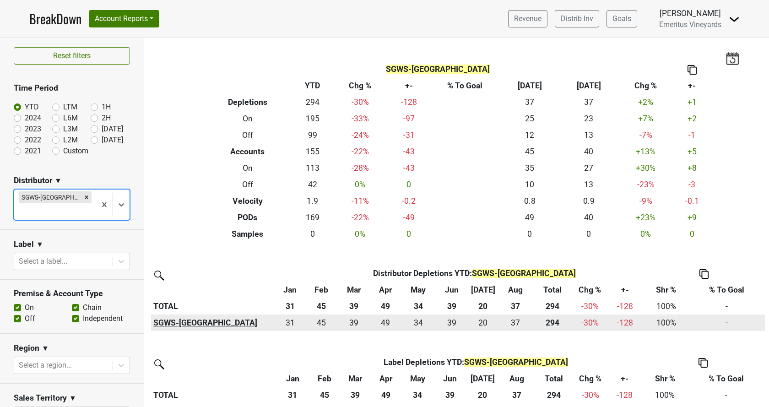
click at [184, 324] on th "SGWS-[GEOGRAPHIC_DATA]" at bounding box center [213, 323] width 124 height 16
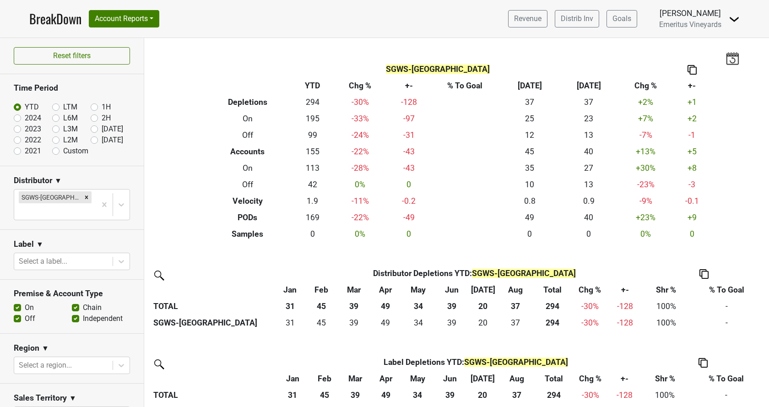
scroll to position [53, 0]
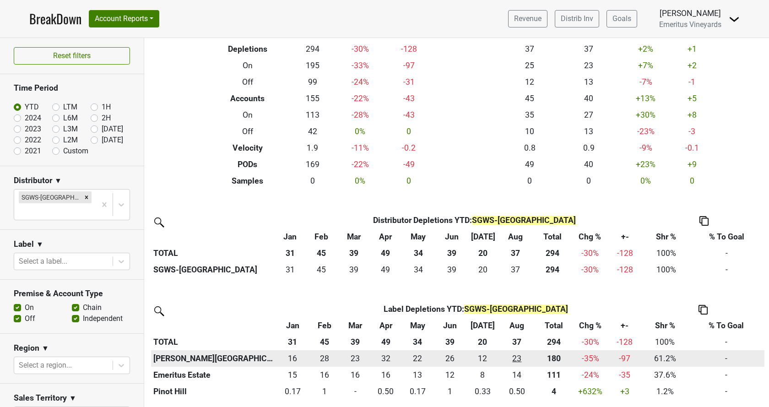
click at [517, 359] on div "22.502 23" at bounding box center [517, 359] width 30 height 12
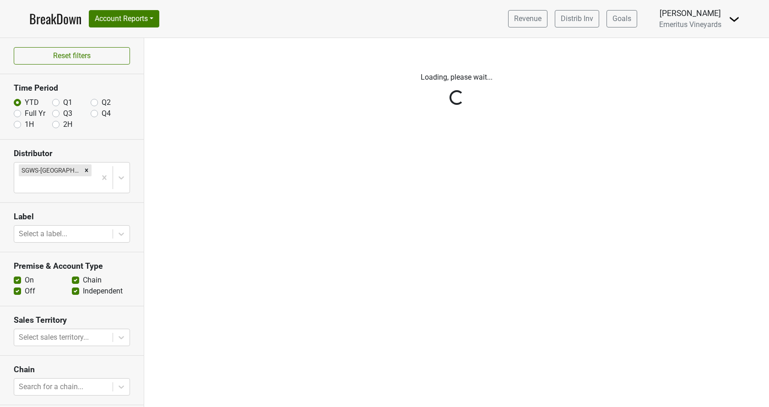
click at [22, 109] on div "Reset filters Time Period YTD Q1 Q2 Full Yr Q3 Q4 1H 2H Distributor SGWS-TX Lab…" at bounding box center [72, 222] width 144 height 369
click at [17, 115] on div "Reset filters Time Period YTD Q1 Q2 Full Yr Q3 Q4 1H 2H Distributor SGWS-TX Lab…" at bounding box center [72, 222] width 144 height 369
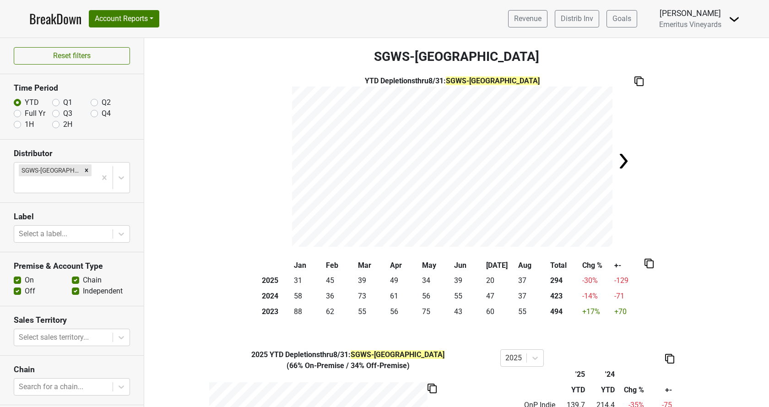
click at [25, 112] on label "Full Yr" at bounding box center [35, 113] width 21 height 11
click at [16, 112] on input "Full Yr" at bounding box center [17, 112] width 7 height 9
radio input "true"
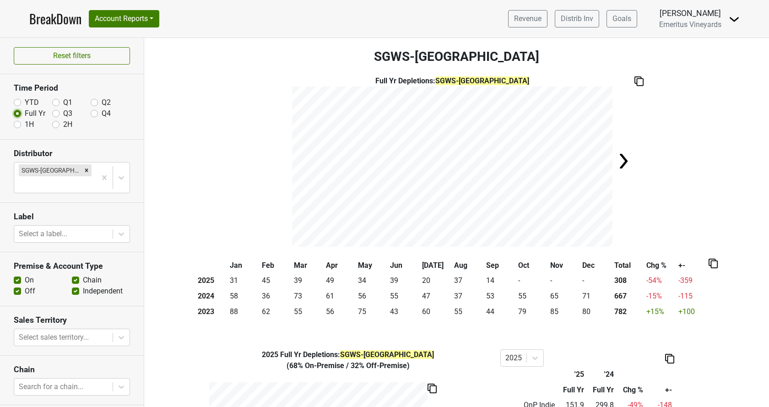
scroll to position [52, 0]
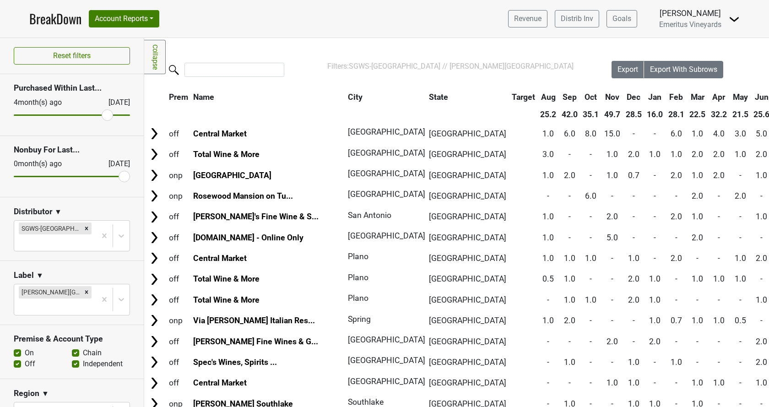
drag, startPoint x: 22, startPoint y: 118, endPoint x: 106, endPoint y: 116, distance: 84.7
click at [106, 116] on input "range" at bounding box center [72, 114] width 116 height 1
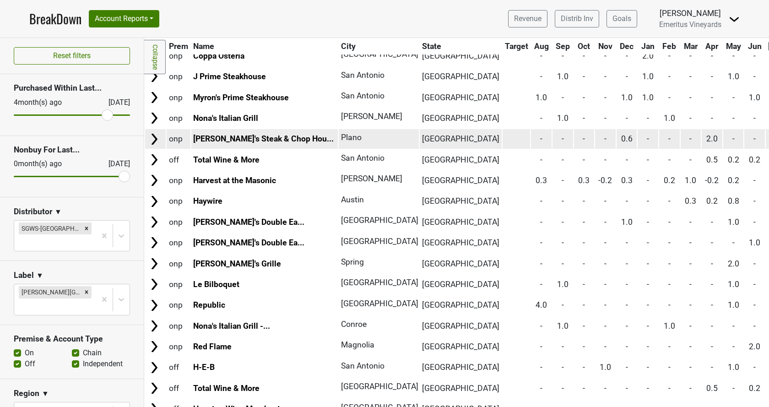
scroll to position [552, 0]
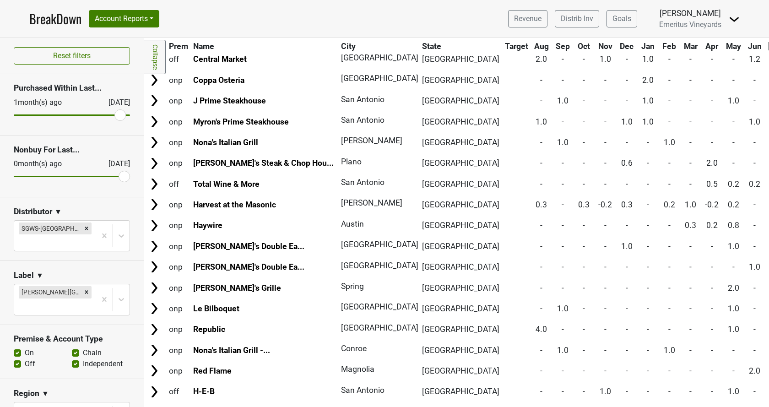
drag, startPoint x: 111, startPoint y: 114, endPoint x: 121, endPoint y: 114, distance: 10.5
click at [121, 114] on input "range" at bounding box center [72, 114] width 116 height 1
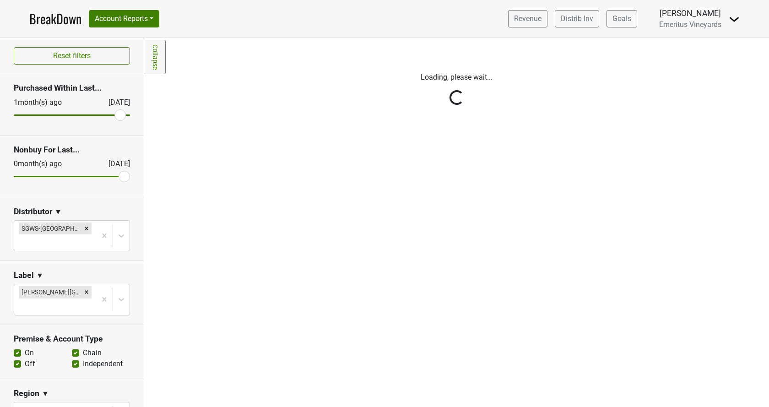
click at [120, 114] on div "Reset filters Purchased Within Last... 1 month(s) ago Sep '25 Nonbuy For Last..…" at bounding box center [72, 222] width 144 height 369
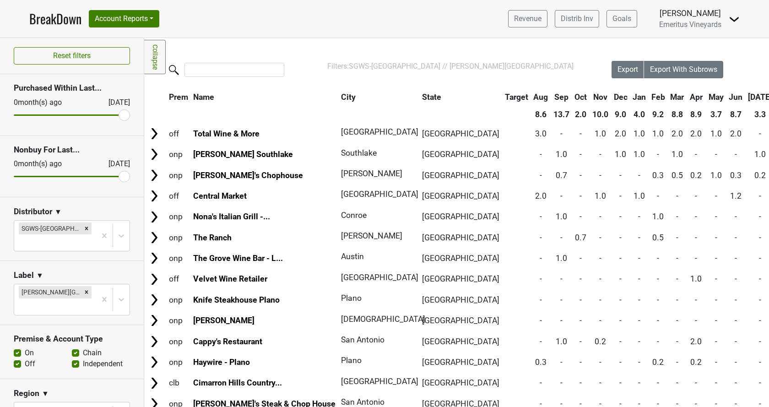
drag, startPoint x: 121, startPoint y: 113, endPoint x: 128, endPoint y: 113, distance: 6.9
type input "0"
click at [128, 114] on input "range" at bounding box center [72, 114] width 116 height 1
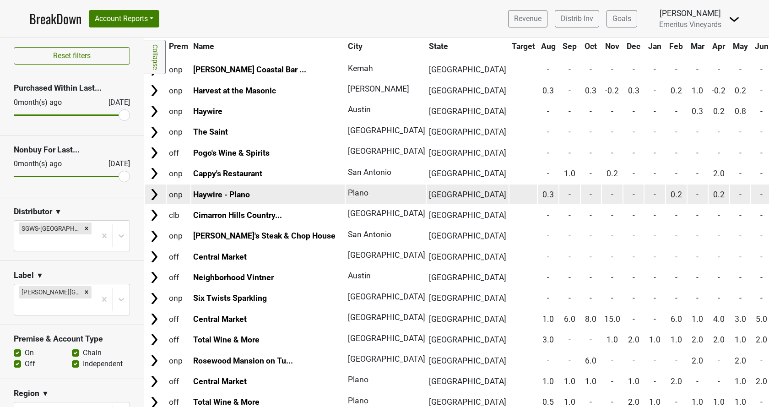
scroll to position [365, 0]
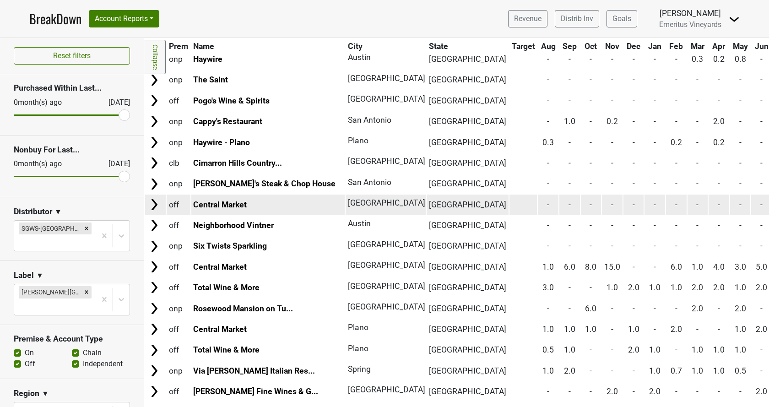
click at [150, 201] on img at bounding box center [154, 205] width 14 height 14
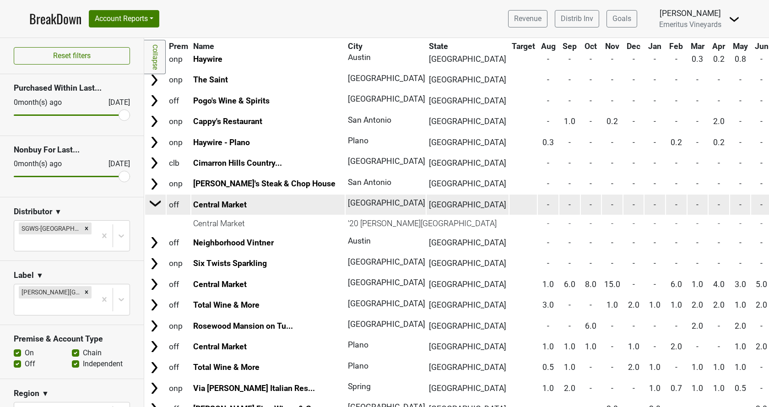
click at [150, 201] on img at bounding box center [156, 203] width 14 height 14
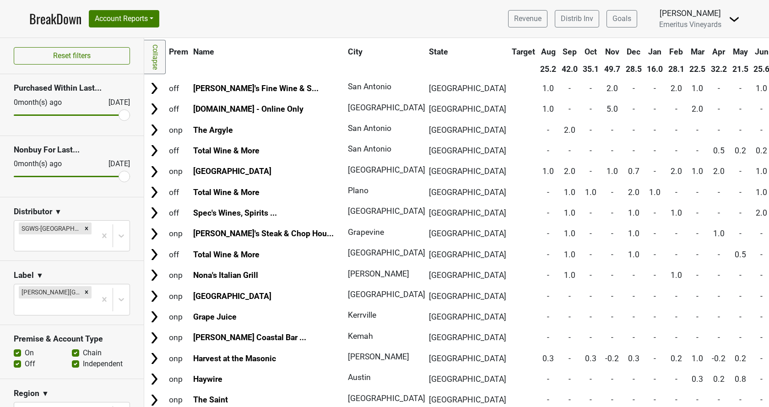
scroll to position [0, 0]
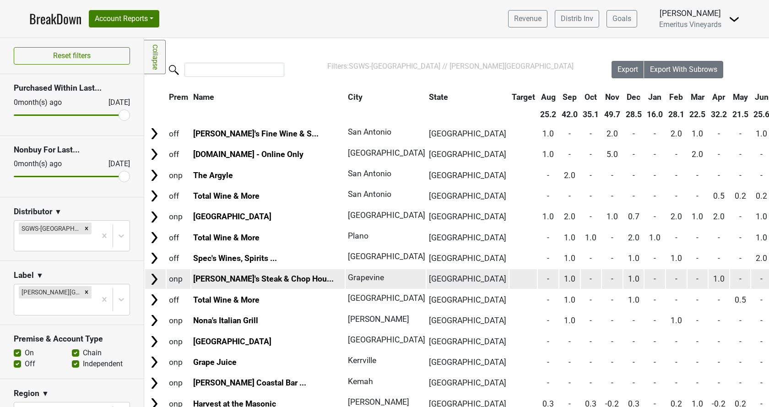
click at [162, 275] on td at bounding box center [155, 279] width 21 height 20
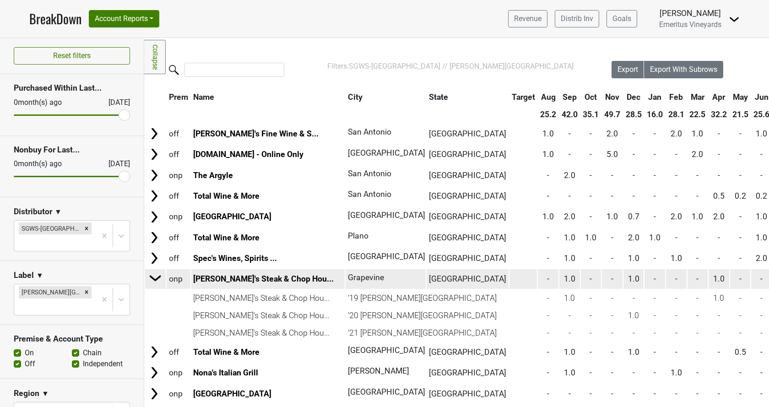
click at [151, 272] on img at bounding box center [156, 278] width 14 height 14
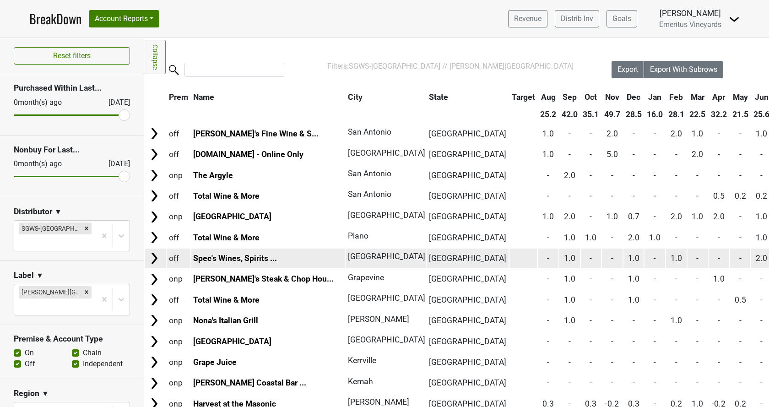
click at [151, 258] on img at bounding box center [154, 258] width 14 height 14
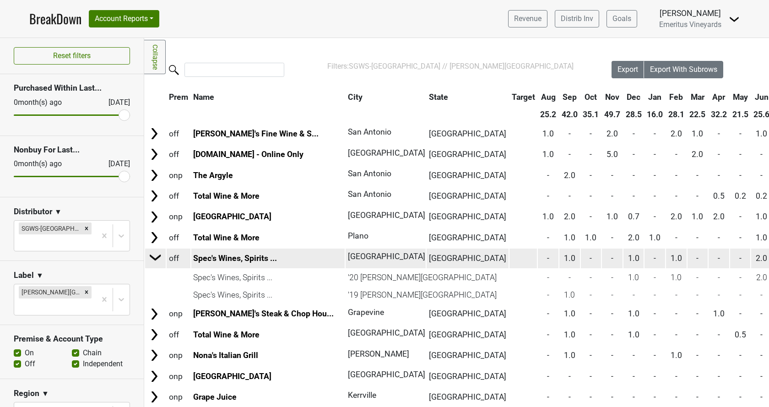
click at [151, 258] on img at bounding box center [156, 257] width 14 height 14
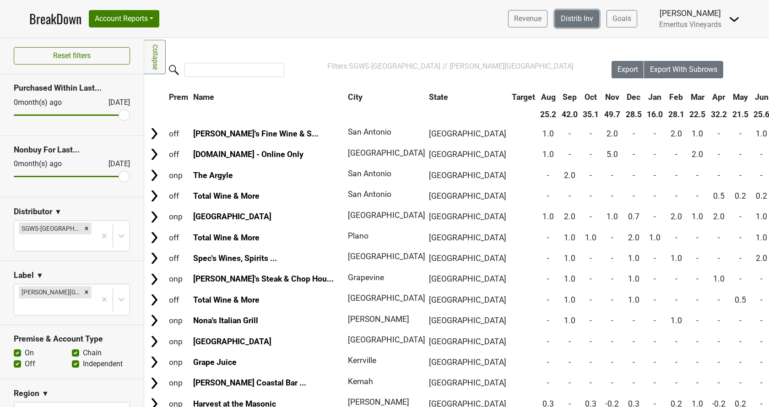
click at [565, 18] on link "Distrib Inv" at bounding box center [577, 18] width 44 height 17
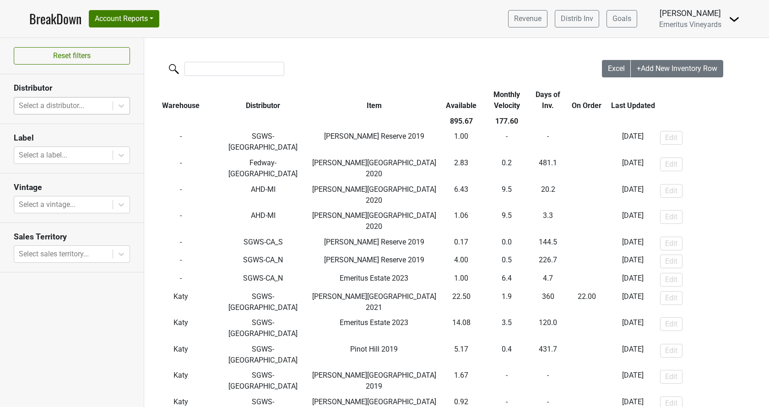
click at [49, 106] on div at bounding box center [63, 105] width 89 height 13
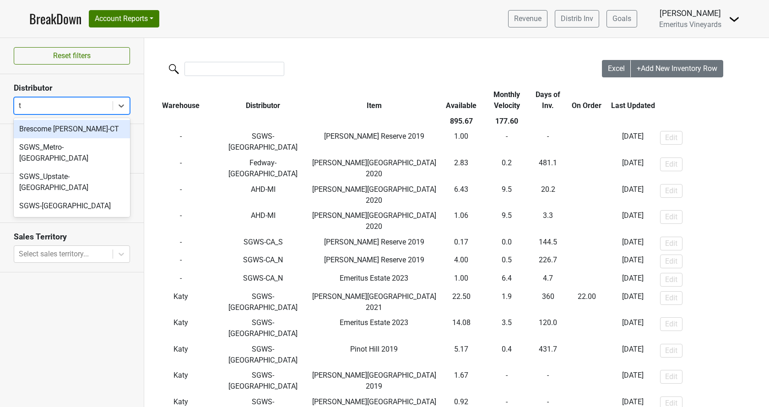
type input "tx"
click at [56, 130] on div "SGWS-[GEOGRAPHIC_DATA]" at bounding box center [72, 129] width 116 height 18
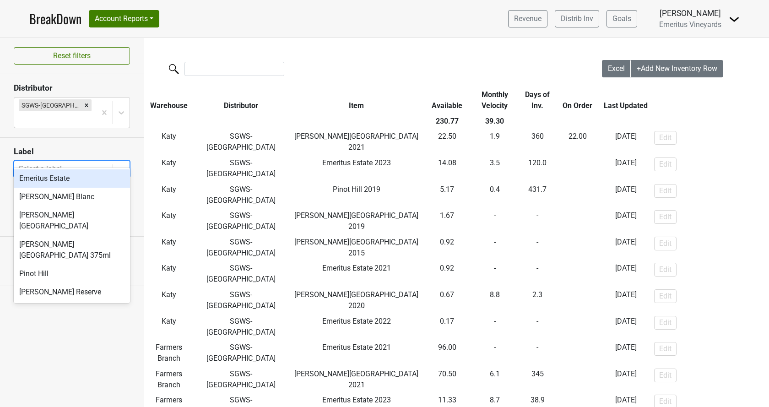
click at [55, 163] on div at bounding box center [63, 169] width 89 height 13
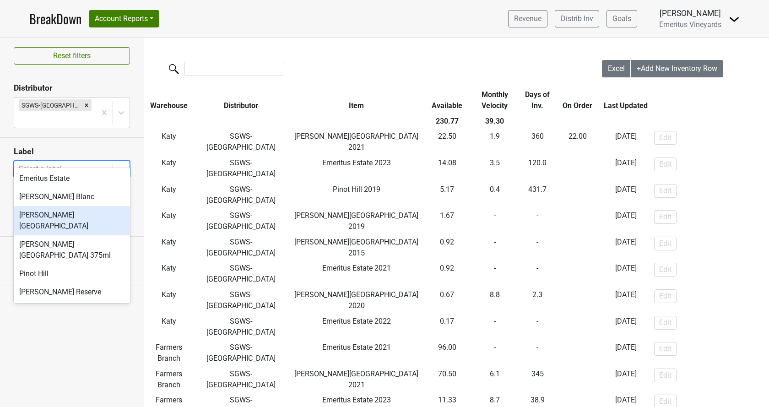
click at [52, 212] on div "[PERSON_NAME][GEOGRAPHIC_DATA]" at bounding box center [72, 220] width 116 height 29
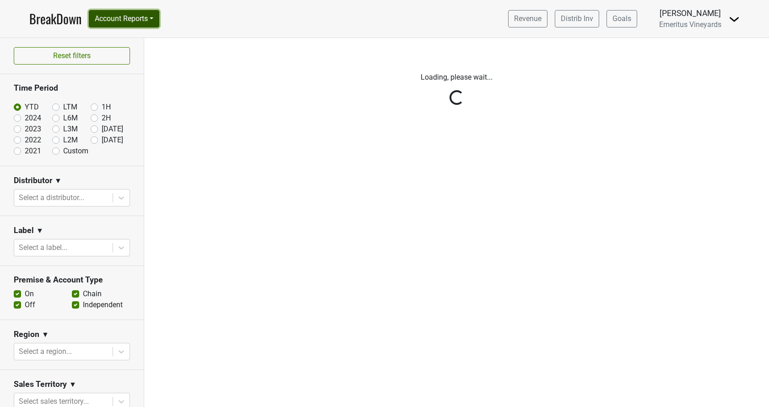
click at [141, 25] on button "Account Reports" at bounding box center [124, 18] width 71 height 17
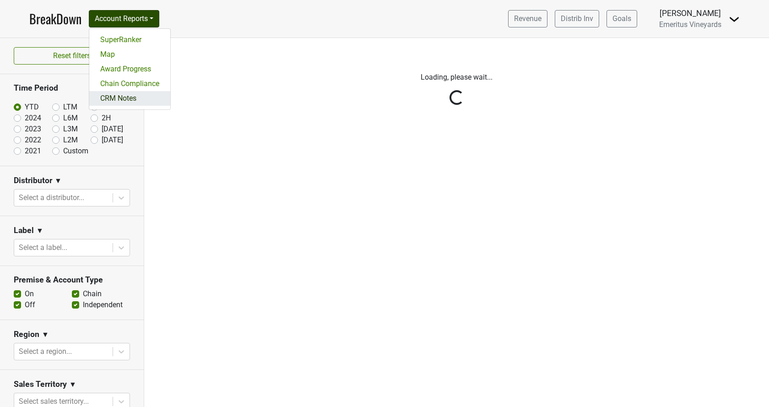
click at [137, 97] on link "CRM Notes" at bounding box center [129, 98] width 81 height 15
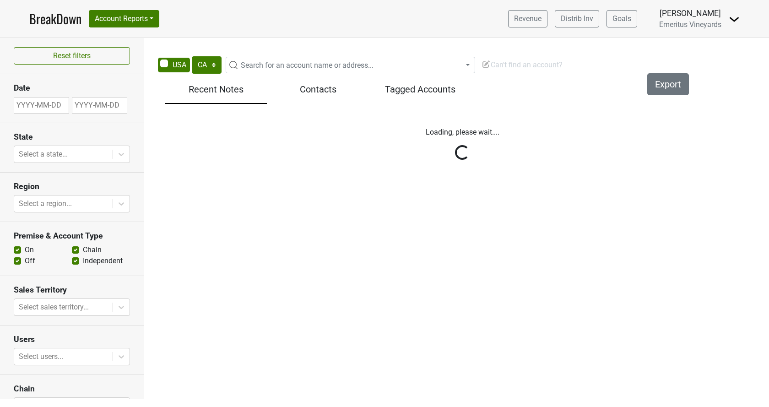
select select "CA"
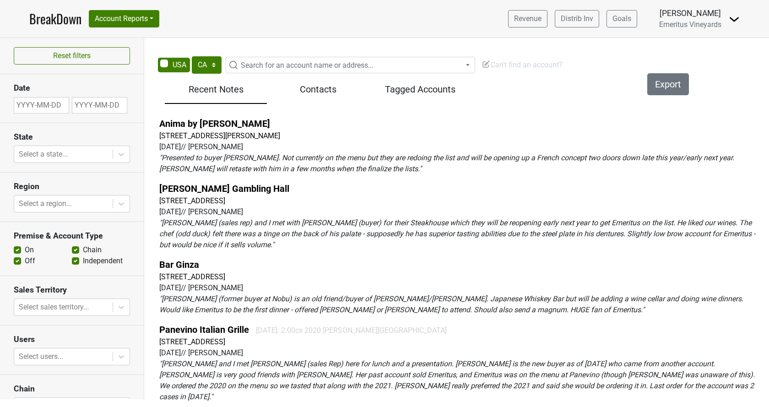
click at [280, 61] on span "Search for an account name or address..." at bounding box center [307, 65] width 133 height 9
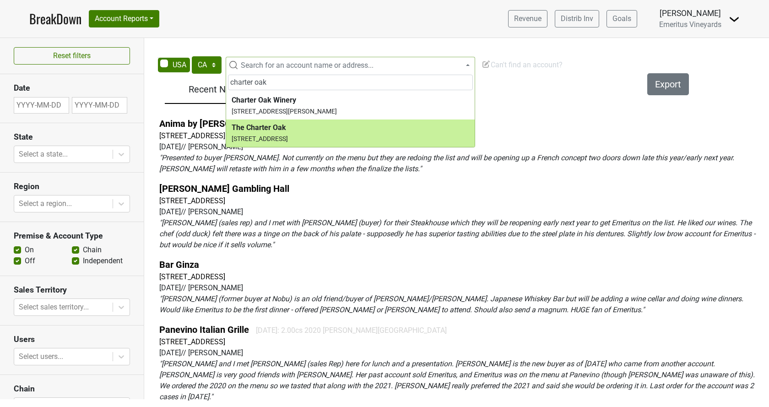
type input "charter oak"
select select "61572"
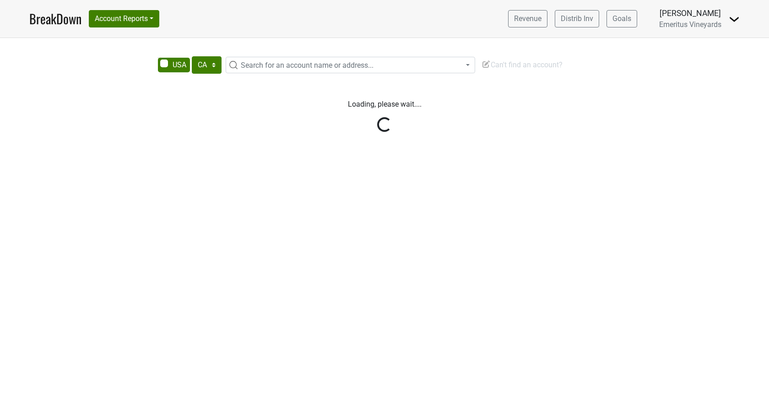
select select "CA"
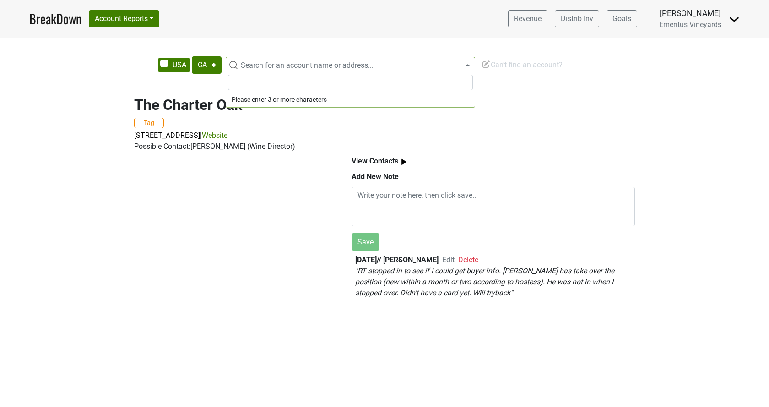
click at [292, 69] on span "Search for an account name or address..." at bounding box center [307, 65] width 133 height 9
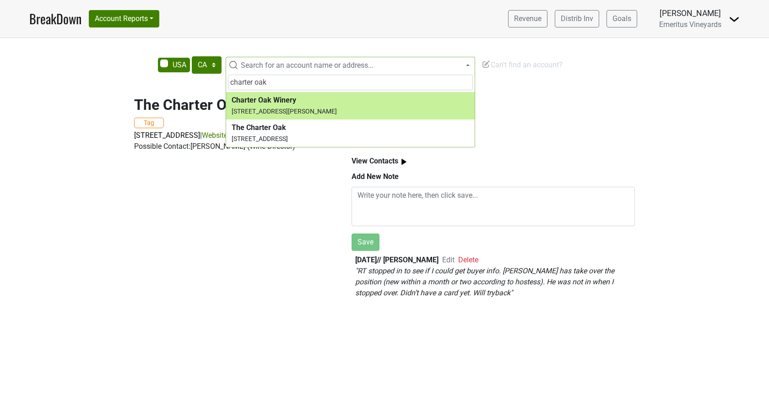
type input "charter oak"
select select "336806"
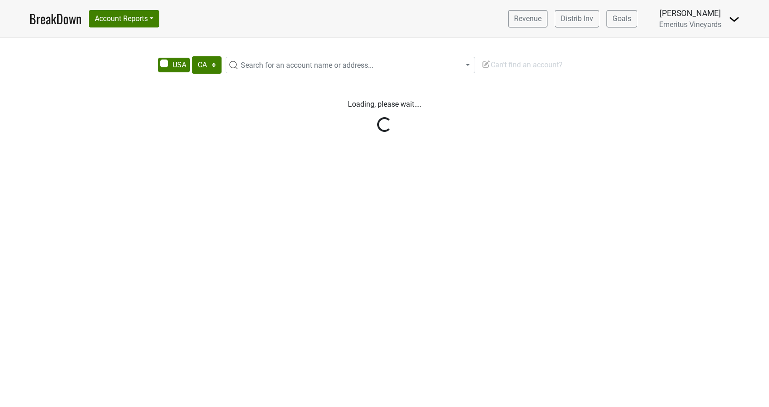
select select "CA"
